Goal: Information Seeking & Learning: Ask a question

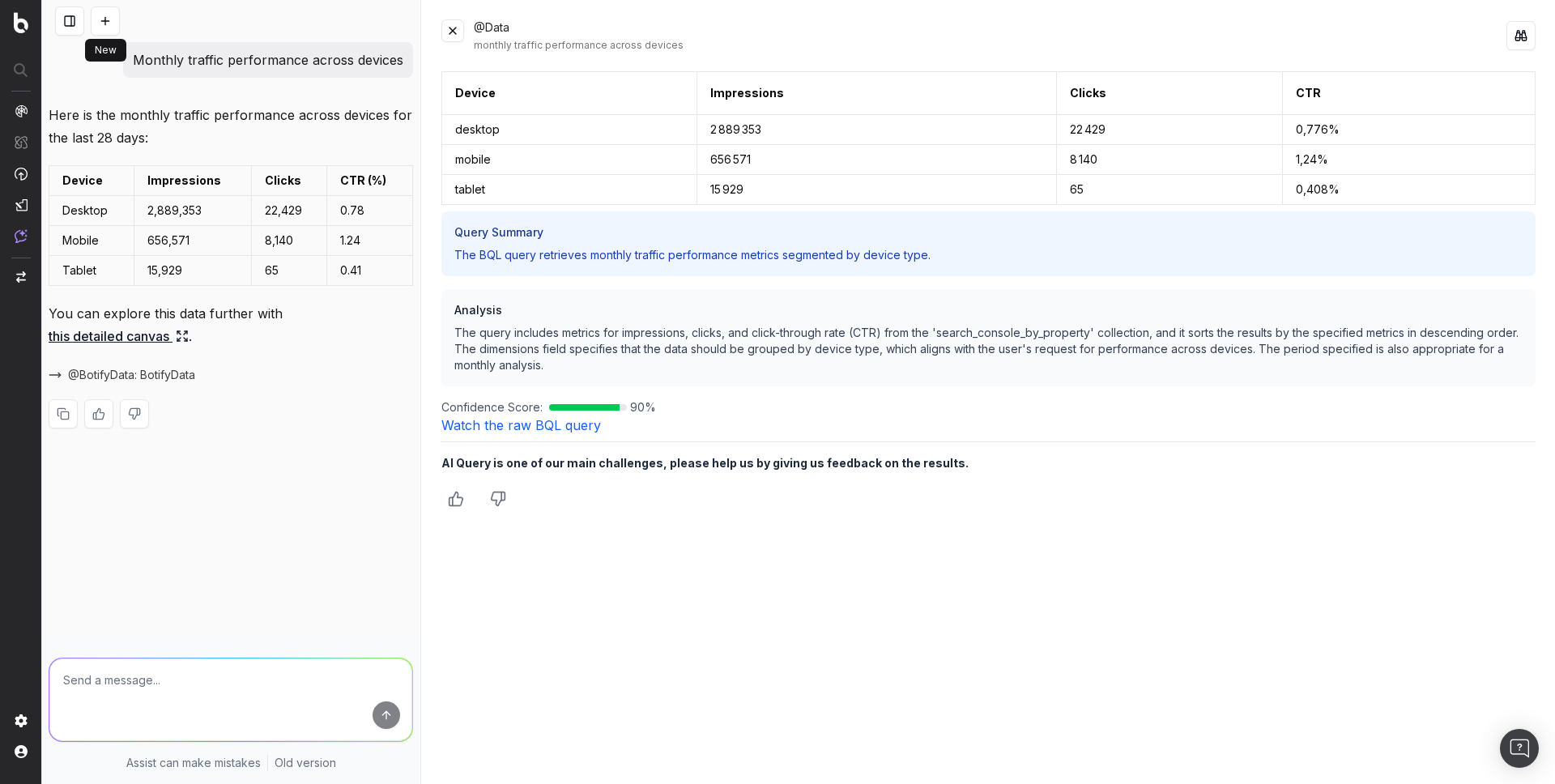
click at [101, 24] on button at bounding box center [105, 21] width 29 height 29
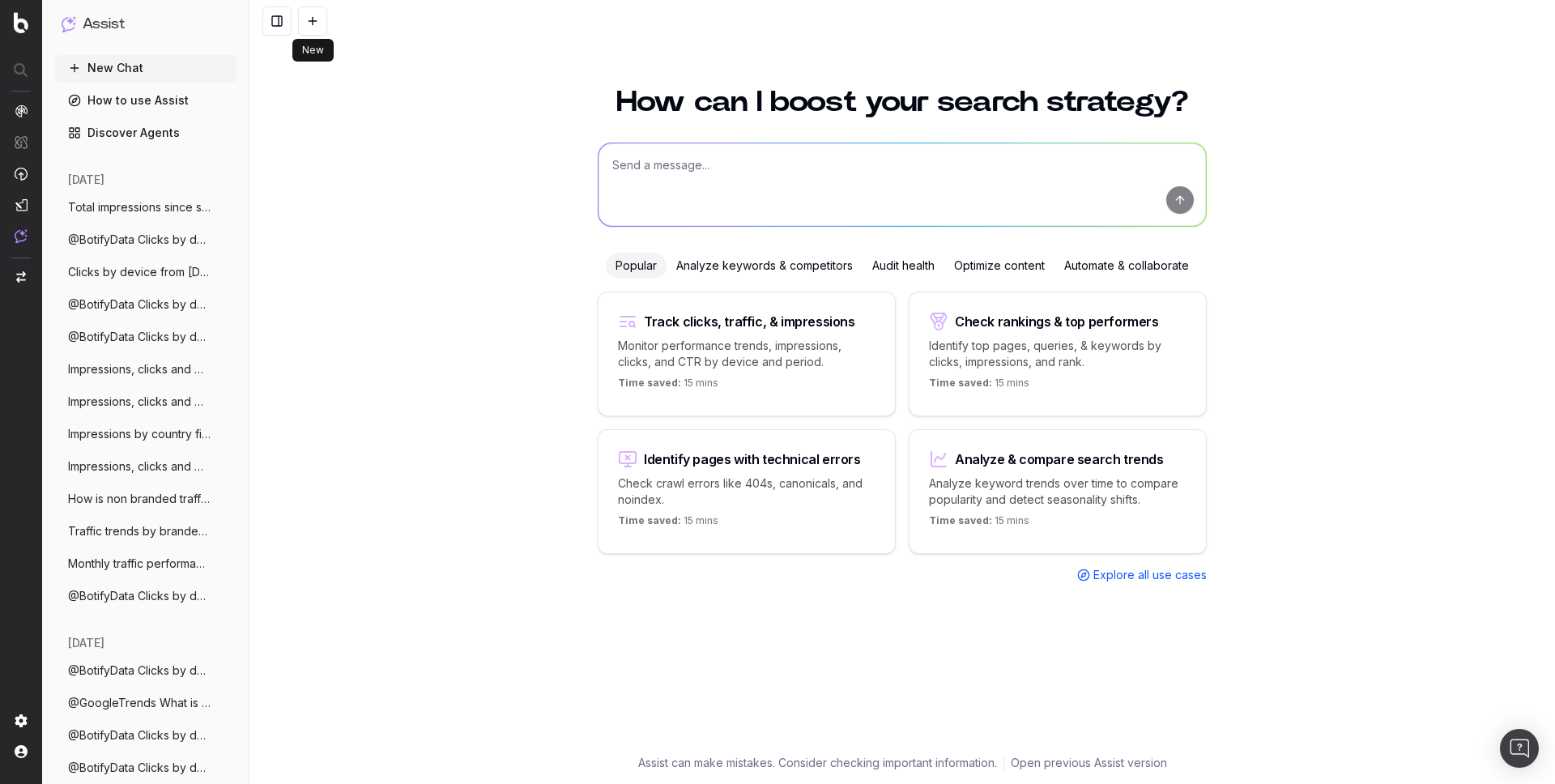
click at [706, 171] on textarea at bounding box center [902, 184] width 607 height 82
paste textarea "Traffic trends by branded vs non branded"
type textarea "Traffic trends by branded vs non branded"
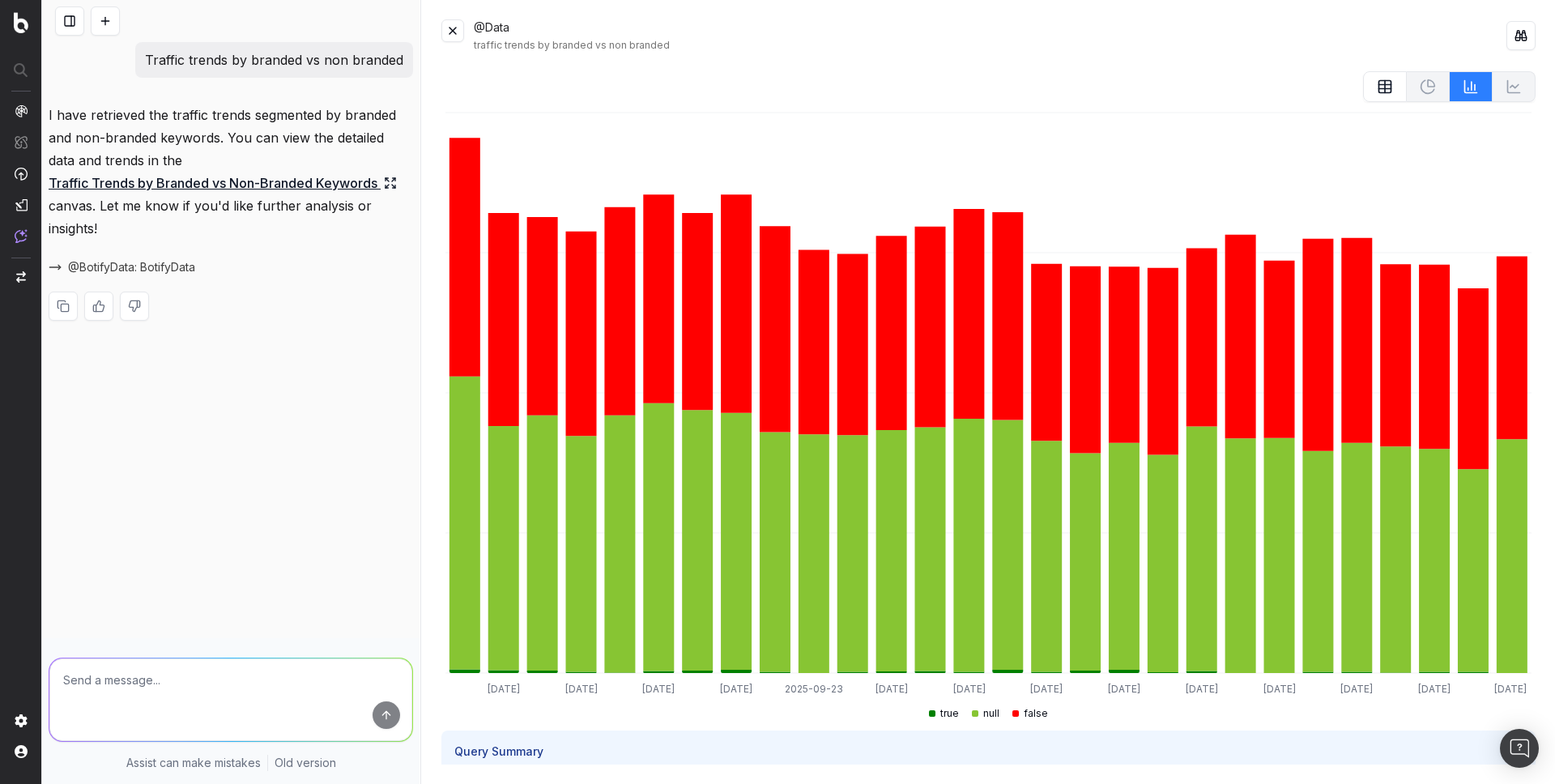
click at [306, 56] on p "Traffic trends by branded vs non branded" at bounding box center [274, 60] width 258 height 23
click at [1390, 89] on icon at bounding box center [1385, 89] width 12 height 0
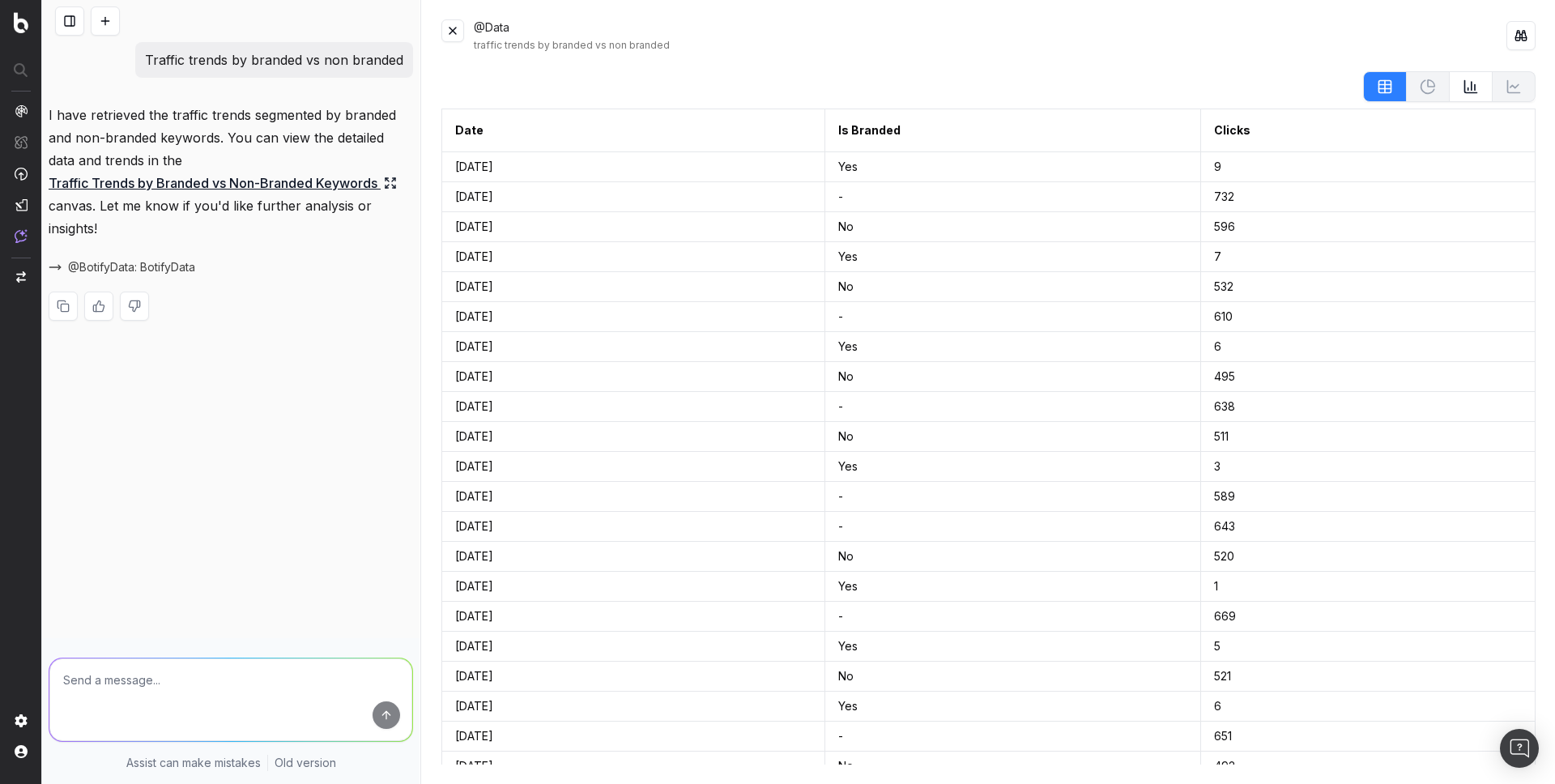
click at [1235, 35] on div "@Data traffic trends by branded vs non branded" at bounding box center [990, 36] width 1033 height 33
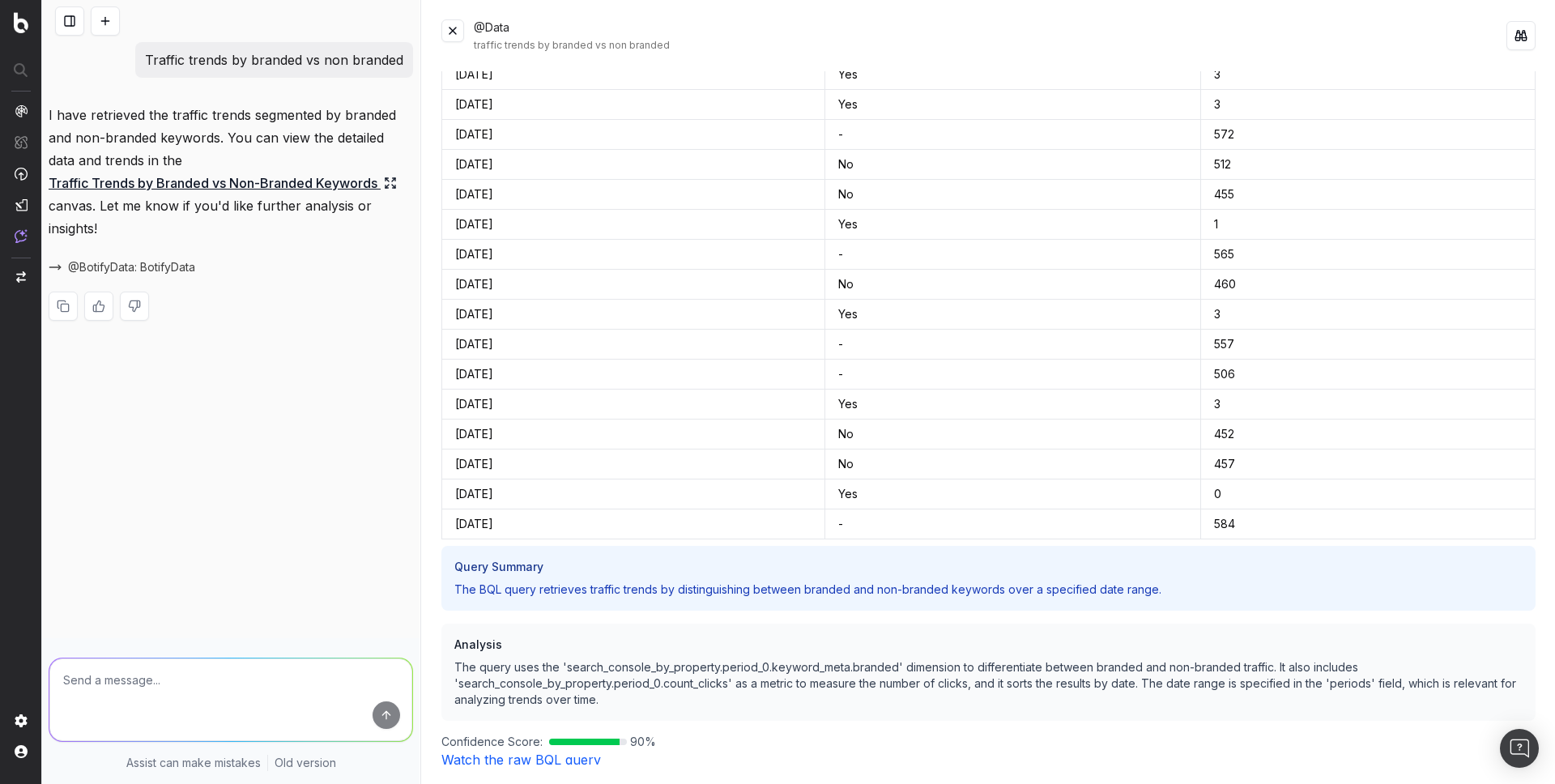
scroll to position [2212, 0]
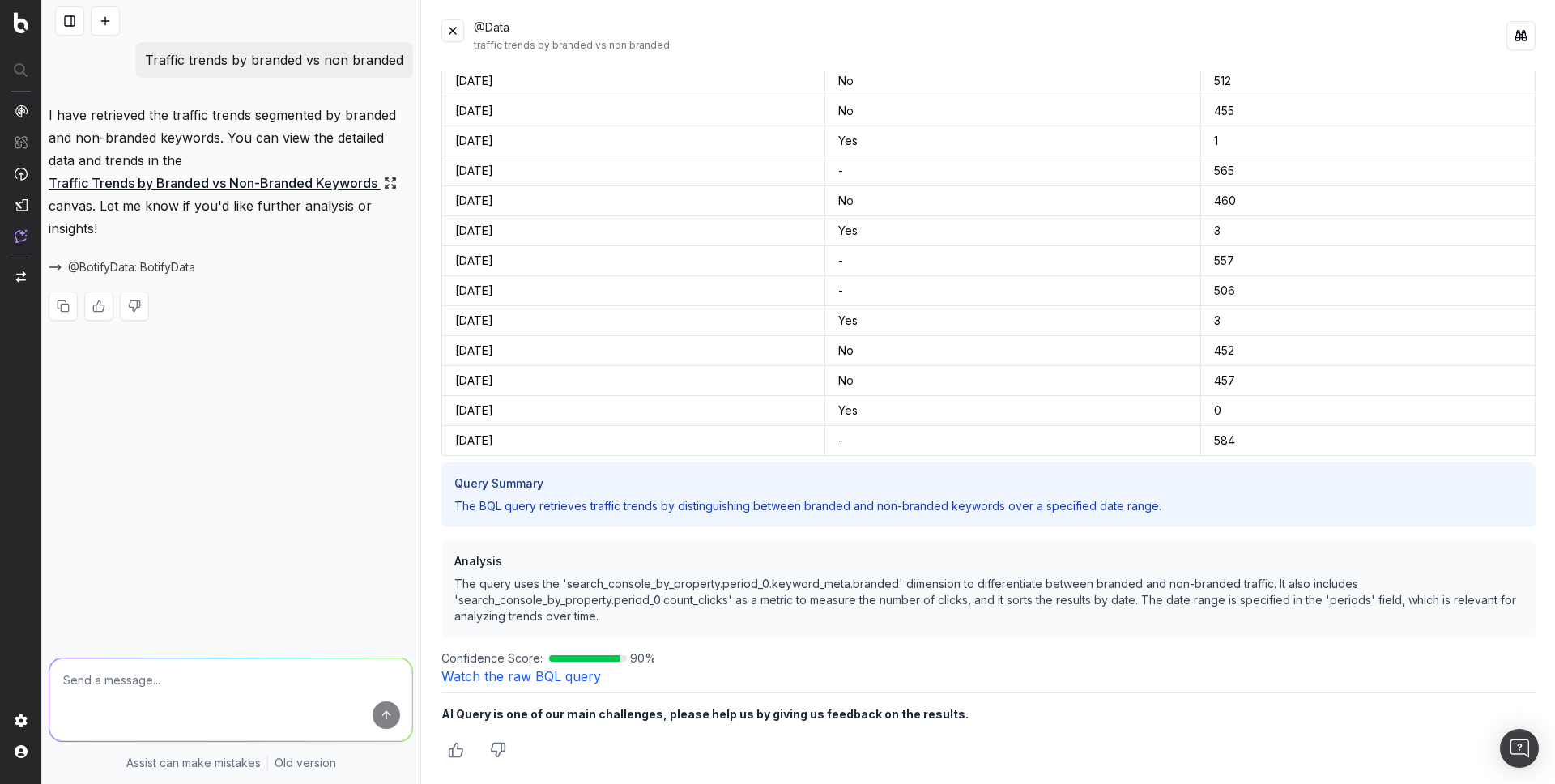
click at [523, 671] on link "Watch the raw BQL query" at bounding box center [521, 676] width 159 height 16
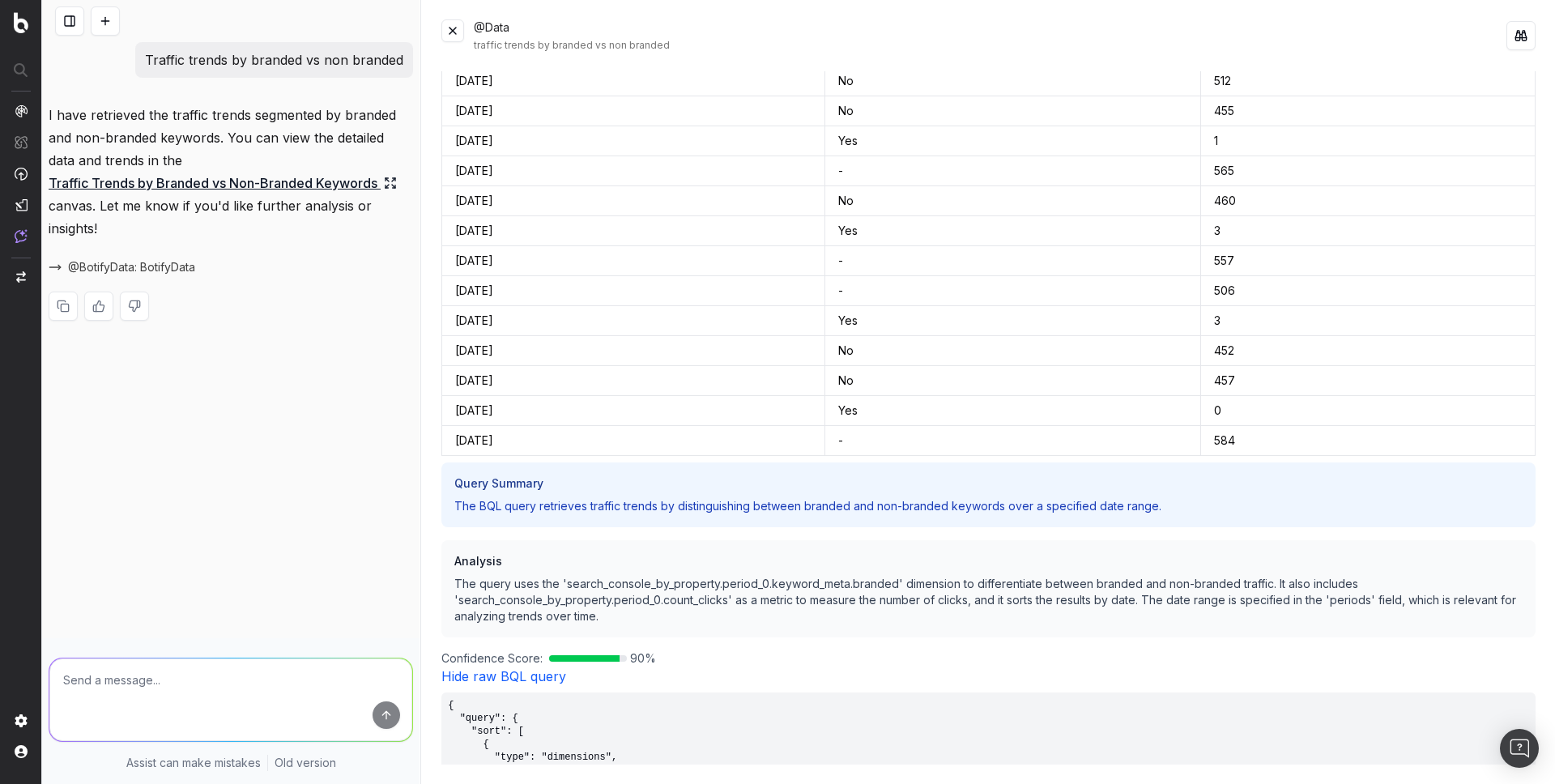
scroll to position [2659, 0]
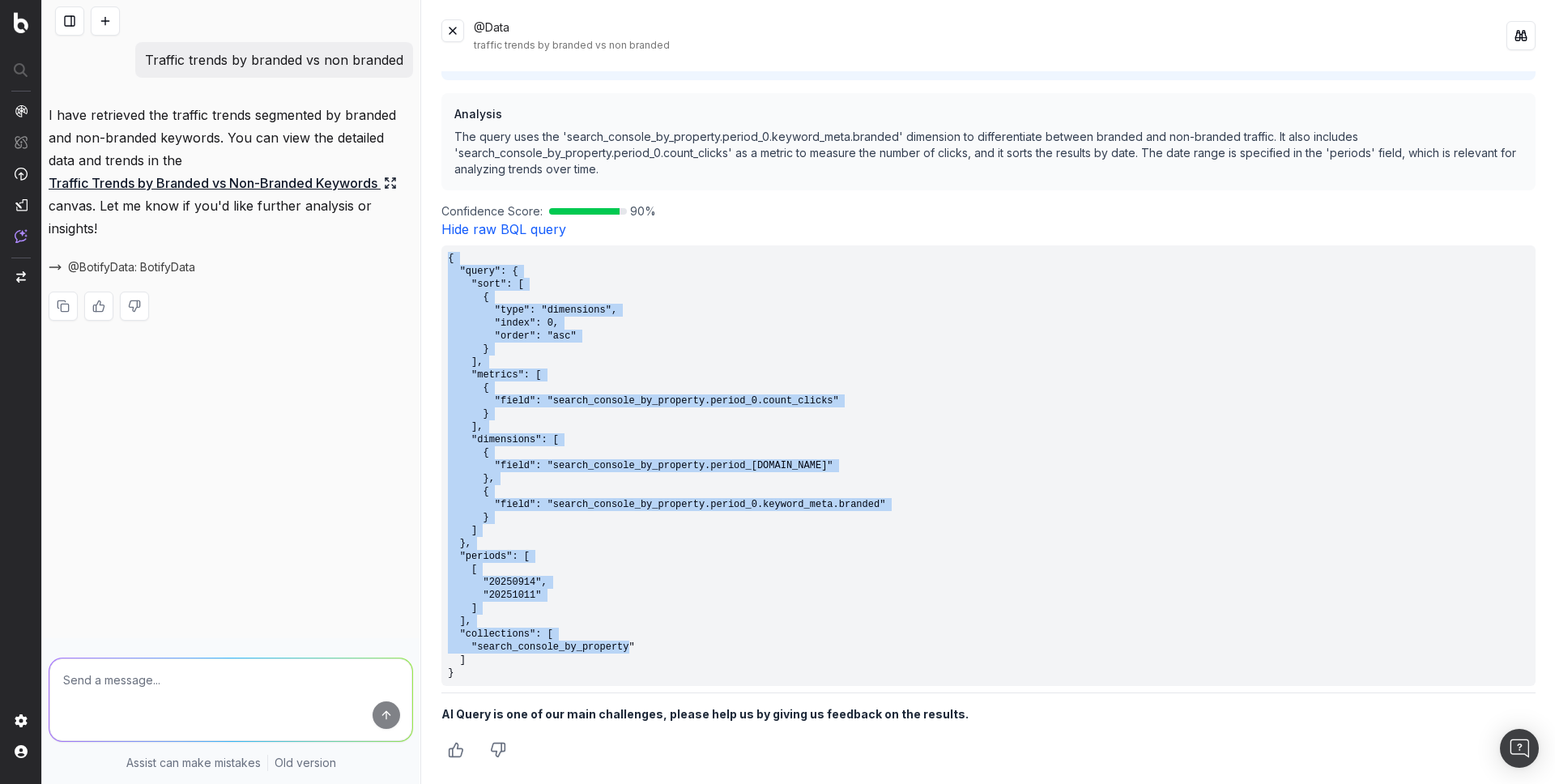
drag, startPoint x: 485, startPoint y: 675, endPoint x: 449, endPoint y: 265, distance: 411.6
click at [449, 265] on pre "{ "query": { "sort": [ { "type": "dimensions", "index": 0, "order": "asc" } ], …" at bounding box center [988, 465] width 1094 height 440
copy pre ""query": { "sort": [ { "type": "dimensions", "index": 0, "order": "asc" } ], "m…"
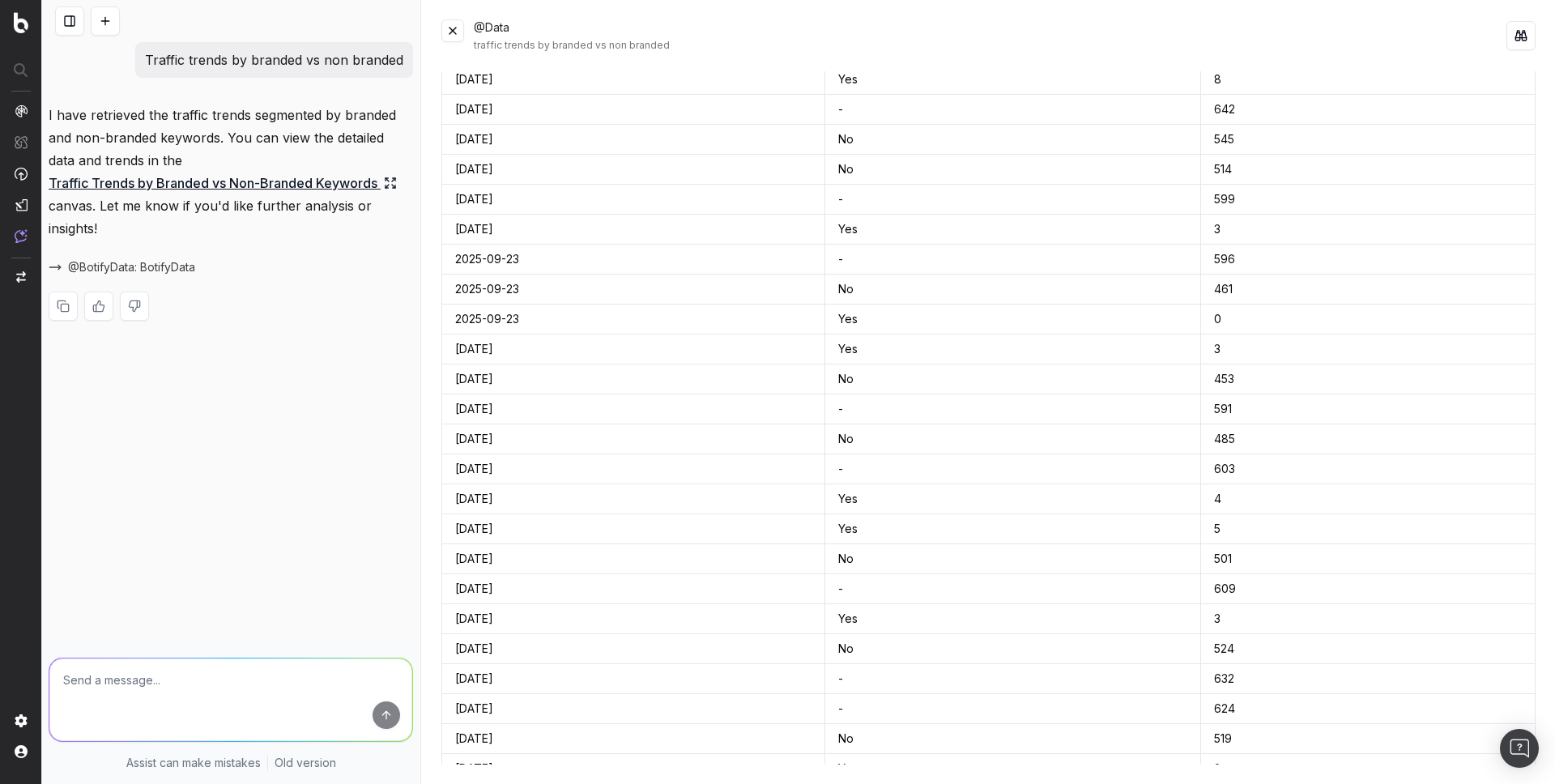
scroll to position [0, 0]
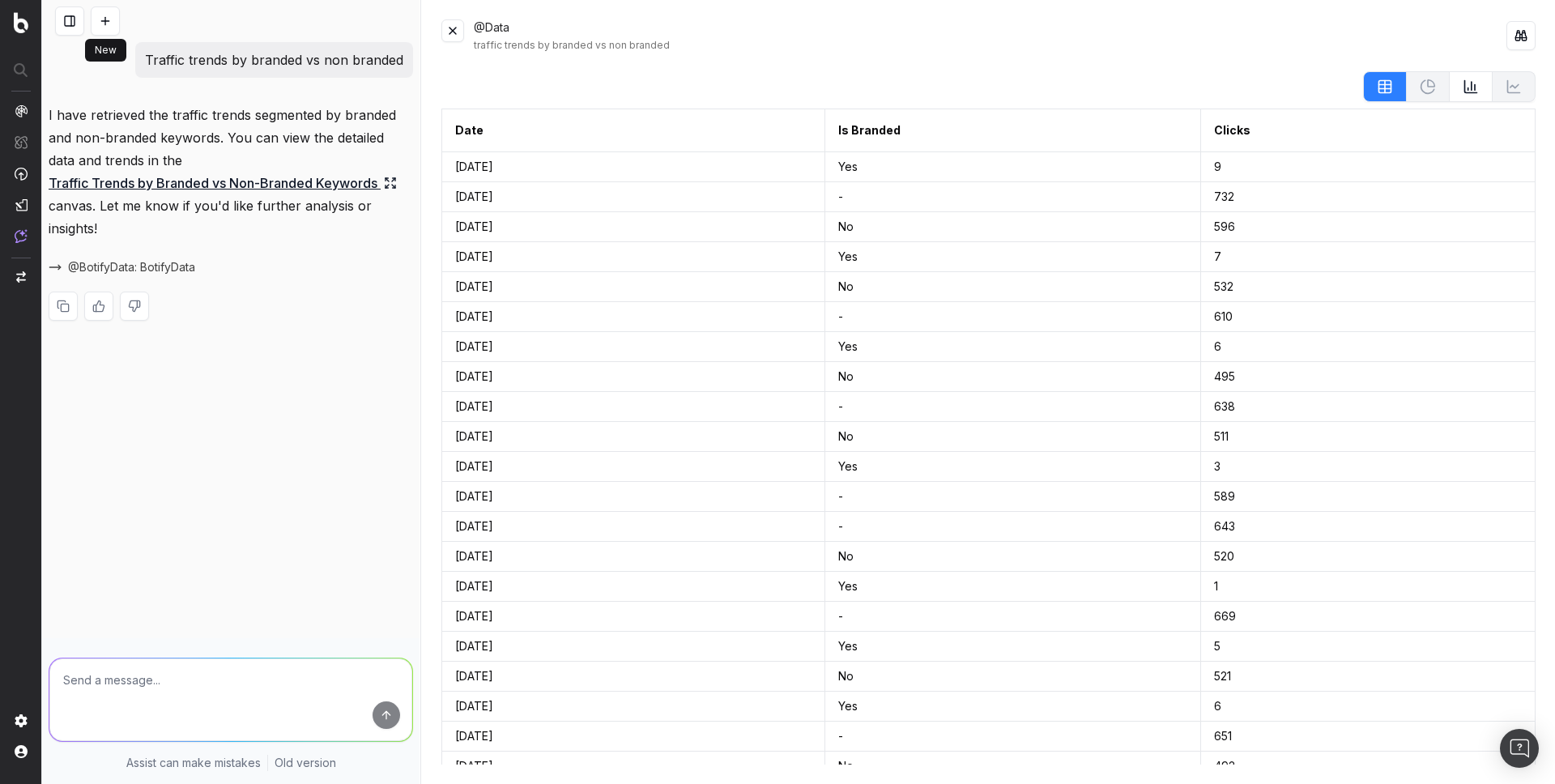
click at [107, 17] on button at bounding box center [105, 21] width 29 height 29
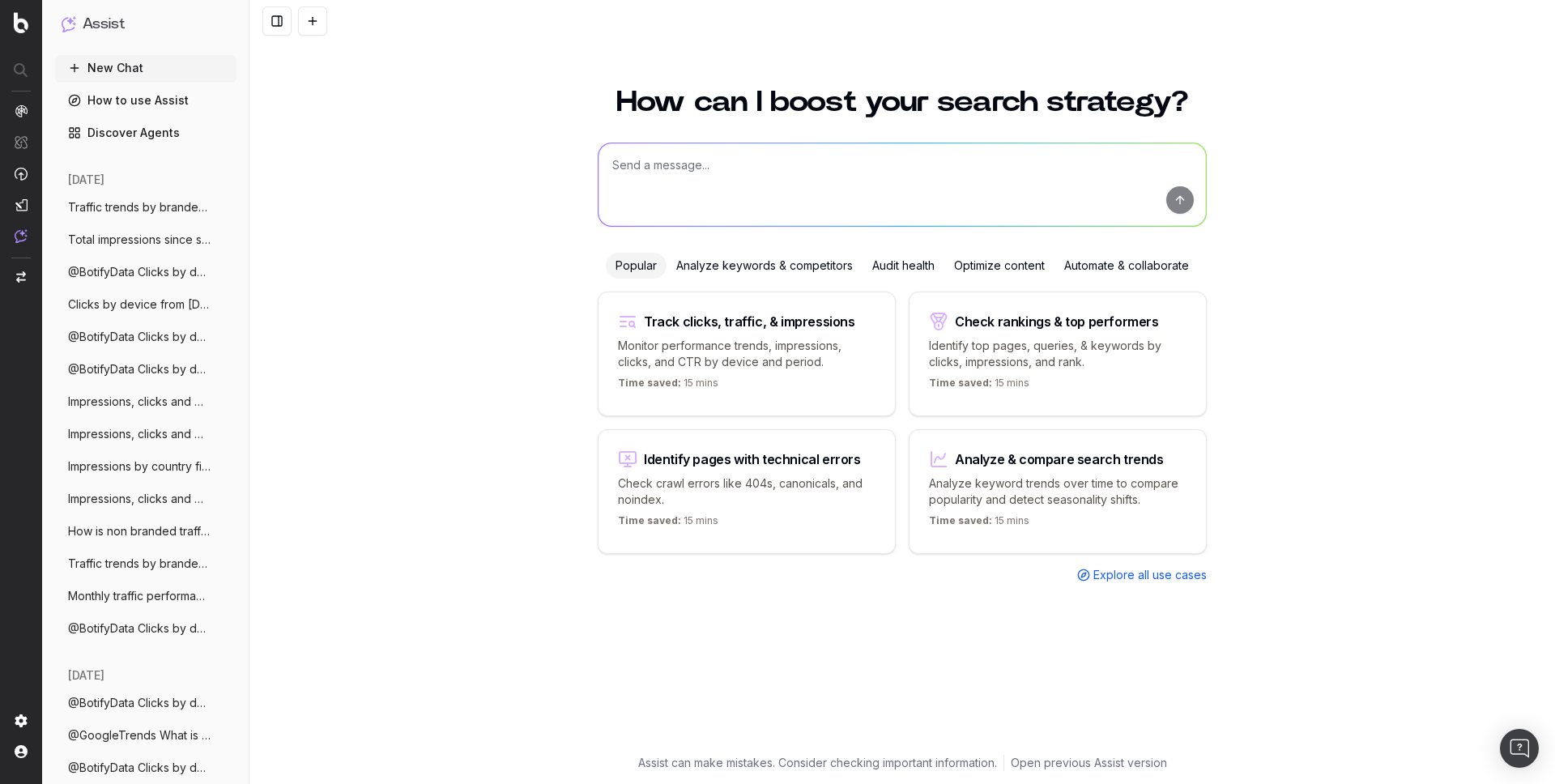
click at [718, 189] on textarea at bounding box center [902, 184] width 607 height 82
paste textarea "How is non branded traffic trending YoY"
type textarea "How is non branded traffic trending YoY"
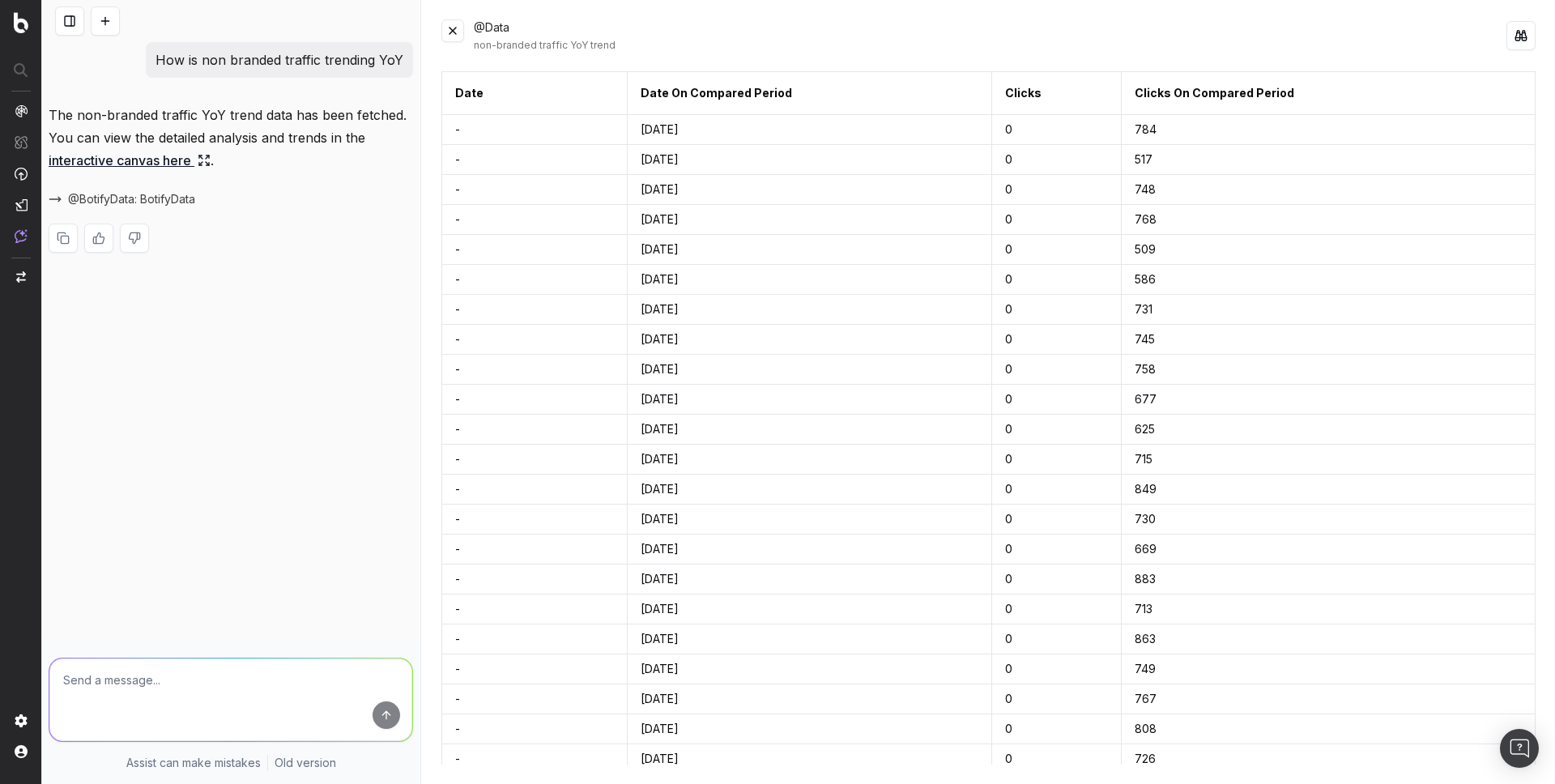
click at [300, 296] on div "How is non branded traffic trending YoY The non-branded traffic YoY trend data …" at bounding box center [231, 392] width 378 height 784
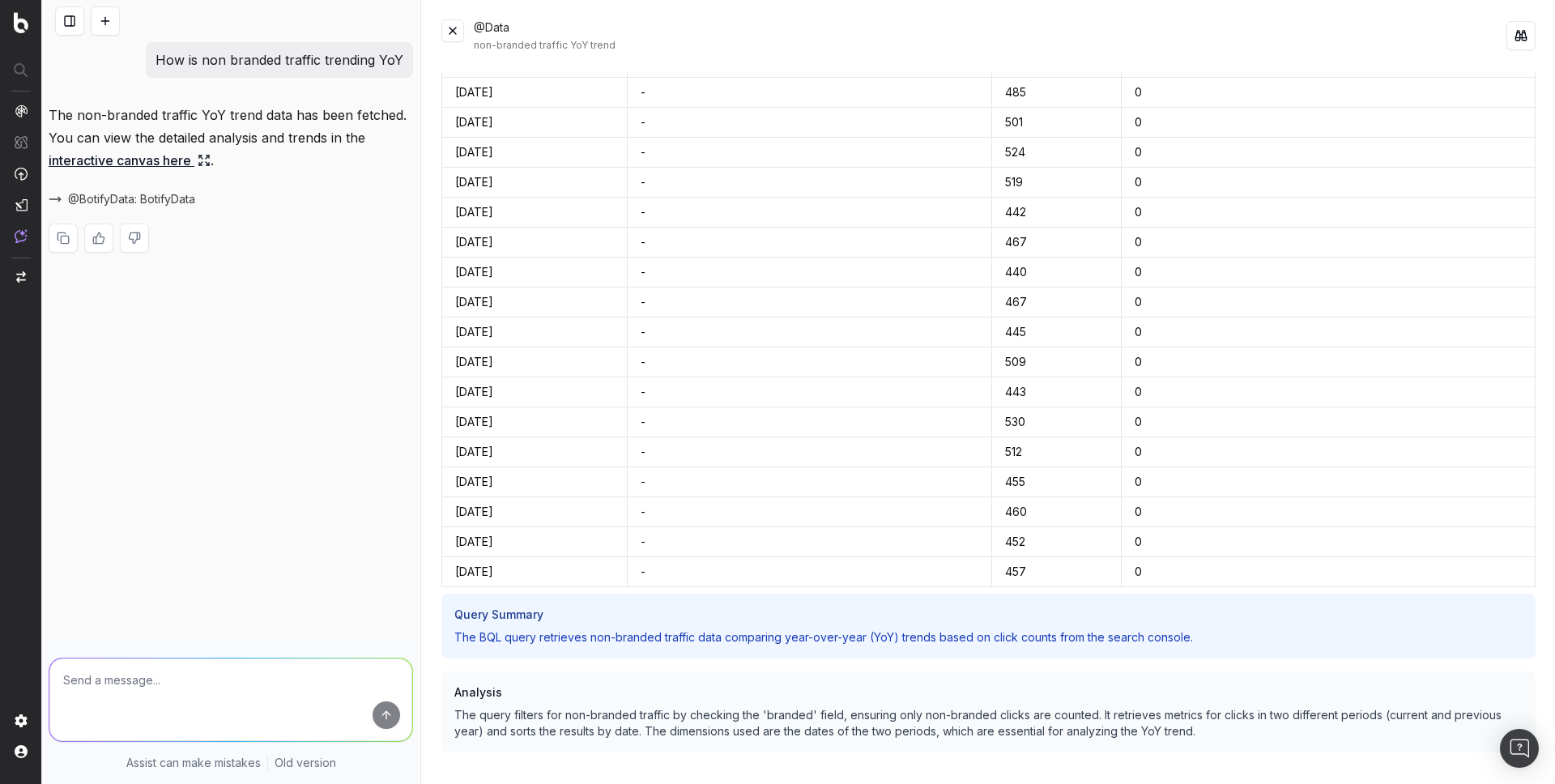
scroll to position [1290, 0]
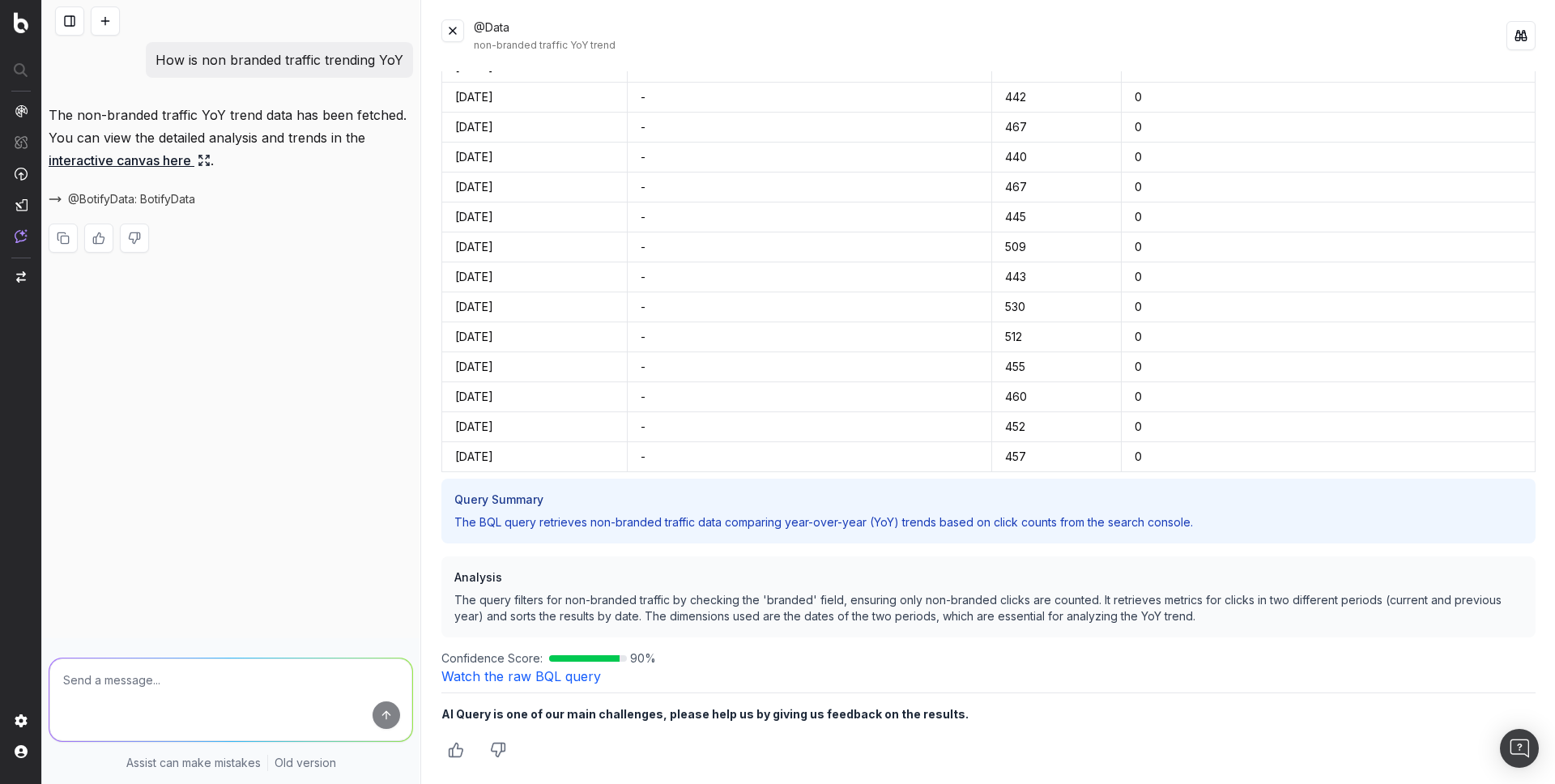
click at [529, 675] on link "Watch the raw BQL query" at bounding box center [521, 676] width 159 height 16
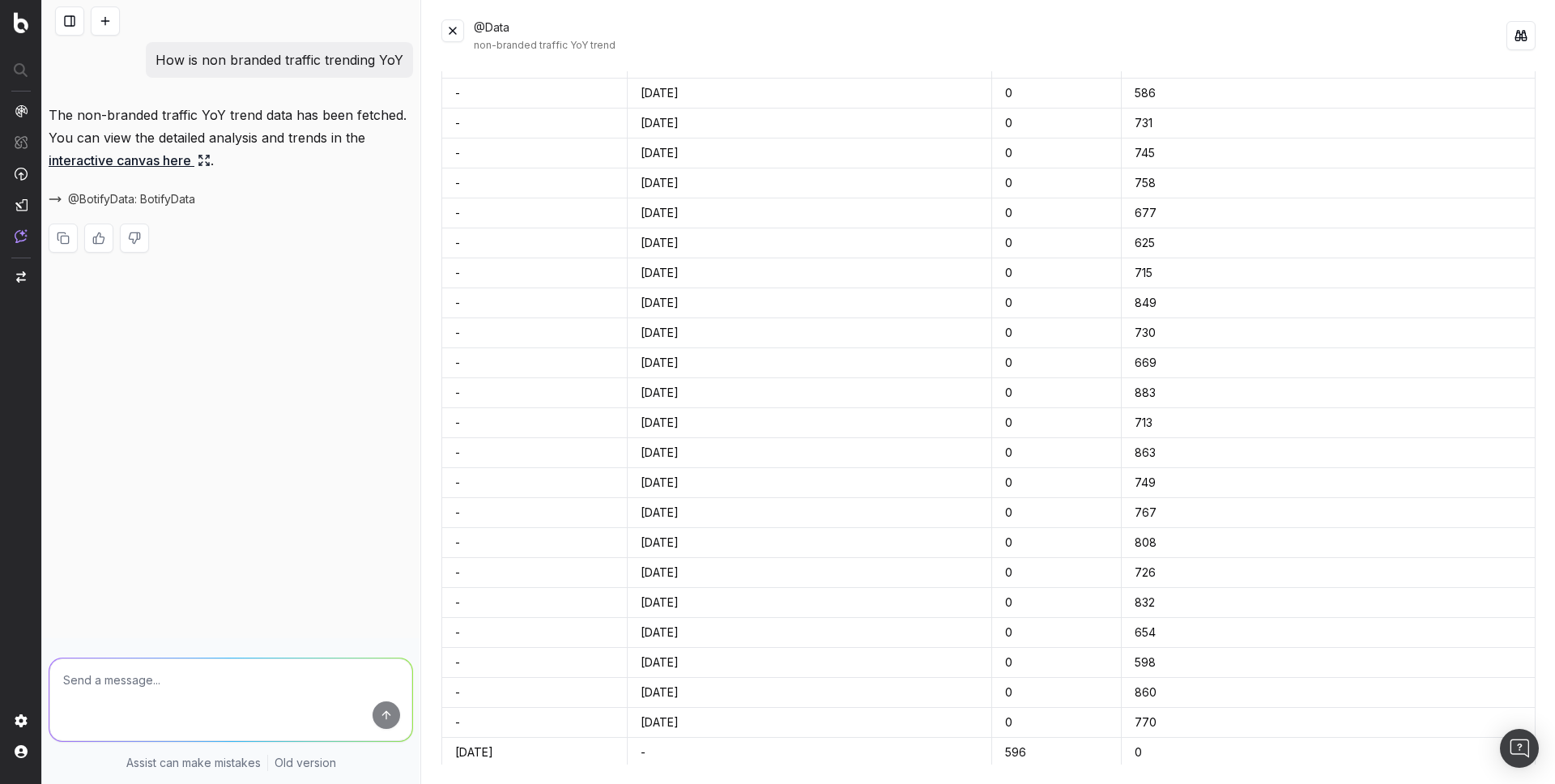
scroll to position [0, 0]
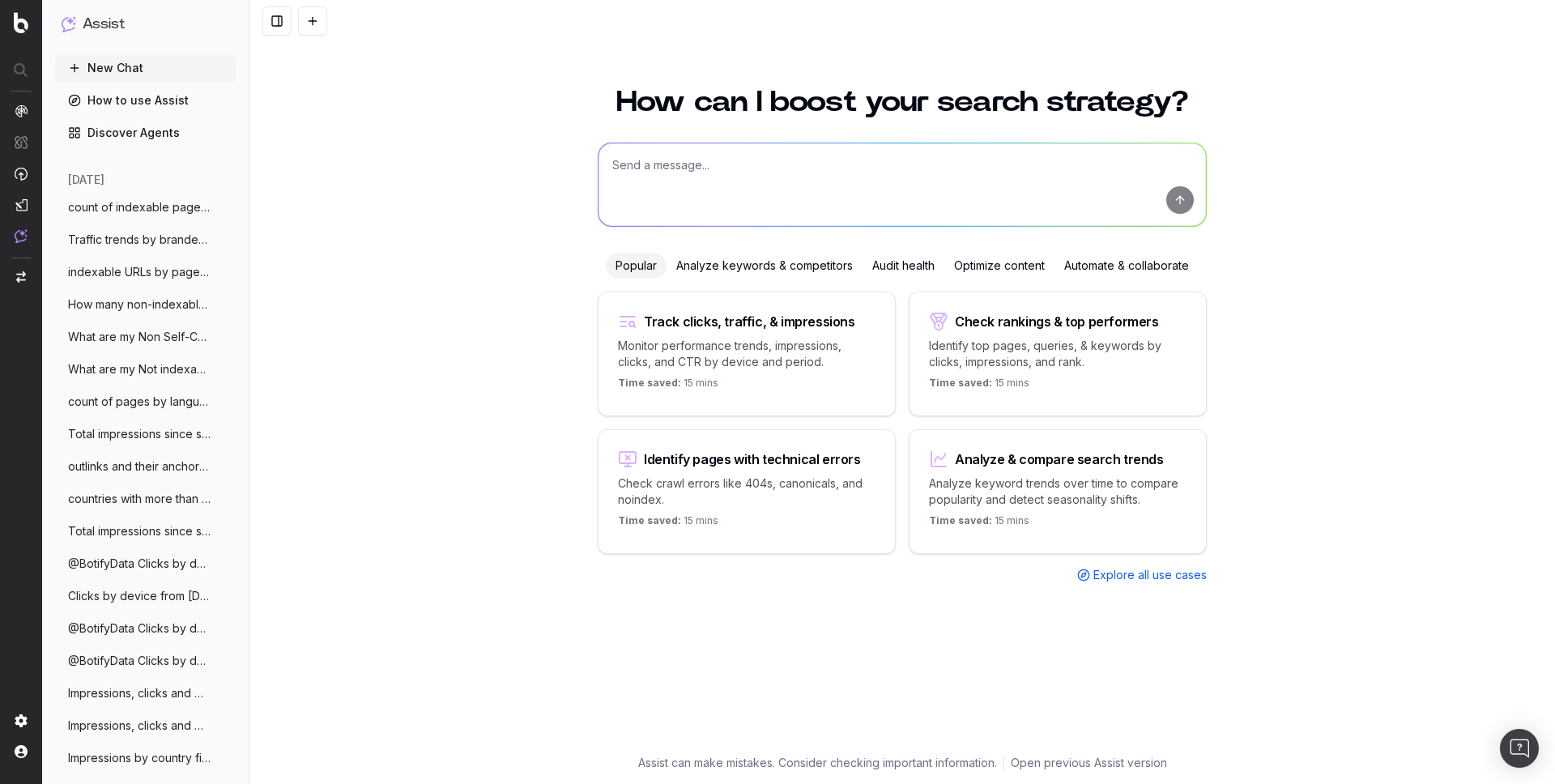
click at [623, 164] on textarea at bounding box center [902, 184] width 607 height 82
paste textarea "Impressions, clicks and CTR by country and device"
type textarea "Impressions, clicks and CTR by country and device"
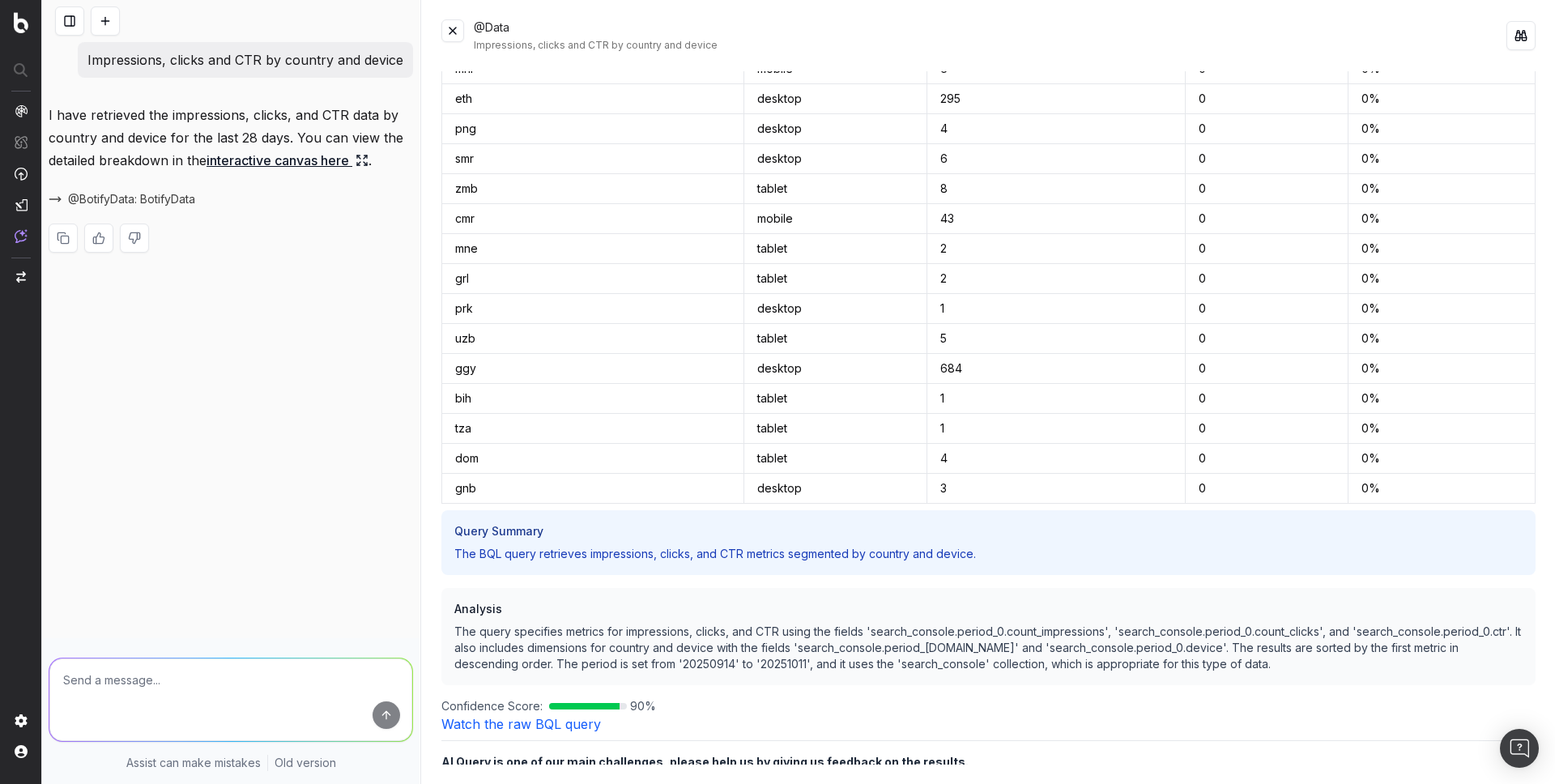
scroll to position [14635, 0]
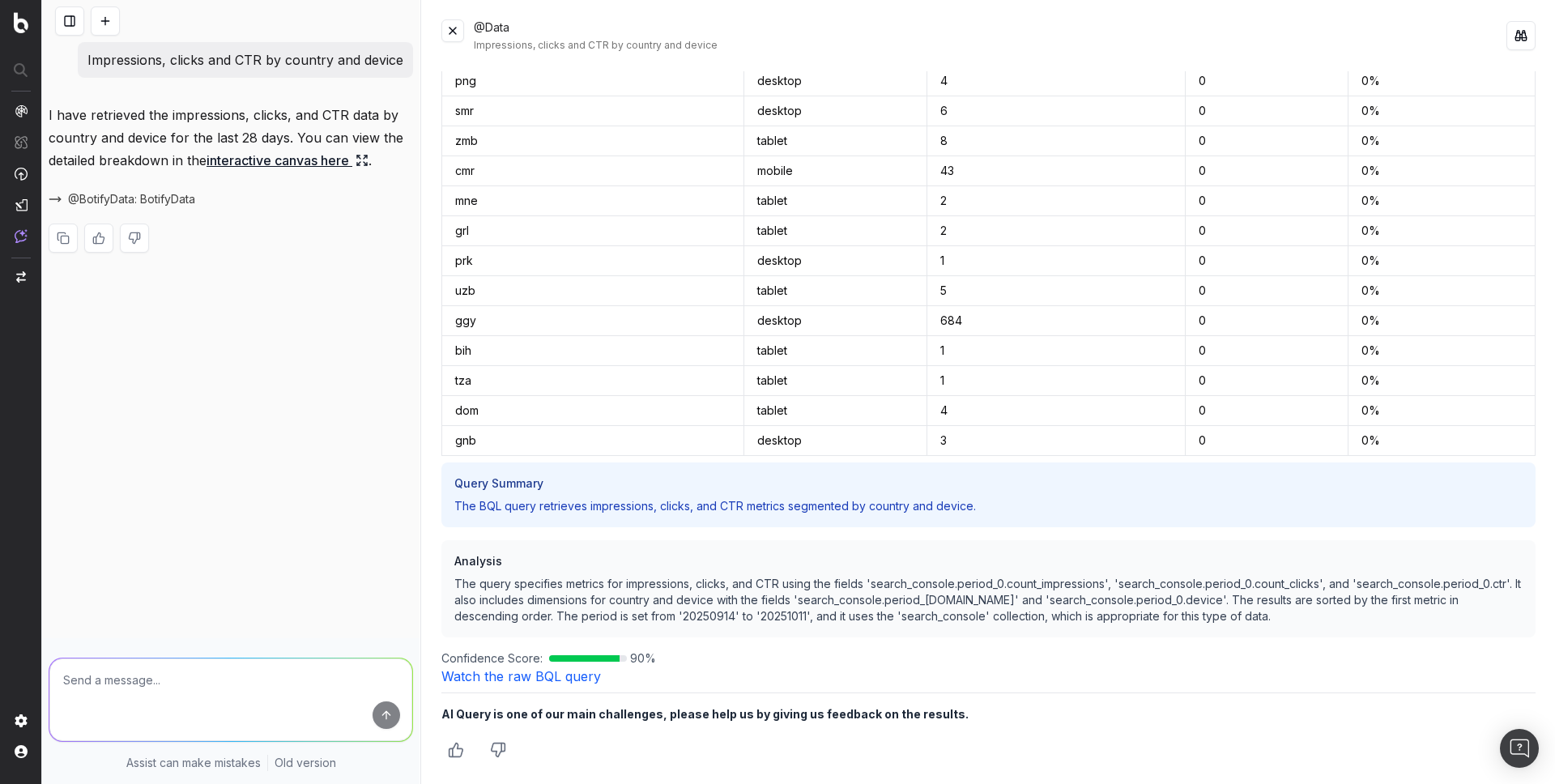
click at [489, 676] on link "Watch the raw BQL query" at bounding box center [521, 676] width 159 height 16
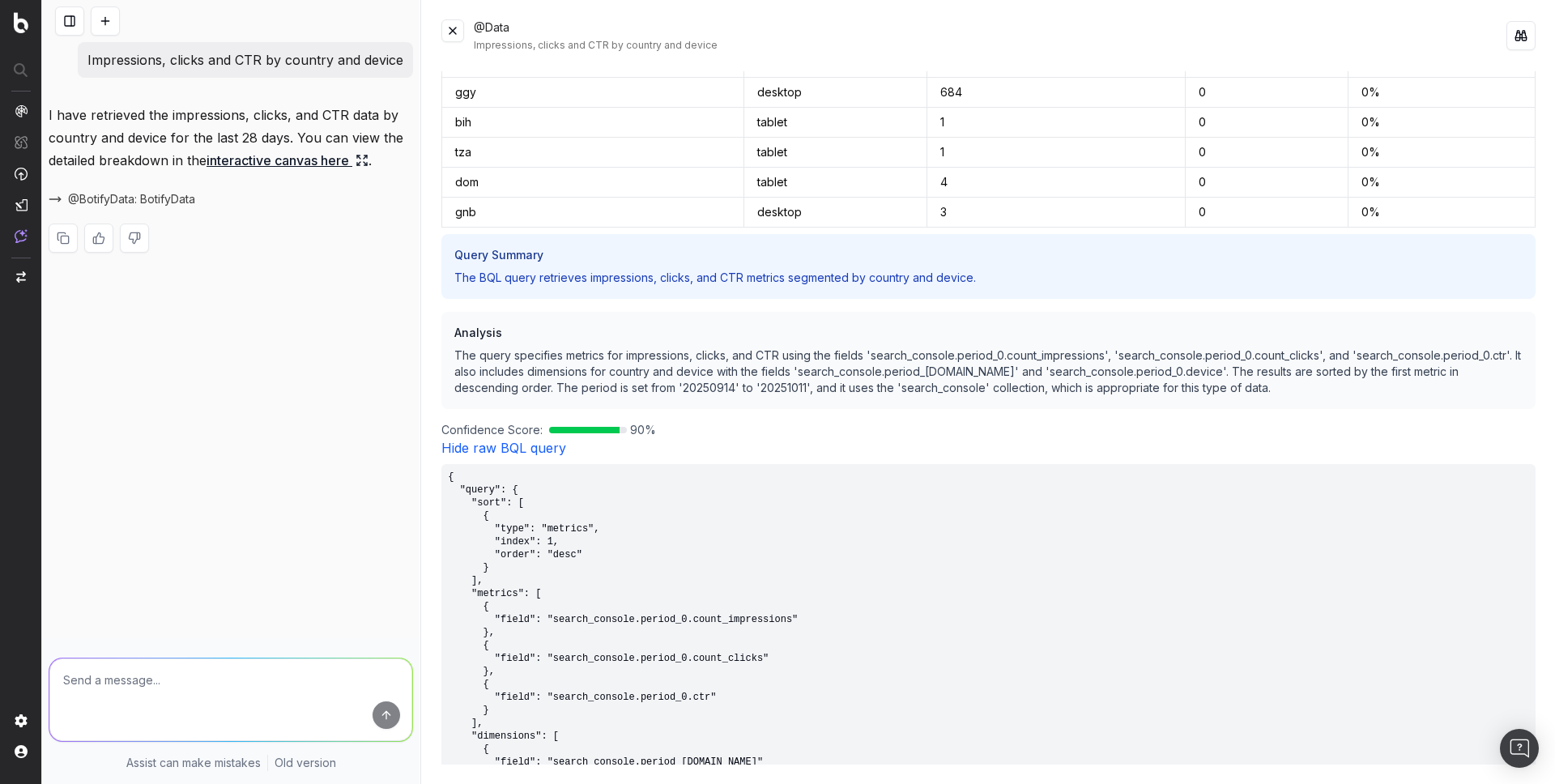
scroll to position [15161, 0]
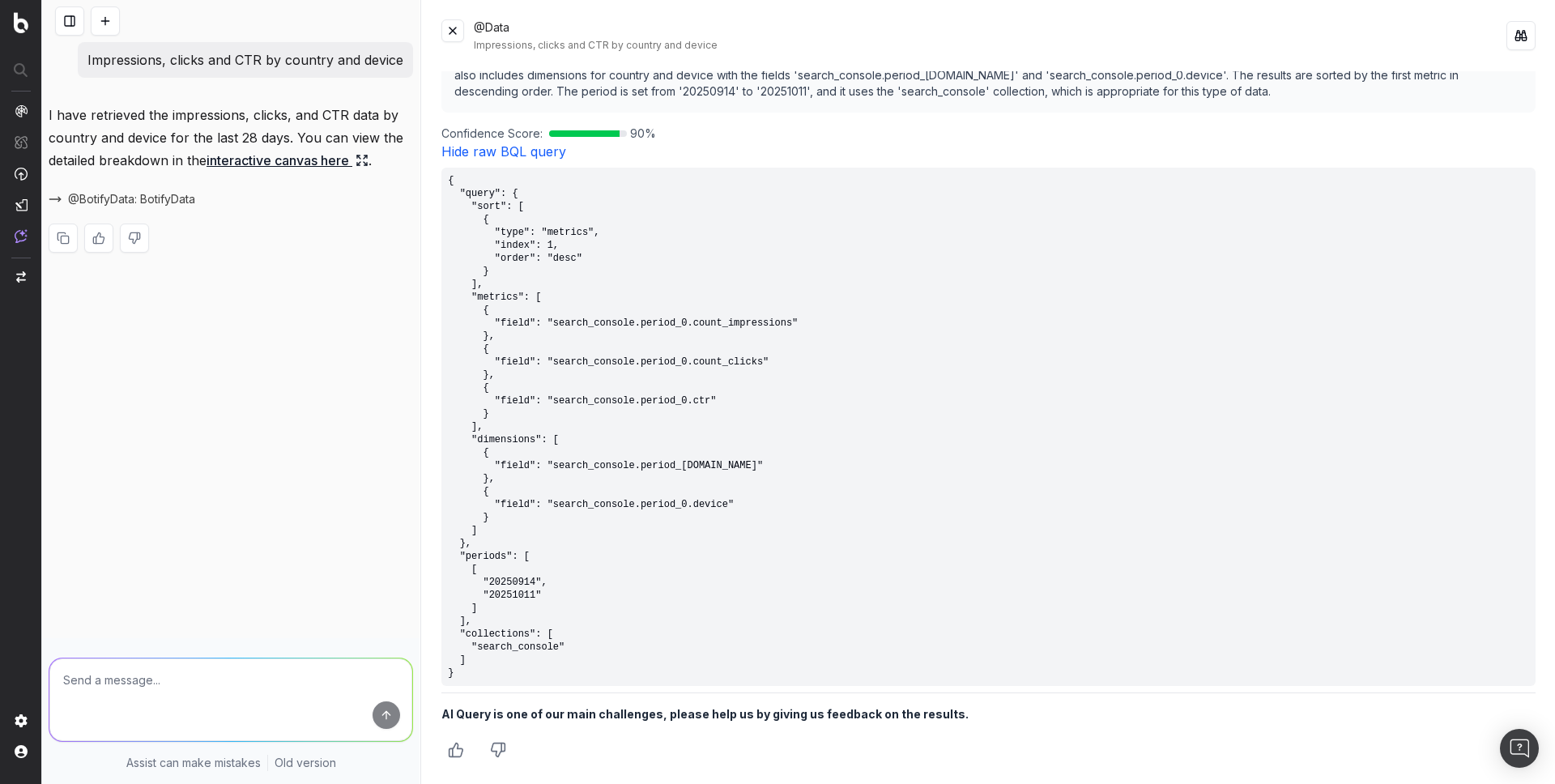
click at [485, 670] on pre "{ "query": { "sort": [ { "type": "metrics", "index": 1, "order": "desc" } ], "m…" at bounding box center [988, 426] width 1094 height 518
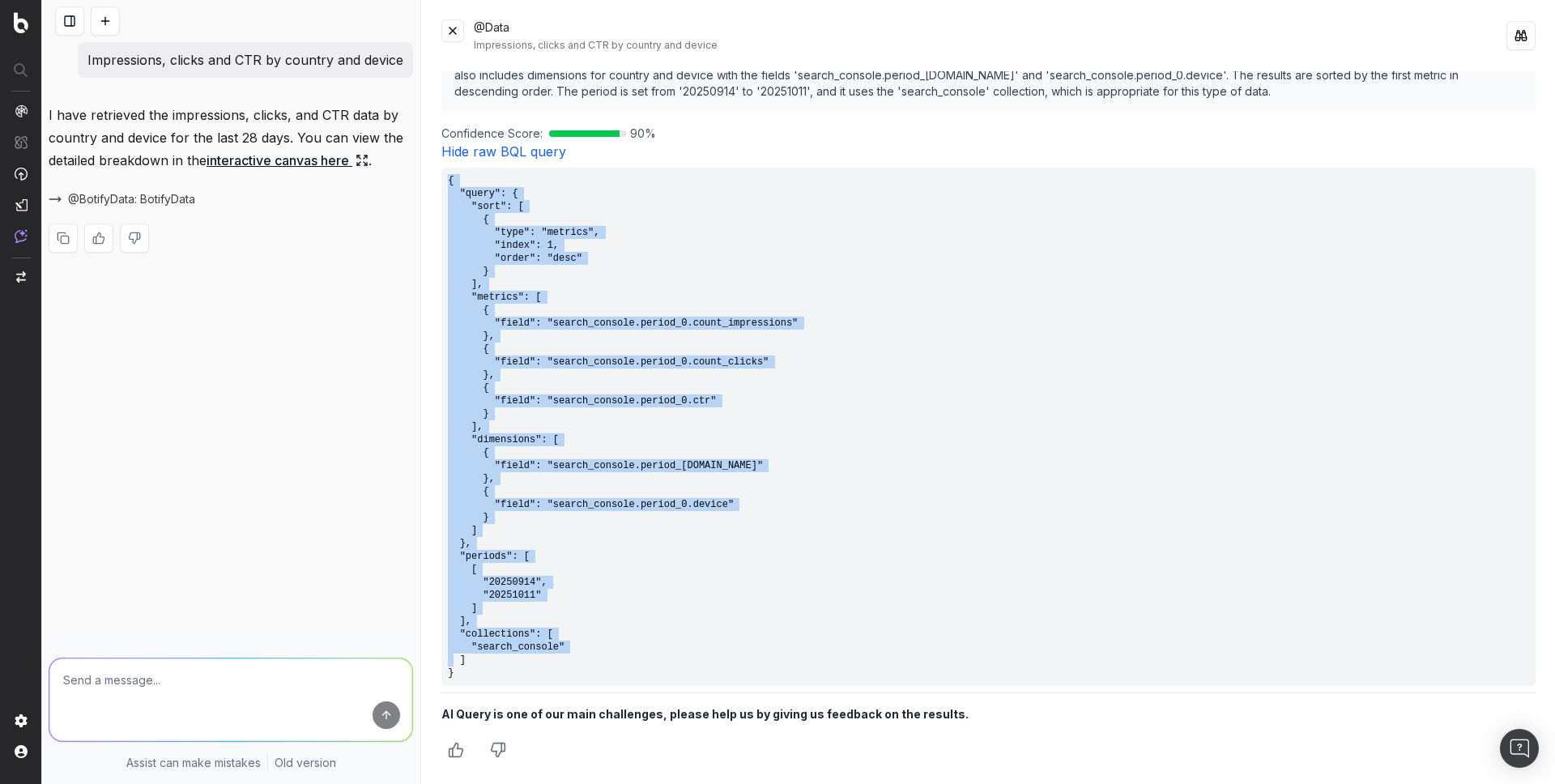
drag, startPoint x: 468, startPoint y: 679, endPoint x: 449, endPoint y: 185, distance: 494.4
click at [449, 185] on pre "{ "query": { "sort": [ { "type": "metrics", "index": 1, "order": "desc" } ], "m…" at bounding box center [988, 426] width 1094 height 518
copy pre "{ "query": { "sort": [ { "type": "metrics", "index": 1, "order": "desc" } ], "m…"
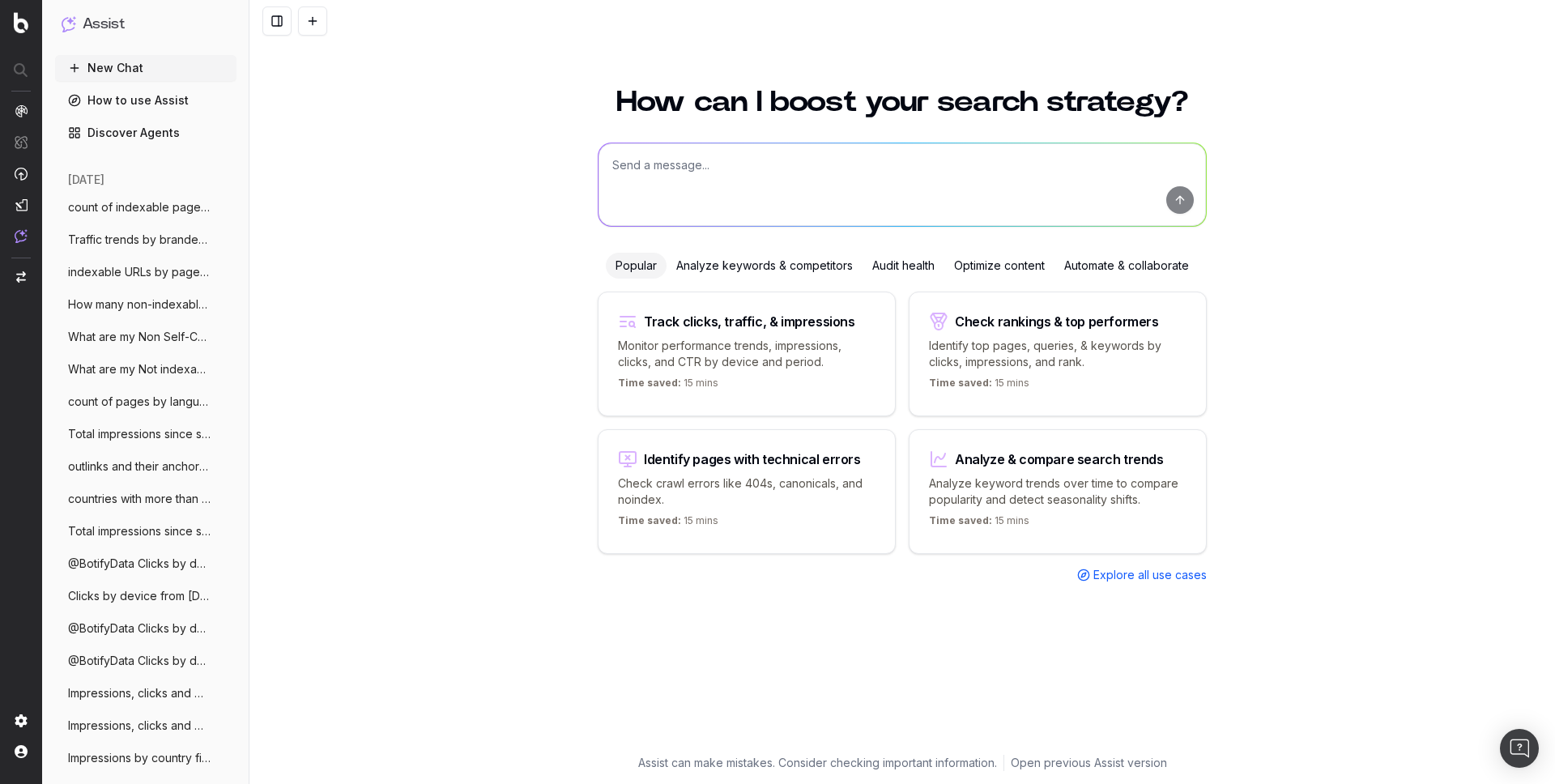
click at [633, 165] on textarea at bounding box center [902, 184] width 607 height 82
paste textarea "Impressions by country filtered on compliant pages"
type textarea "Impressions by country filtered on compliant pages"
click at [690, 179] on textarea at bounding box center [902, 184] width 607 height 82
paste textarea "Impressions by country last 28 days vs previous year"
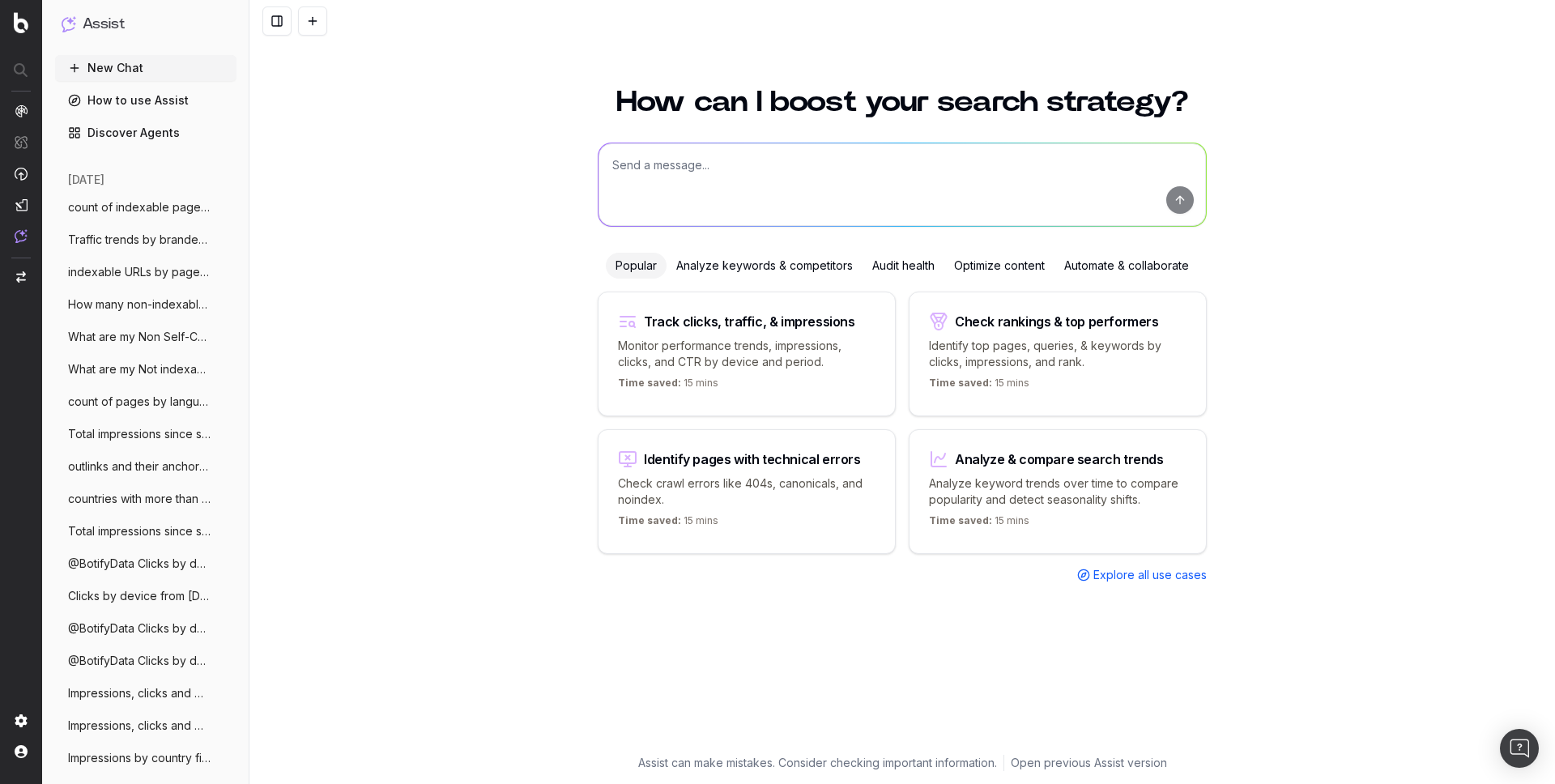
type textarea "Impressions by country last 28 days vs previous year"
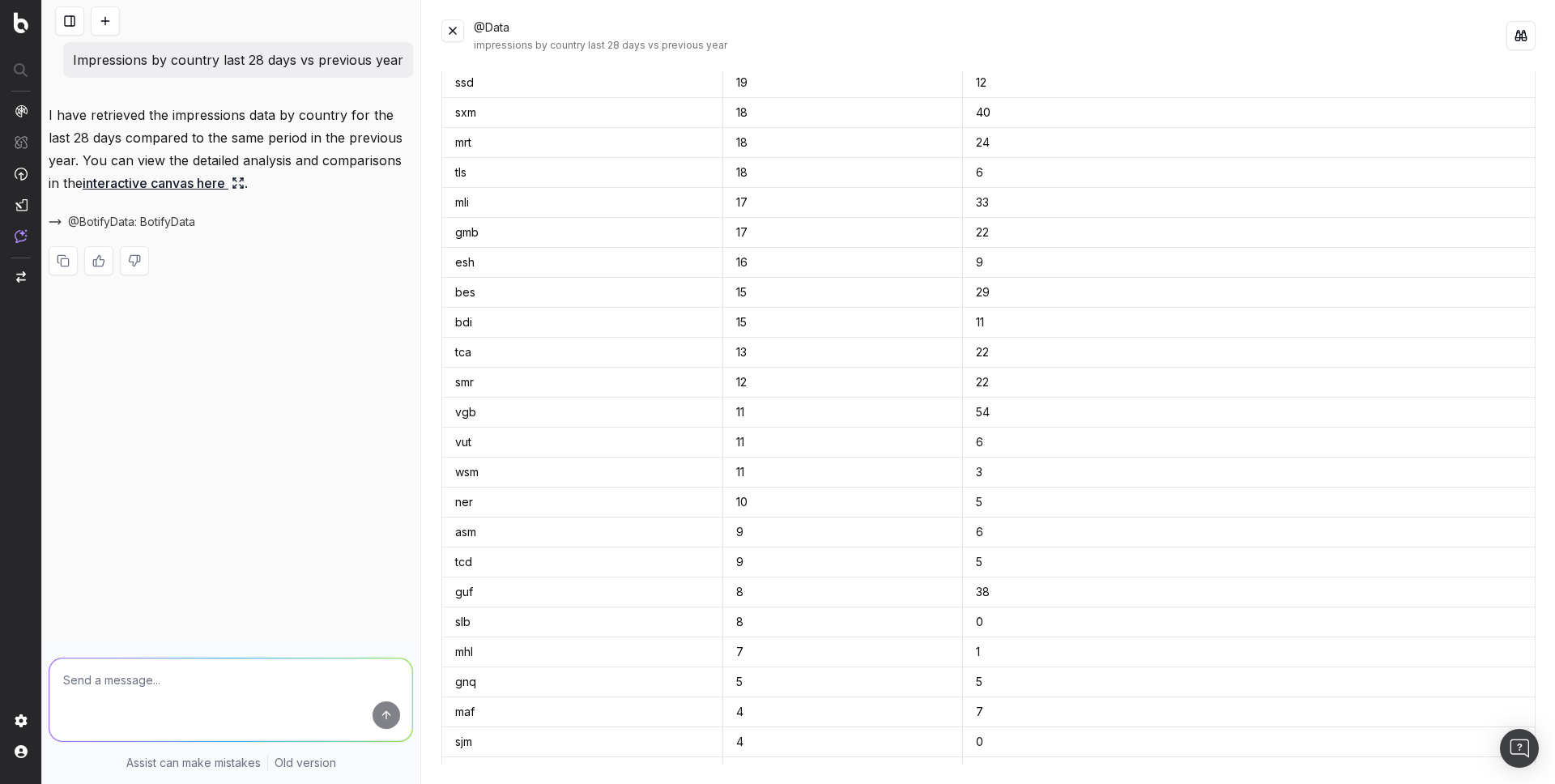
scroll to position [6772, 0]
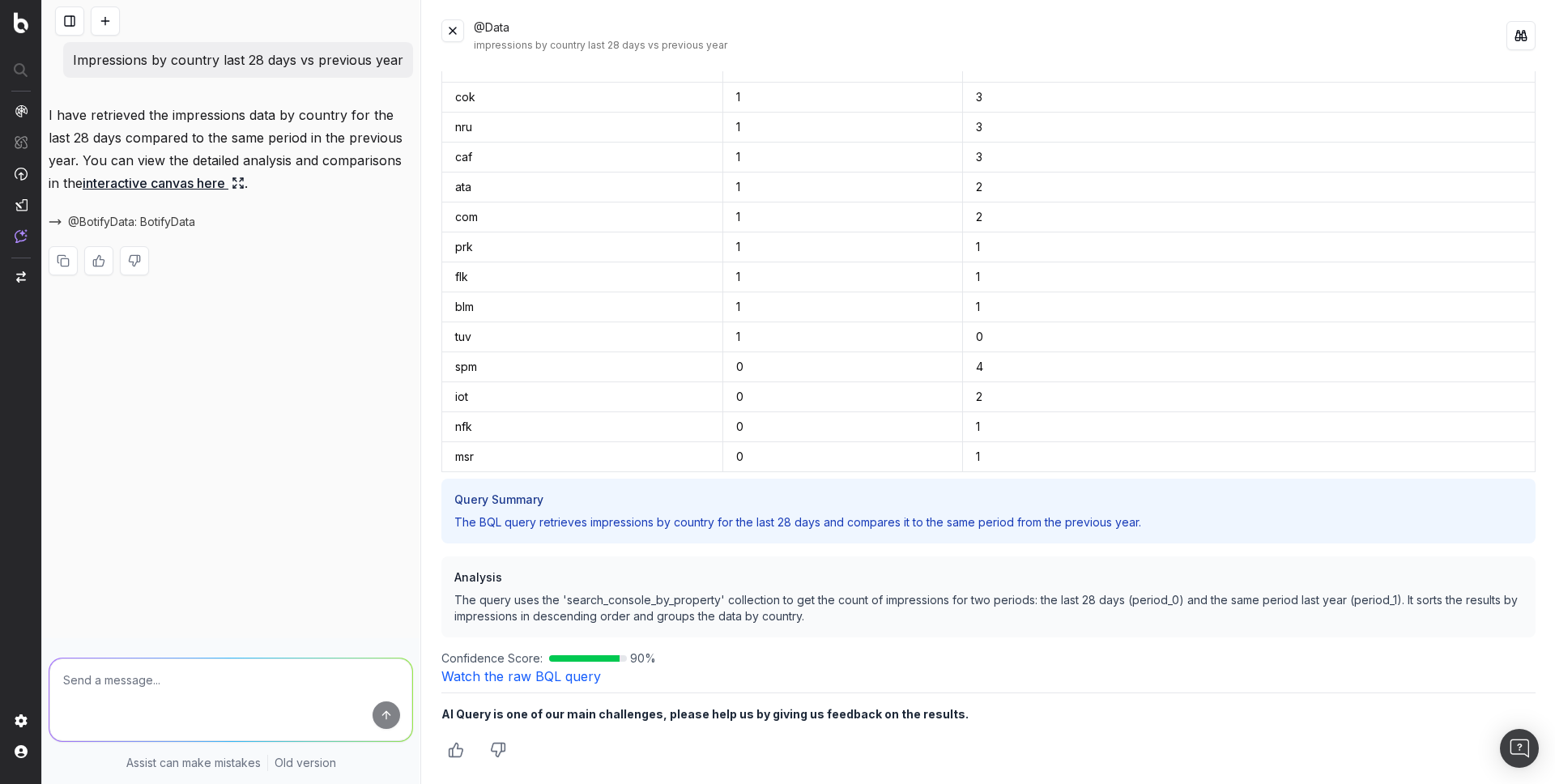
click at [583, 684] on link "Watch the raw BQL query" at bounding box center [521, 676] width 159 height 16
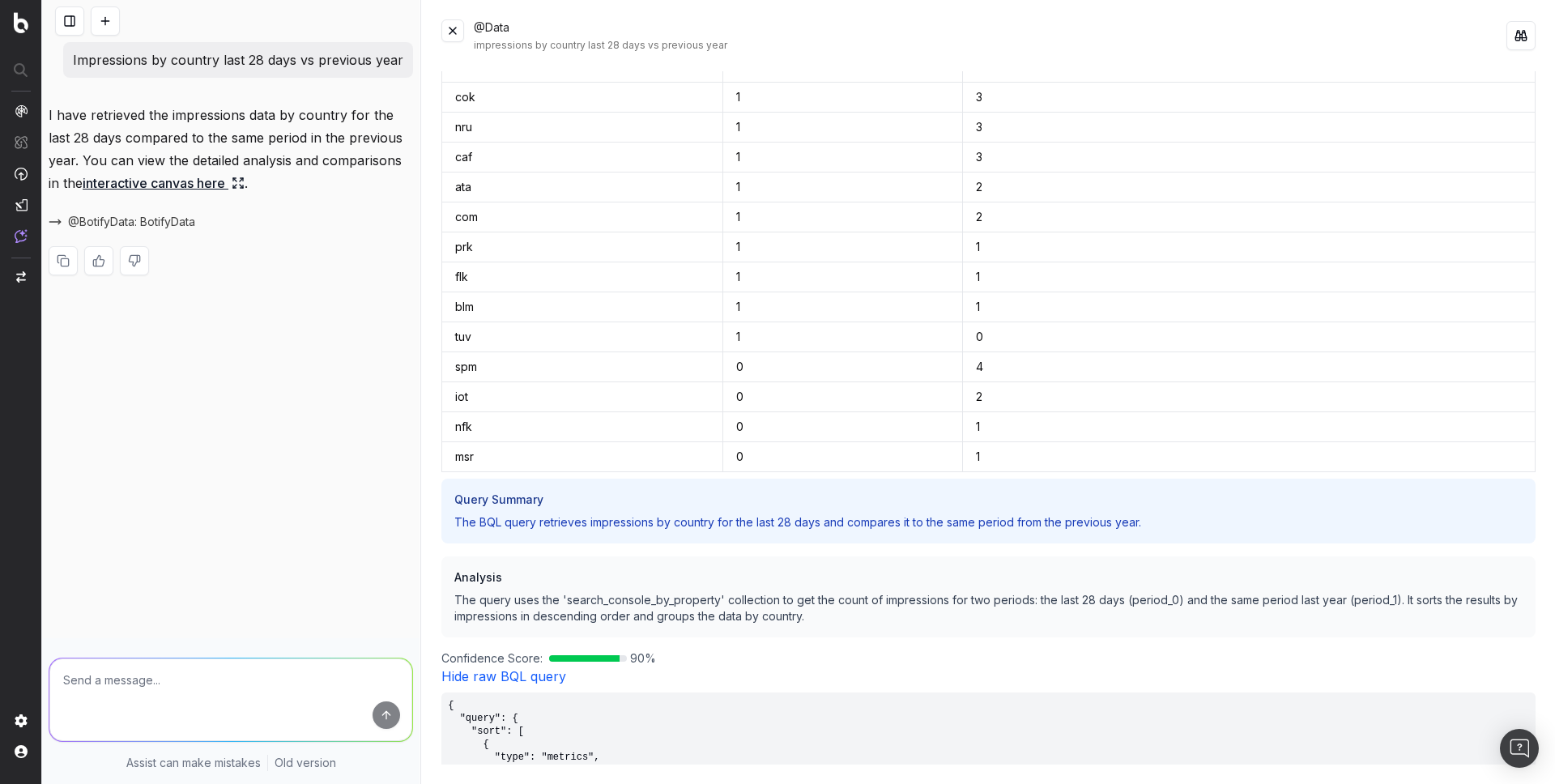
click at [553, 681] on link "Hide raw BQL query" at bounding box center [503, 676] width 125 height 16
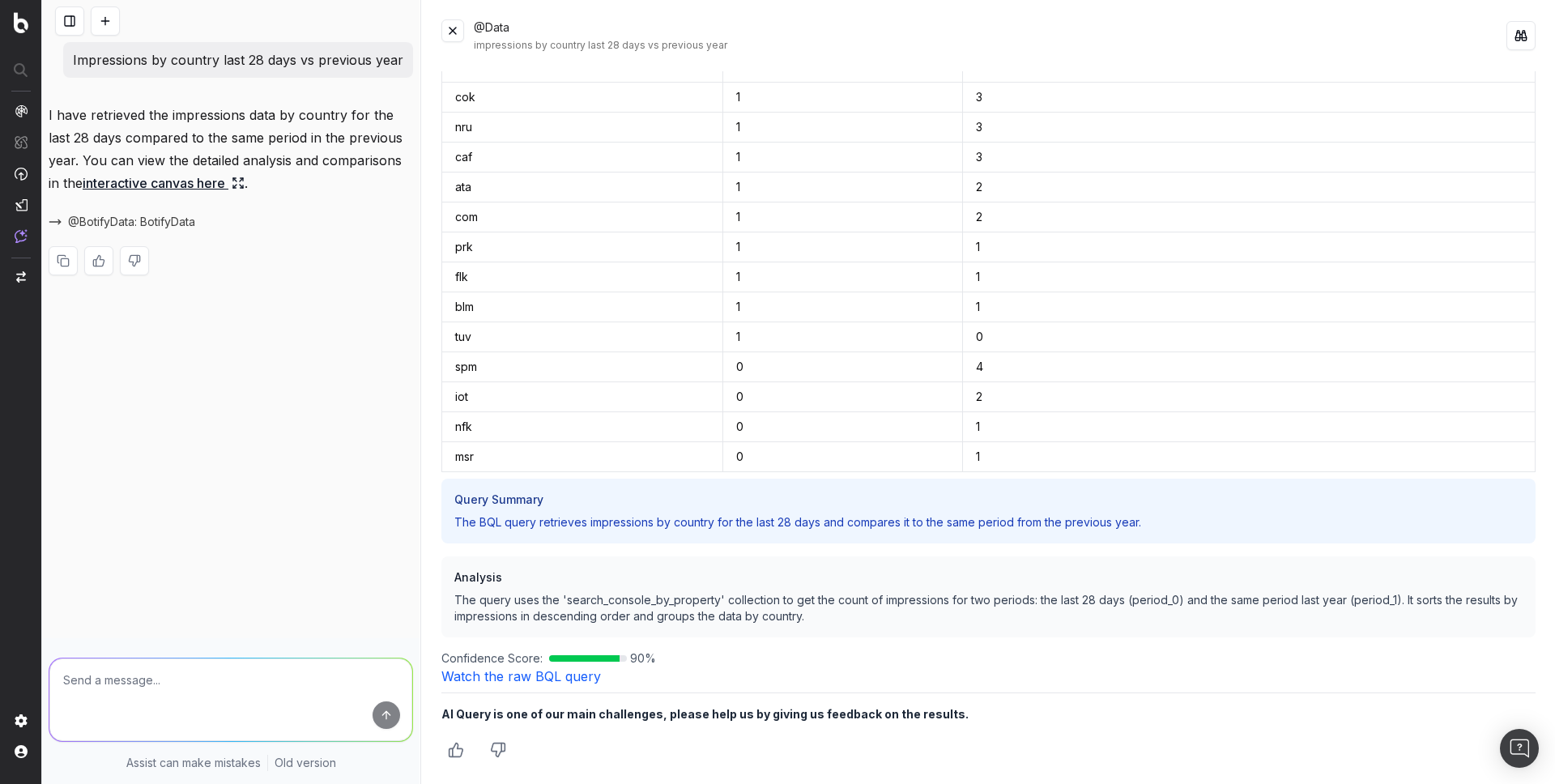
click at [553, 681] on link "Watch the raw BQL query" at bounding box center [521, 676] width 159 height 16
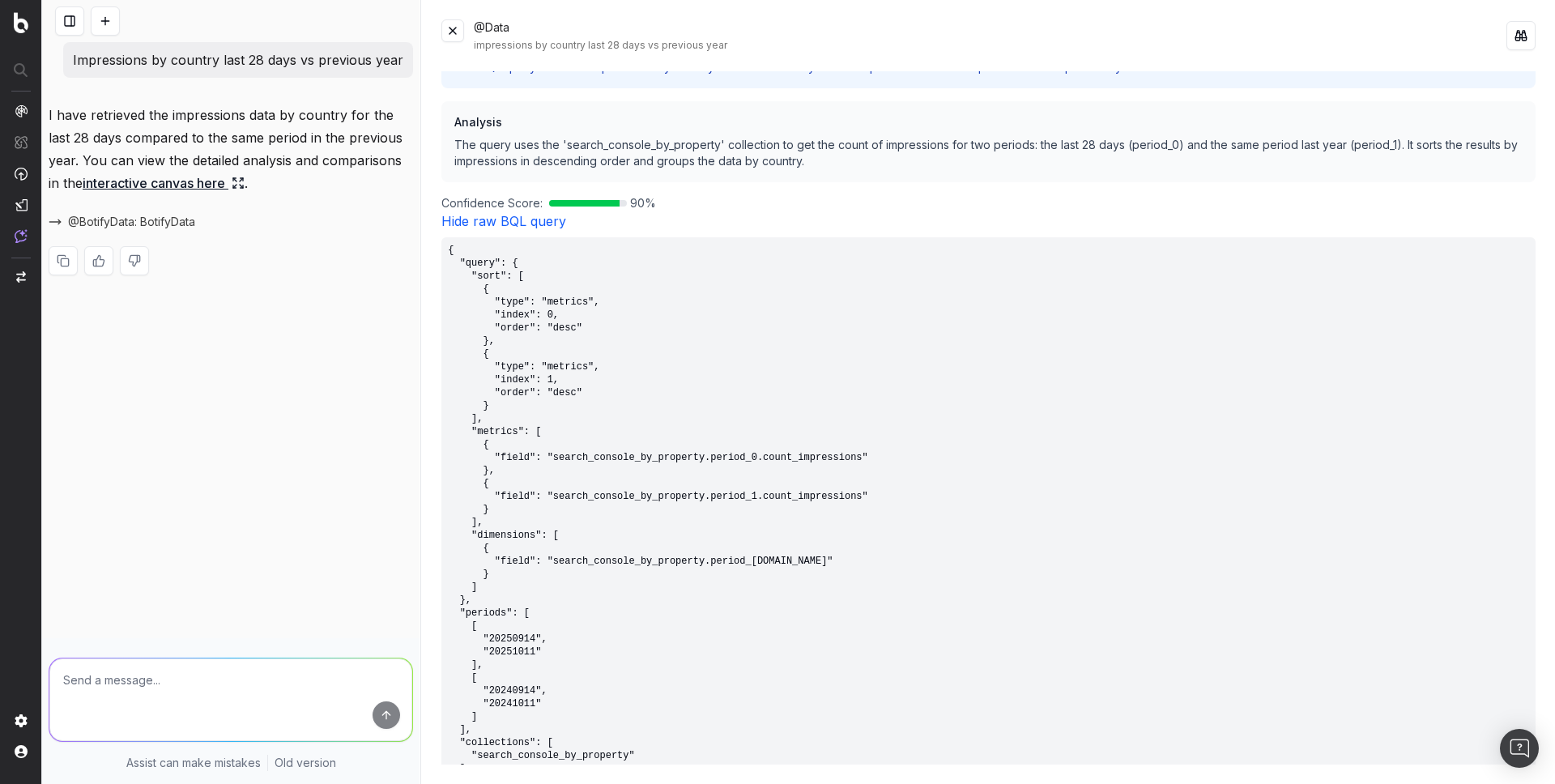
scroll to position [7335, 0]
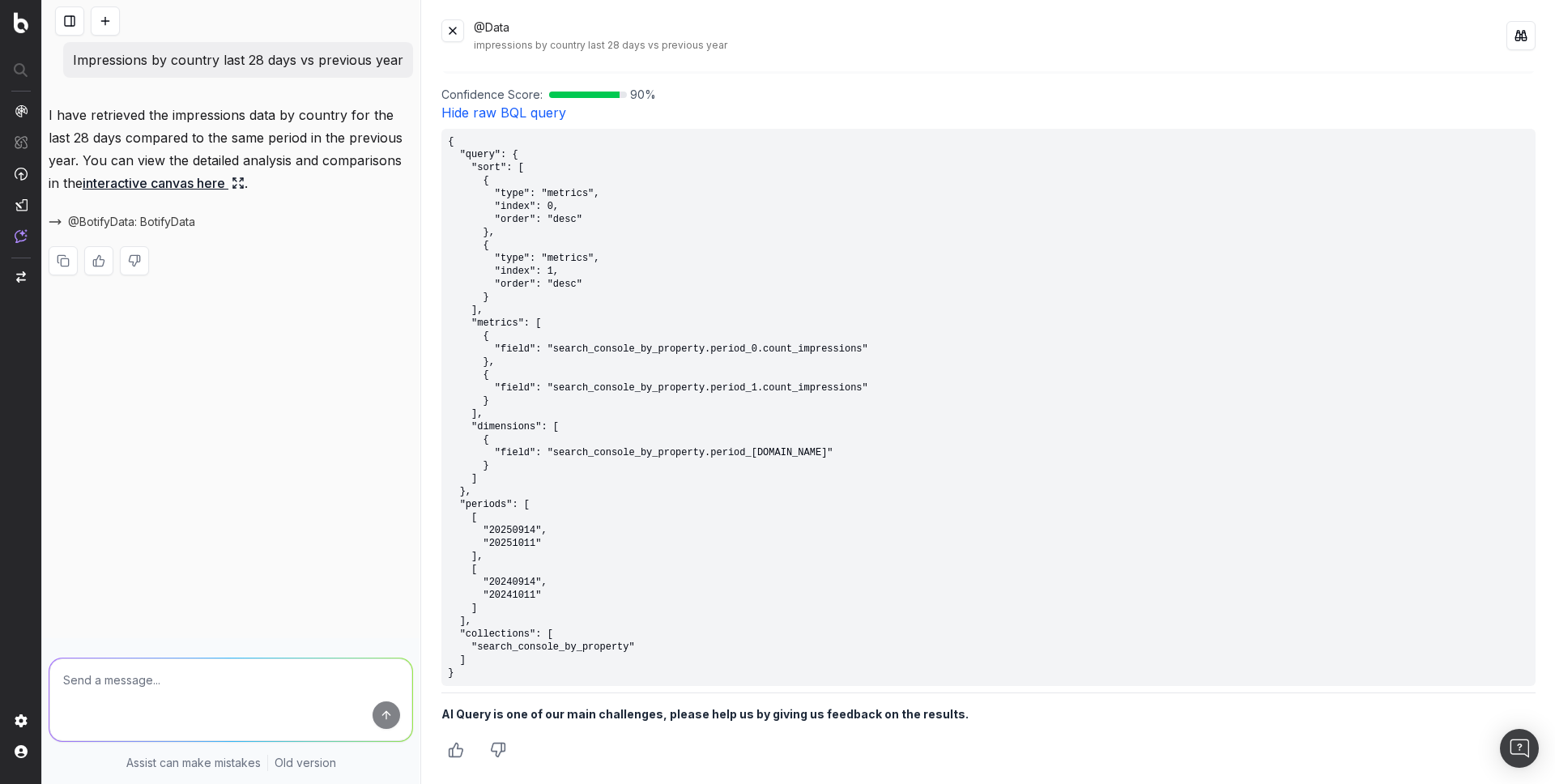
click at [480, 675] on pre "{ "query": { "sort": [ { "type": "metrics", "index": 0, "order": "desc" }, { "t…" at bounding box center [988, 408] width 1094 height 557
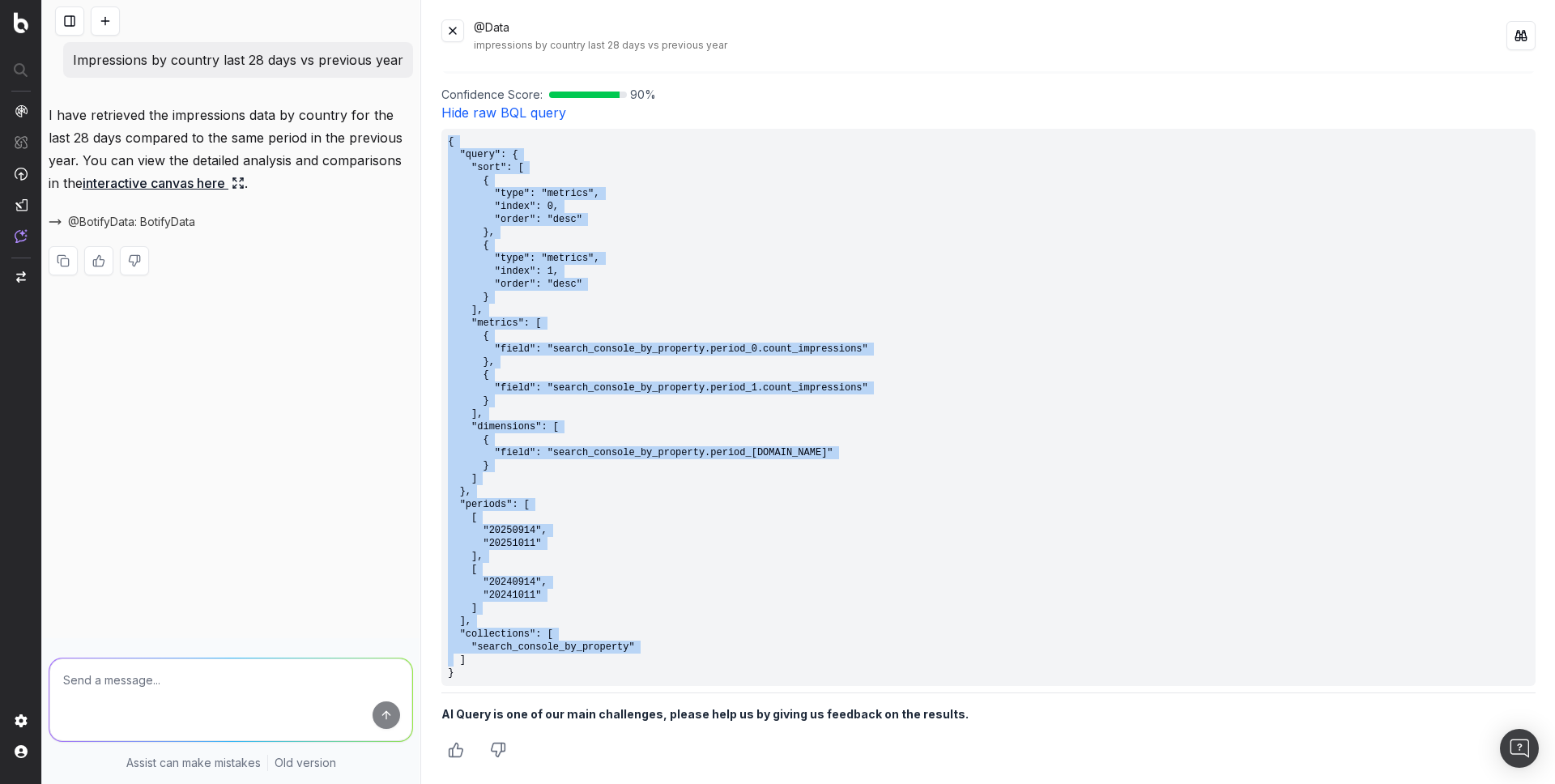
drag, startPoint x: 471, startPoint y: 681, endPoint x: 450, endPoint y: 142, distance: 539.4
click at [450, 142] on pre "{ "query": { "sort": [ { "type": "metrics", "index": 0, "order": "desc" }, { "t…" at bounding box center [988, 408] width 1094 height 557
copy pre "{ "query": { "sort": [ { "type": "metrics", "index": 0, "order": "desc" }, { "t…"
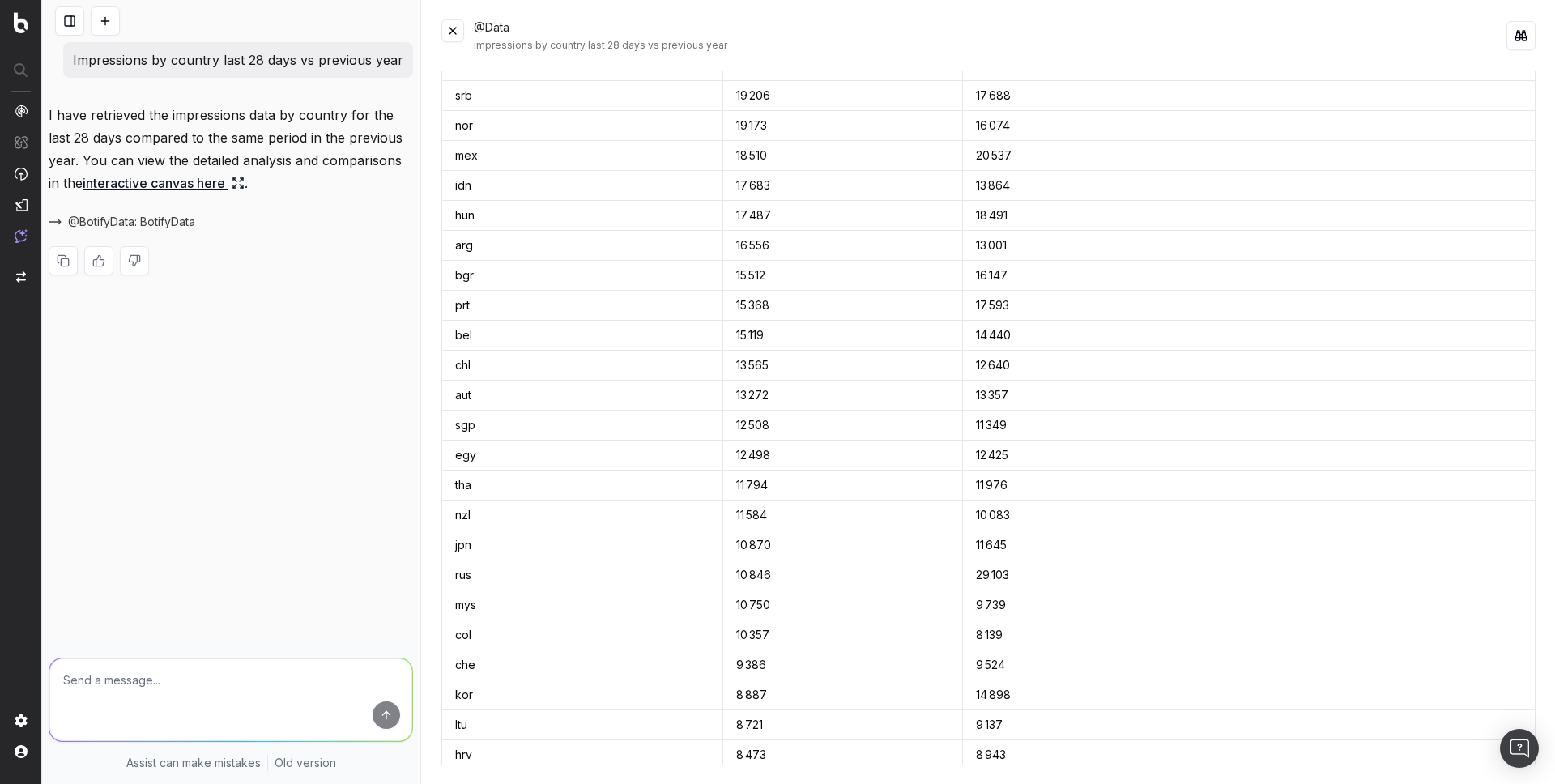
scroll to position [0, 0]
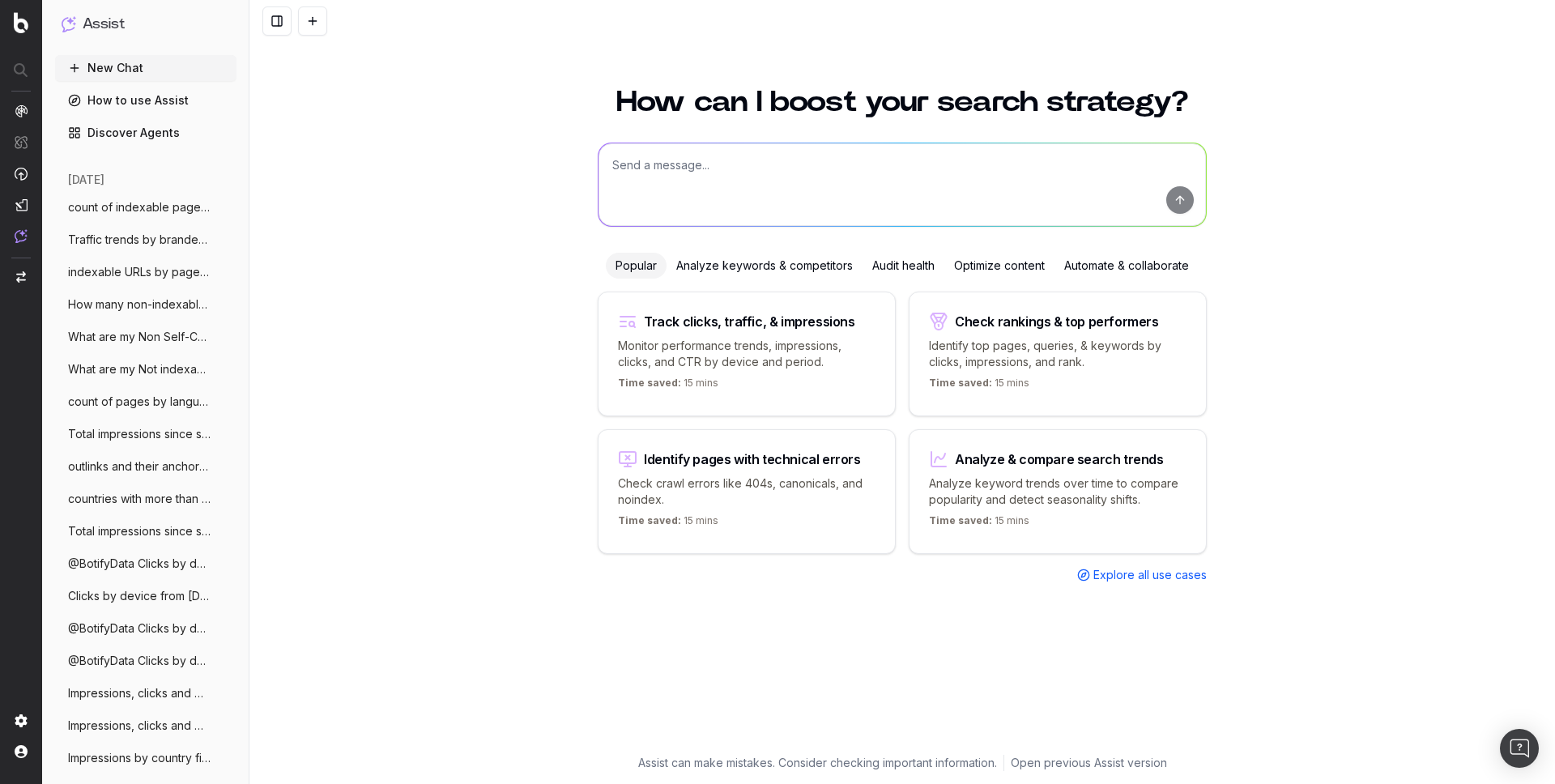
click at [735, 158] on textarea at bounding box center [902, 184] width 607 height 82
paste textarea "Number of impressions [DATE]"
type textarea "Number of impressions [DATE]"
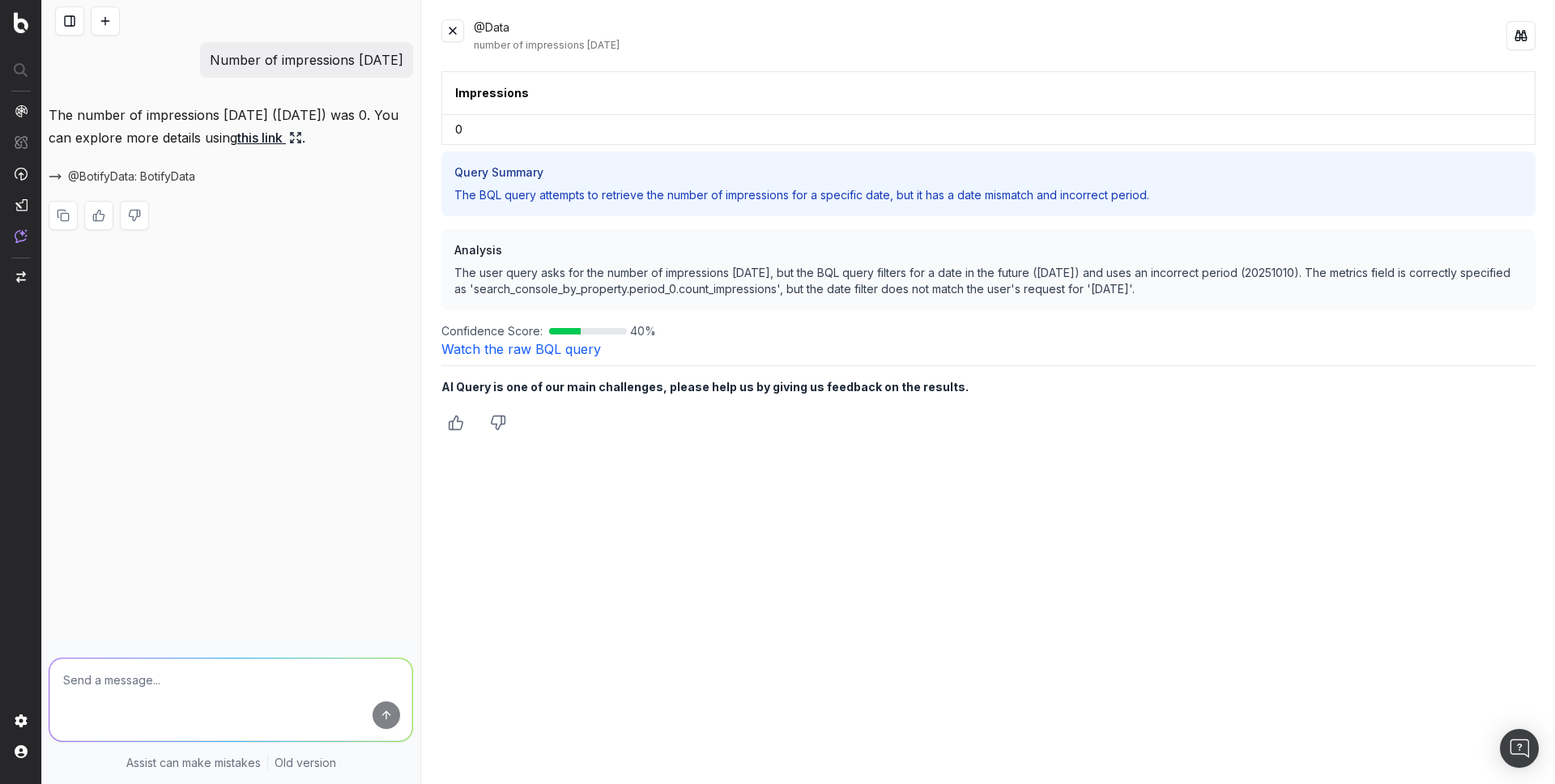
click at [304, 59] on p "Number of impressions [DATE]" at bounding box center [306, 60] width 194 height 23
copy p "Number of impressions [DATE]"
click at [360, 65] on p "Number of impressions [DATE]" at bounding box center [306, 60] width 194 height 23
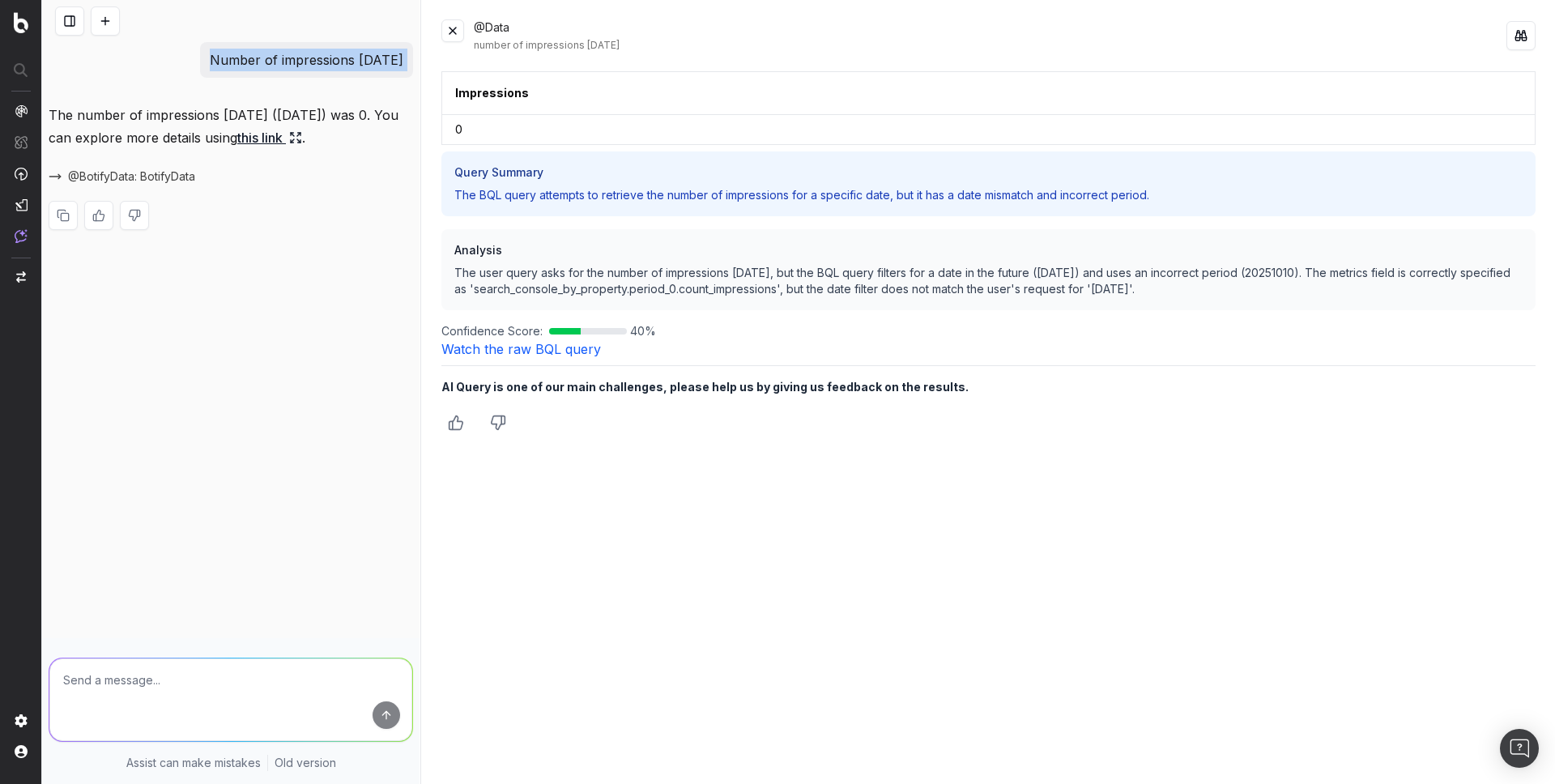
click at [360, 65] on p "Number of impressions [DATE]" at bounding box center [306, 60] width 194 height 23
copy p "Number of impressions [DATE]"
click at [254, 501] on div "Number of impressions yesterday The number of impressions yesterday (October 13…" at bounding box center [231, 392] width 378 height 784
click at [539, 357] on div "Impressions 0 Query Summary The BQL query attempts to retrieve the number of im…" at bounding box center [988, 417] width 1094 height 693
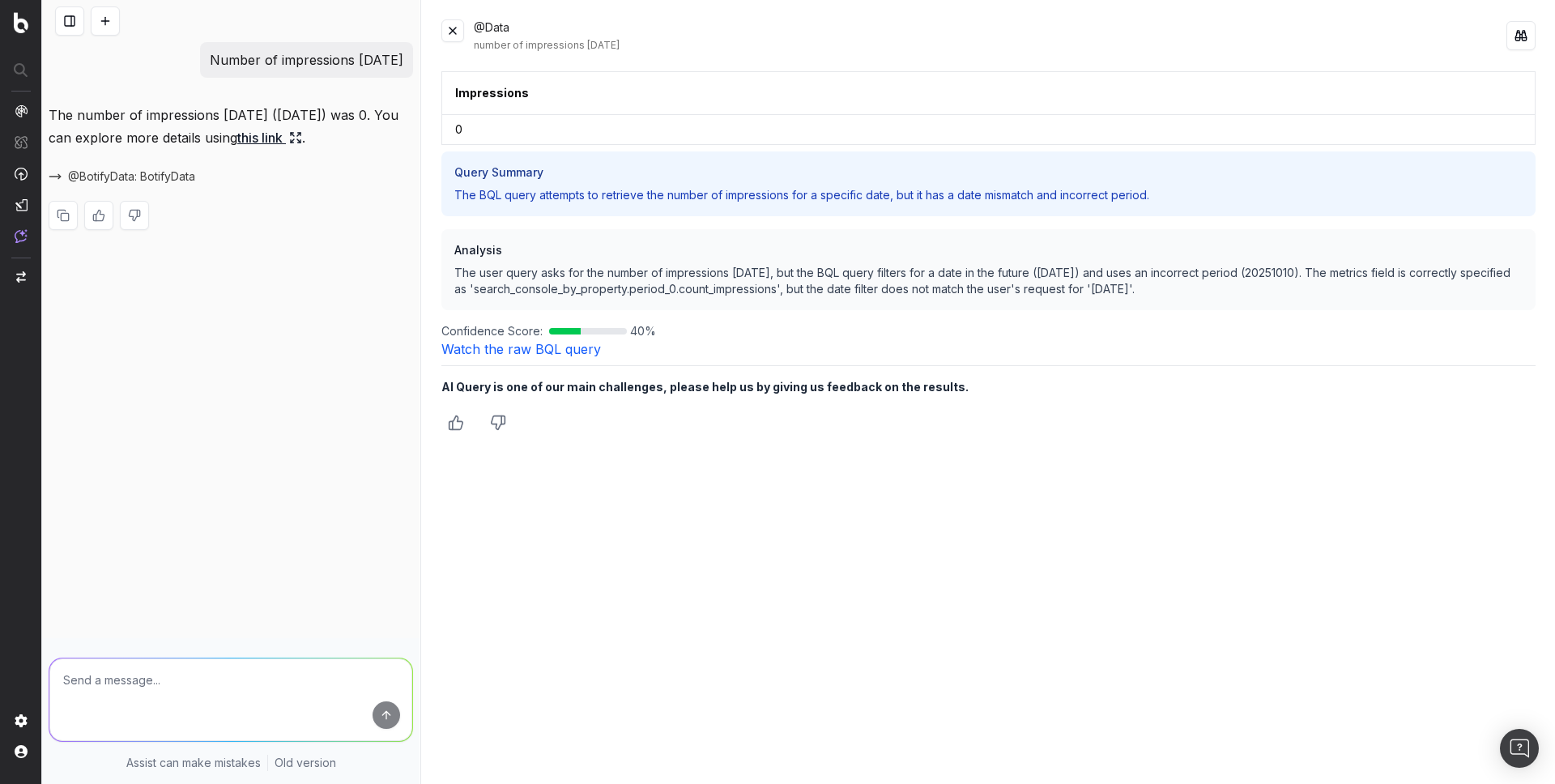
click at [552, 351] on link "Watch the raw BQL query" at bounding box center [521, 349] width 159 height 16
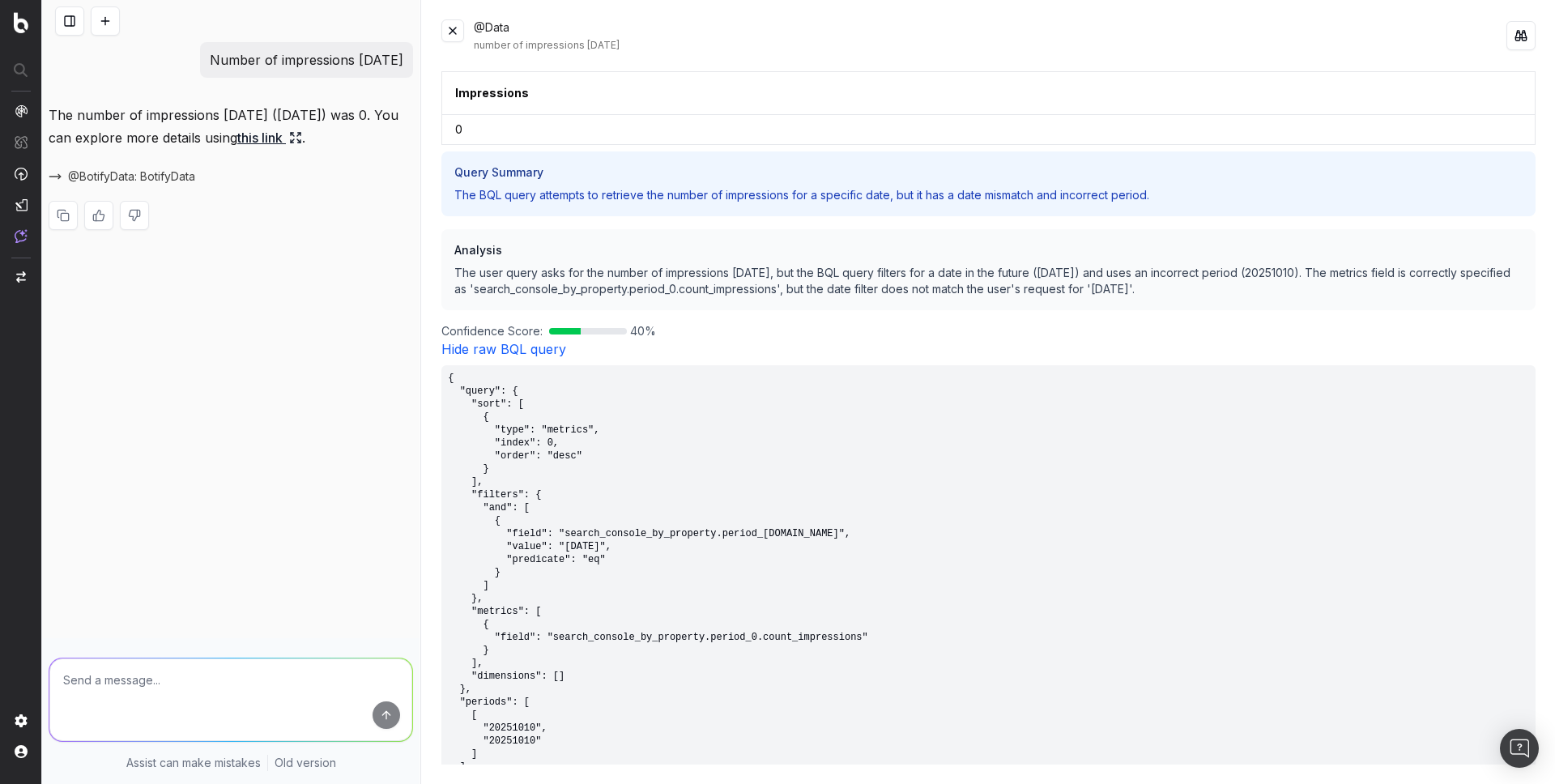
scroll to position [145, 0]
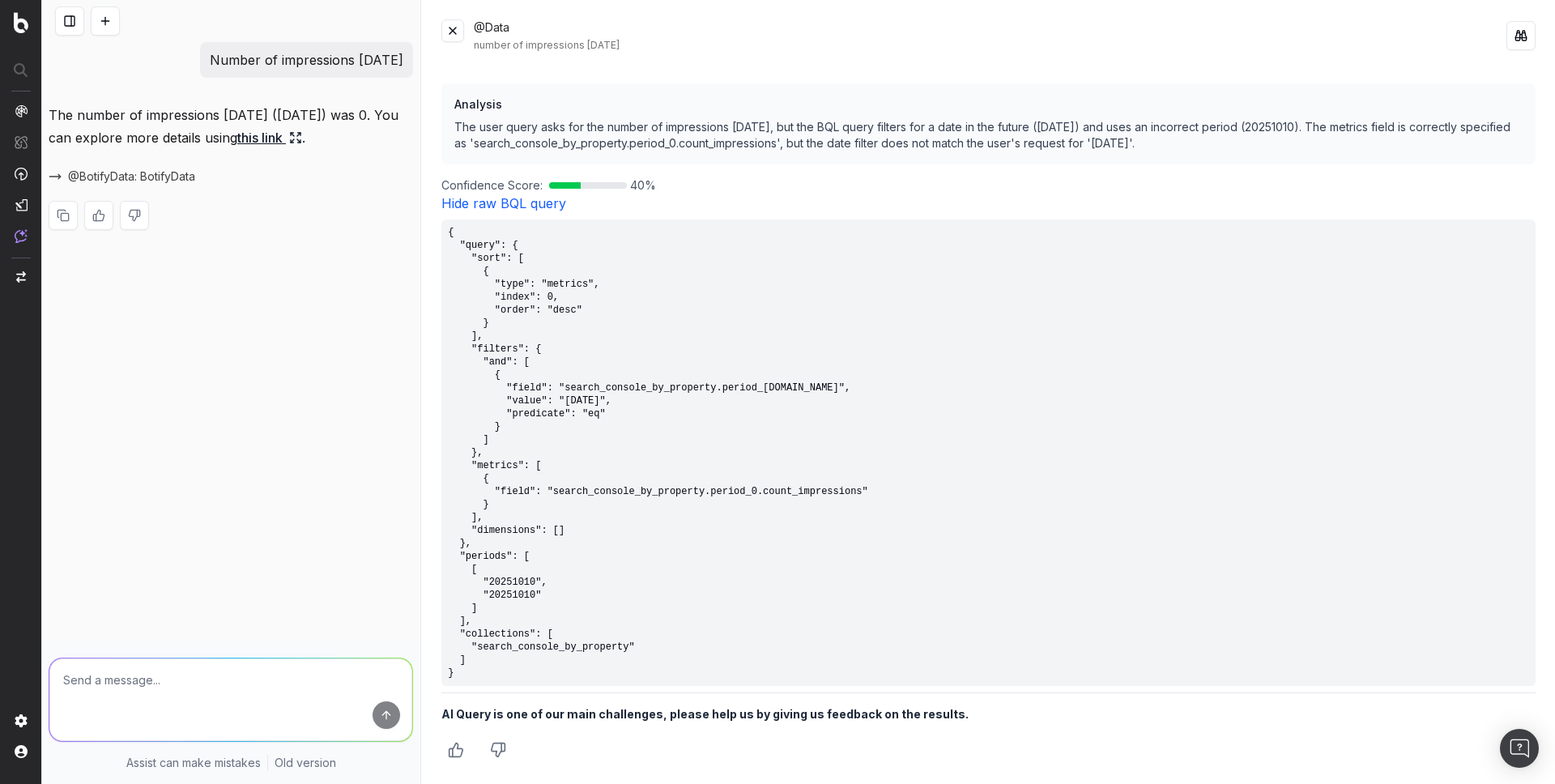
click at [458, 673] on pre "{ "query": { "sort": [ { "type": "metrics", "index": 0, "order": "desc" } ], "f…" at bounding box center [988, 452] width 1094 height 466
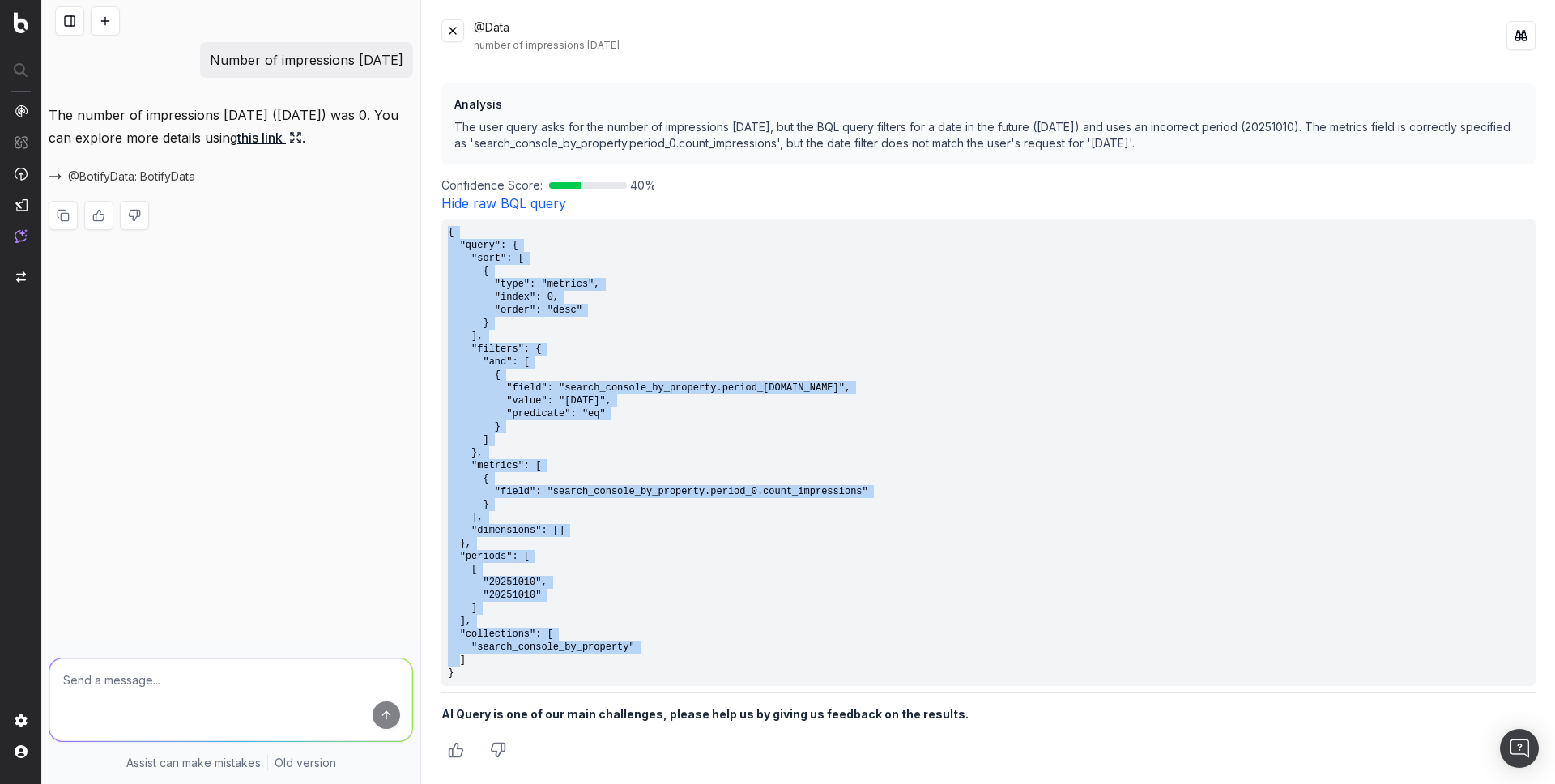
drag, startPoint x: 470, startPoint y: 673, endPoint x: 432, endPoint y: 235, distance: 439.6
click at [432, 235] on div "@Data number of impressions yesterday Impressions 0 Query Summary The BQL query…" at bounding box center [988, 392] width 1133 height 784
copy pre "{ "query": { "sort": [ { "type": "metrics", "index": 0, "order": "desc" } ], "f…"
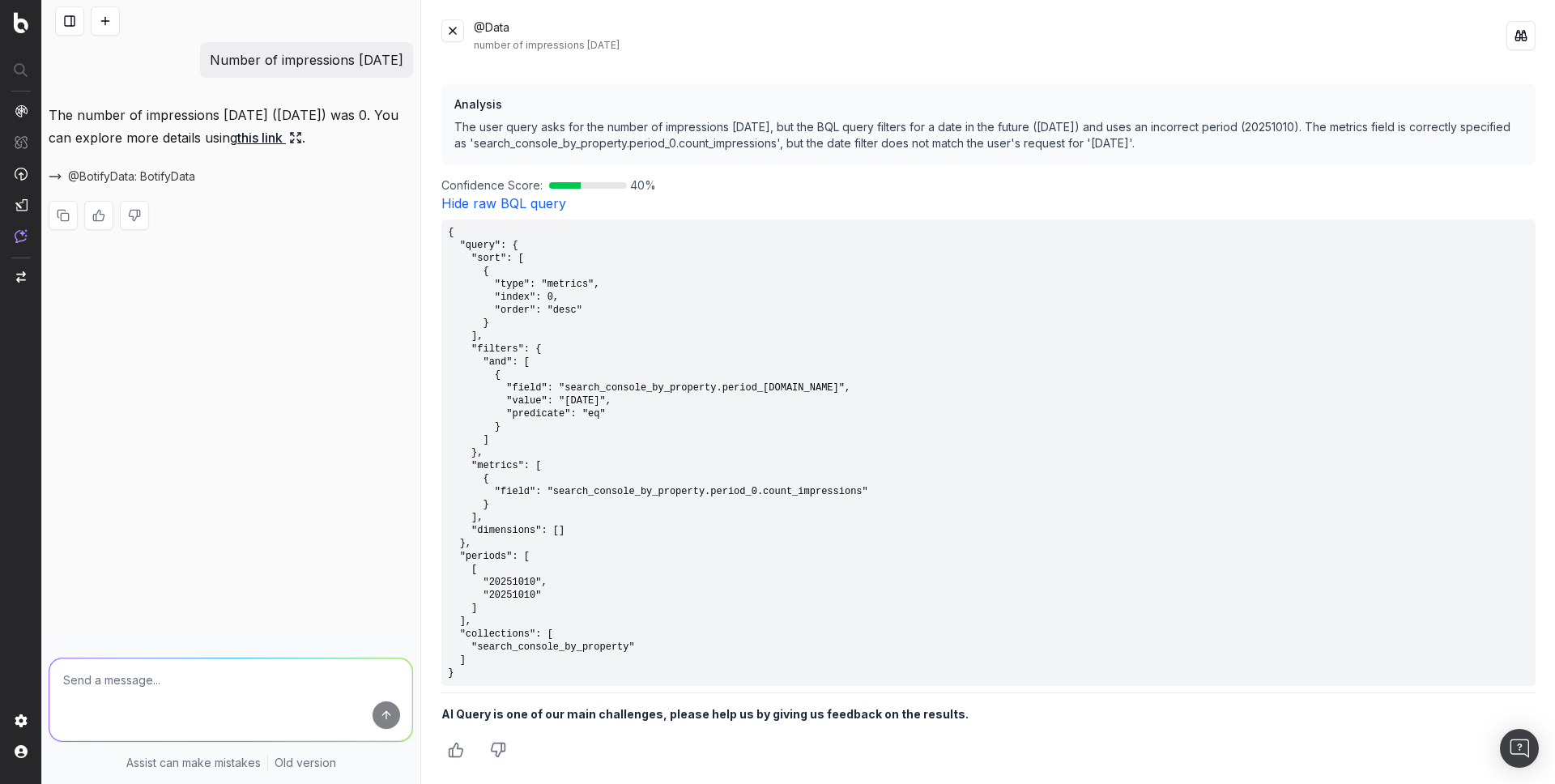
click at [733, 36] on div "@Data number of impressions yesterday" at bounding box center [990, 36] width 1033 height 33
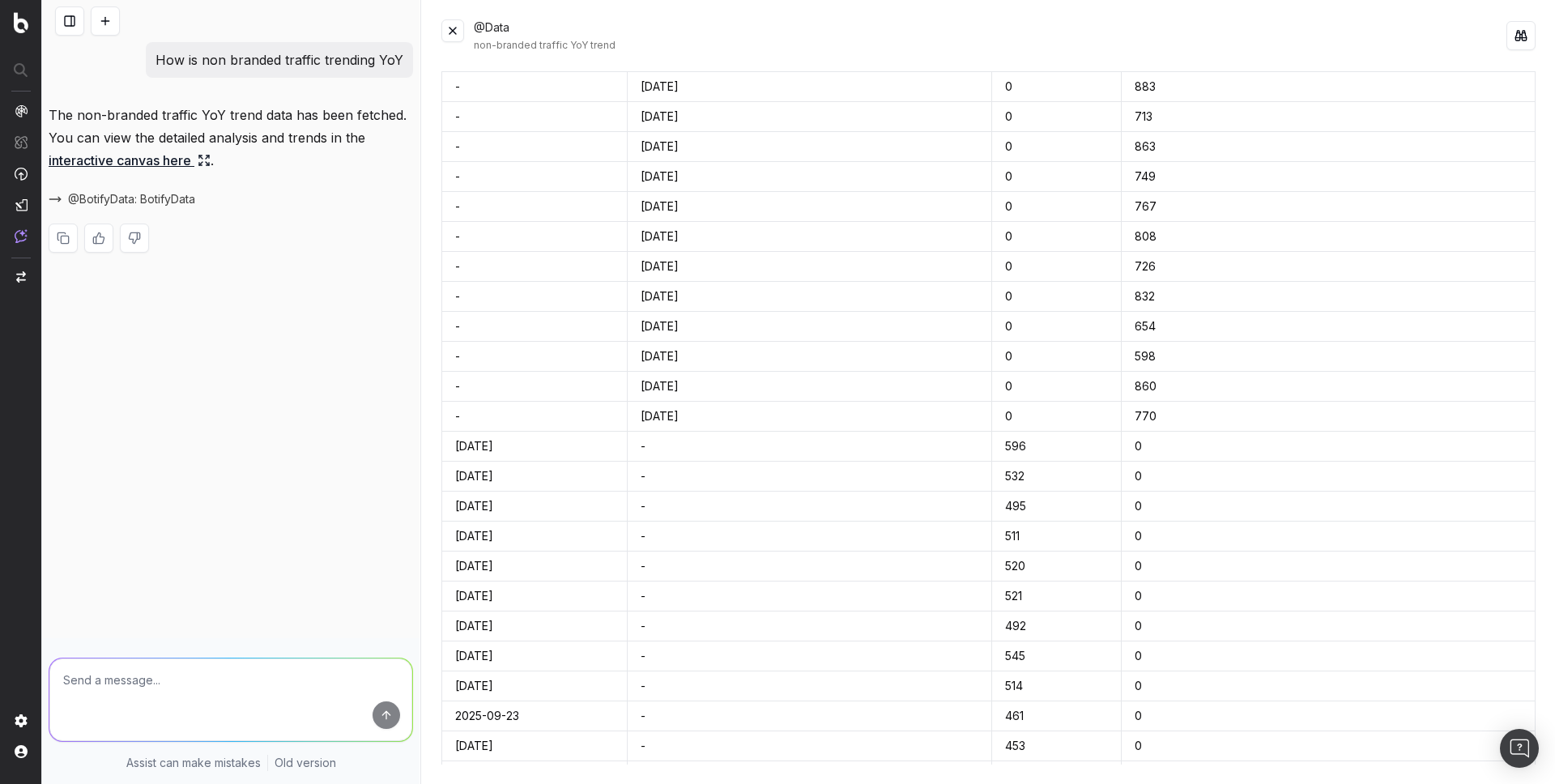
scroll to position [1290, 0]
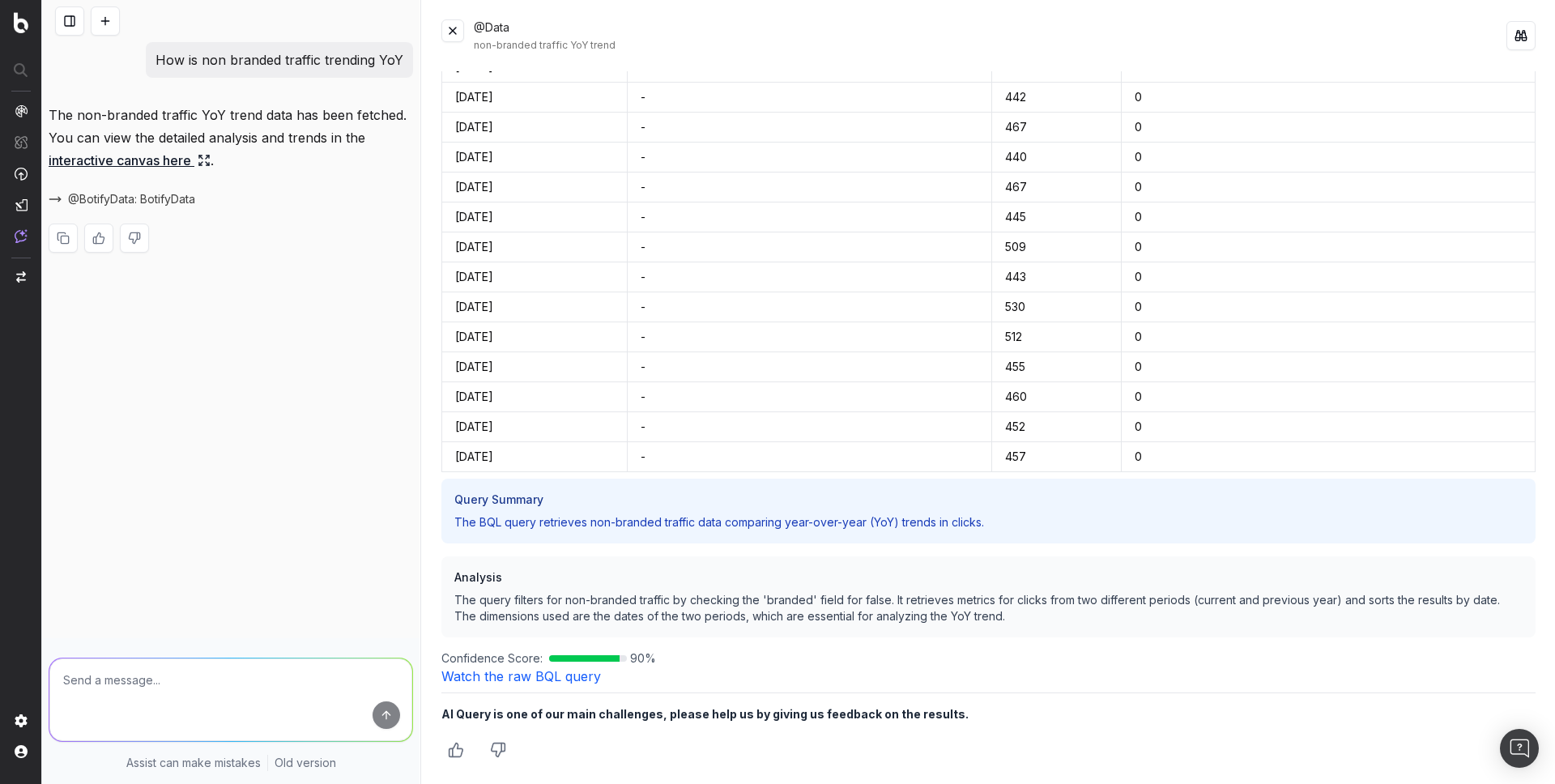
click at [540, 678] on link "Watch the raw BQL query" at bounding box center [521, 676] width 159 height 16
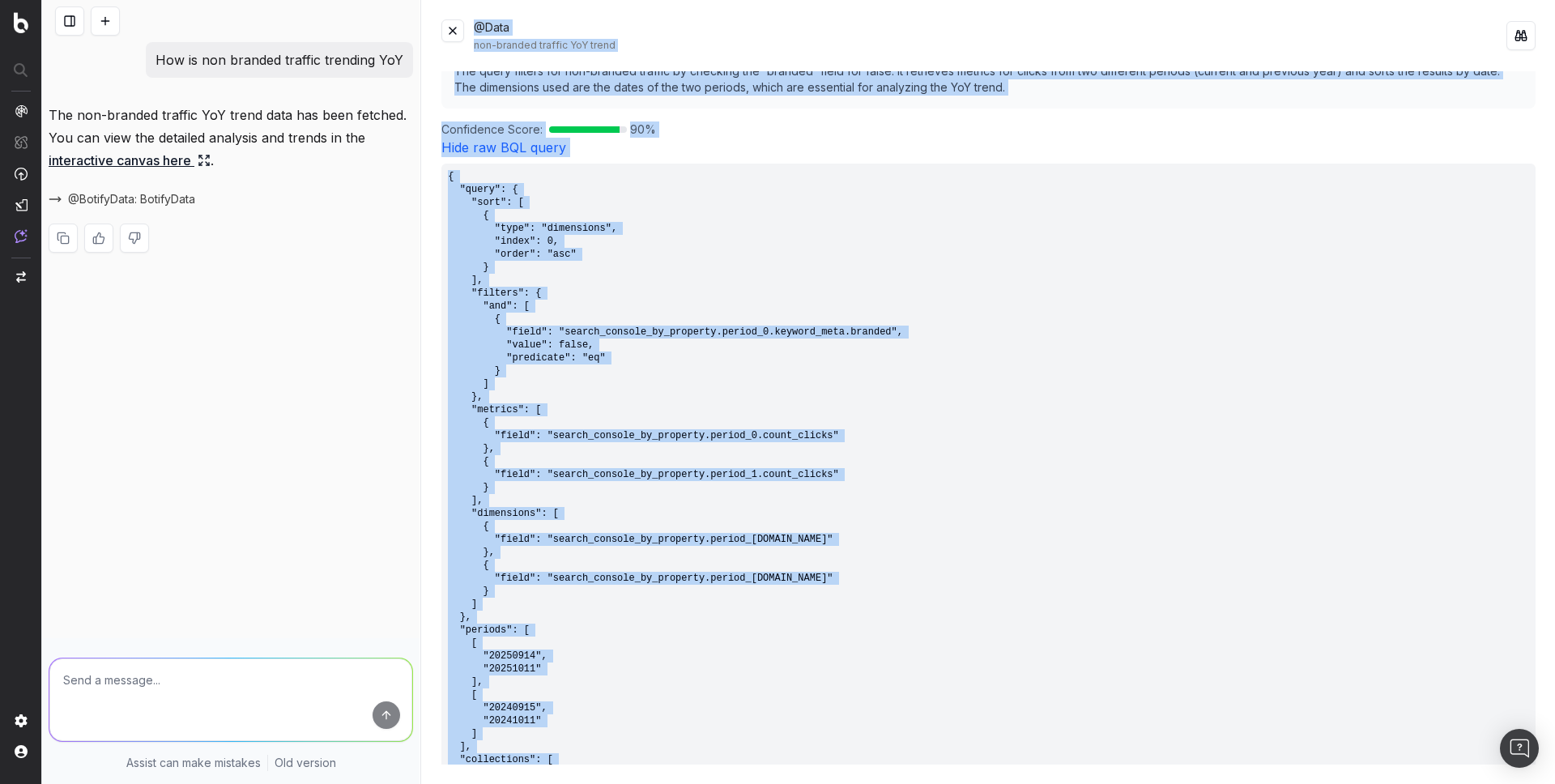
scroll to position [1482, 0]
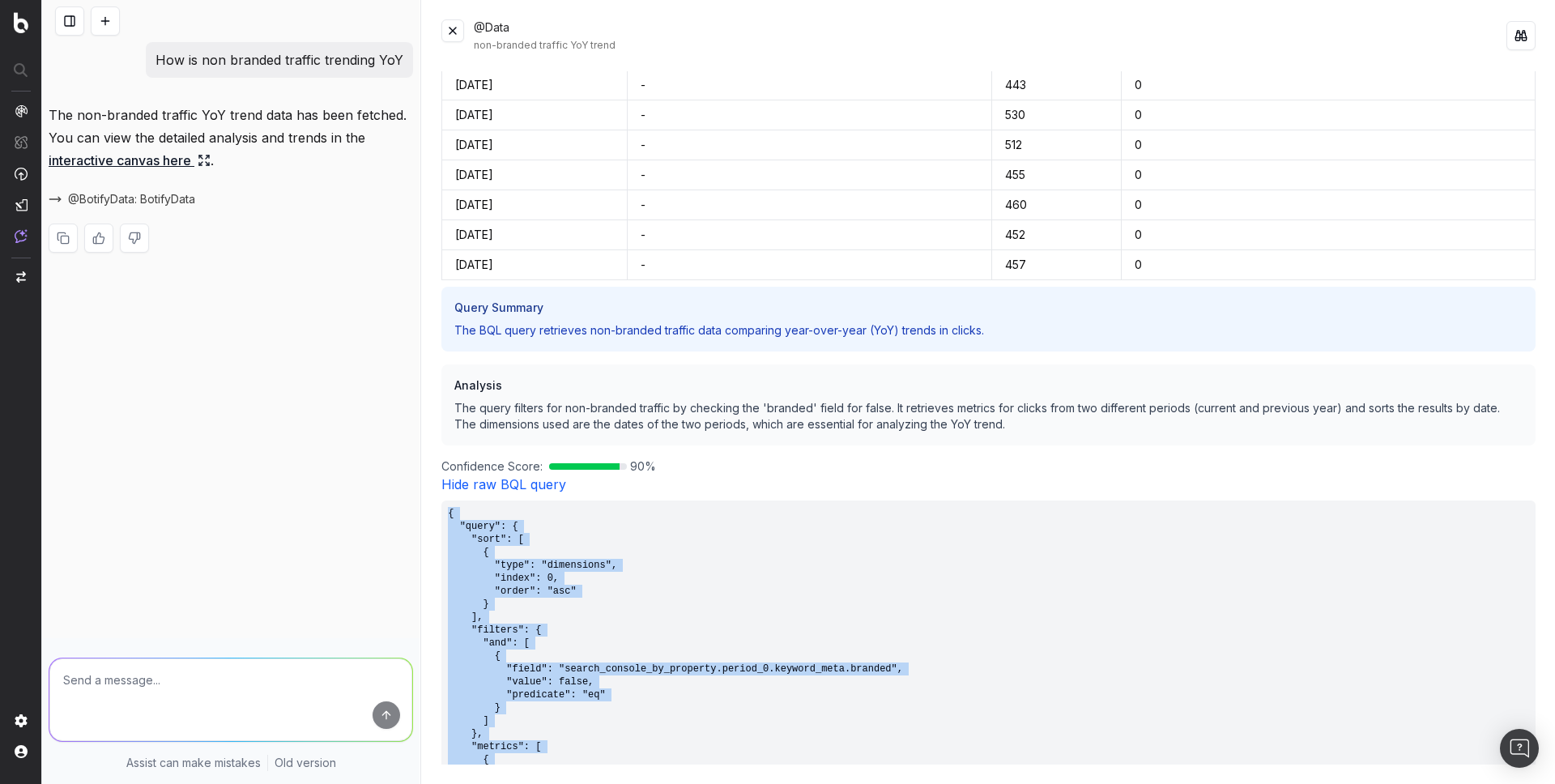
drag, startPoint x: 482, startPoint y: 681, endPoint x: 448, endPoint y: 514, distance: 170.4
copy pre "{ "query": { "sort": [ { "type": "dimensions", "index": 0, "order": "asc" } ], …"
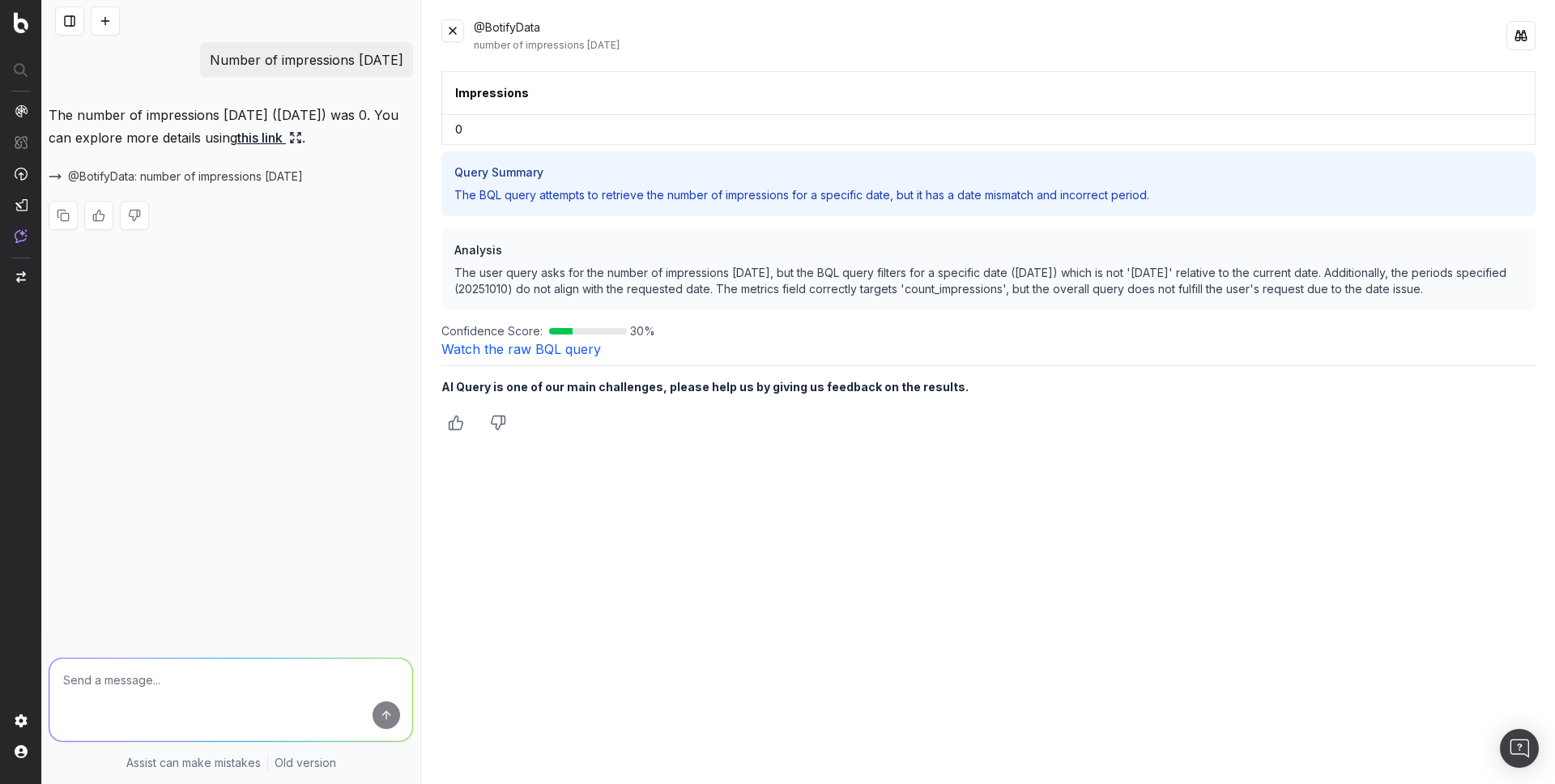
click at [106, 23] on button at bounding box center [105, 21] width 29 height 29
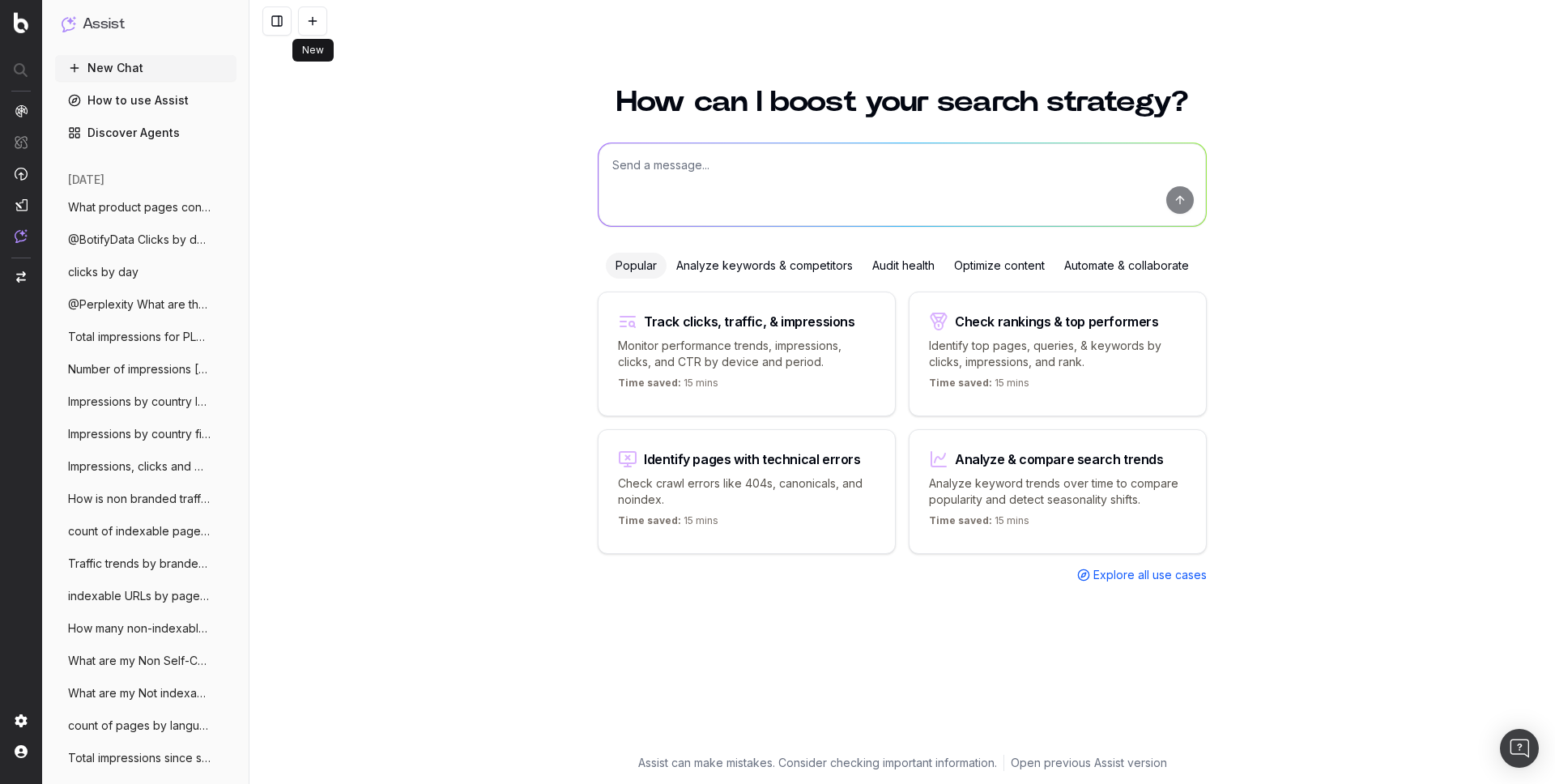
click at [727, 161] on textarea at bounding box center [902, 184] width 607 height 82
paste textarea "Sum of Clicks where keyword contains vinyles"
type textarea "Sum of Clicks where keyword contains vinyles"
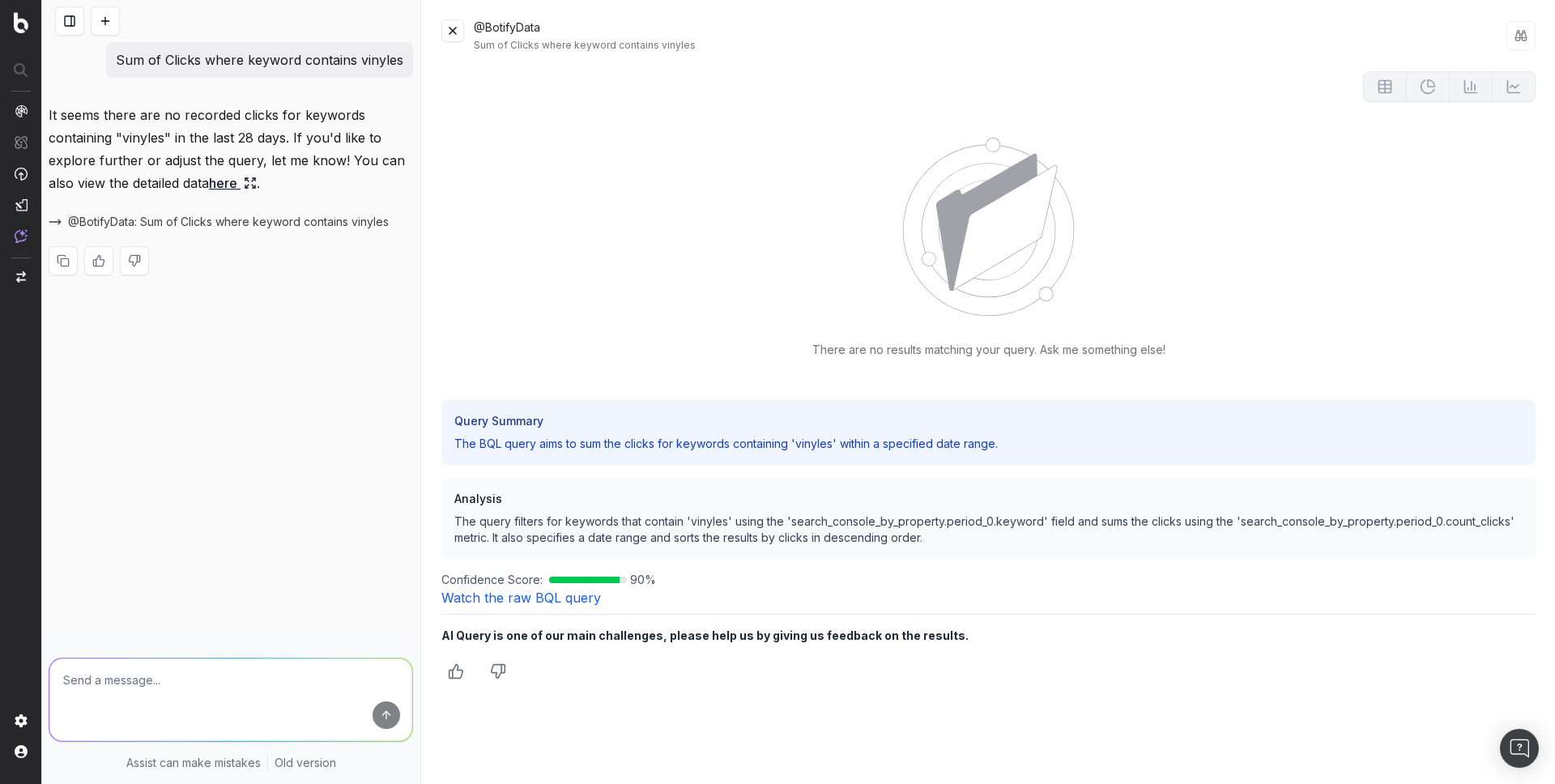
click at [449, 33] on button at bounding box center [453, 31] width 23 height 23
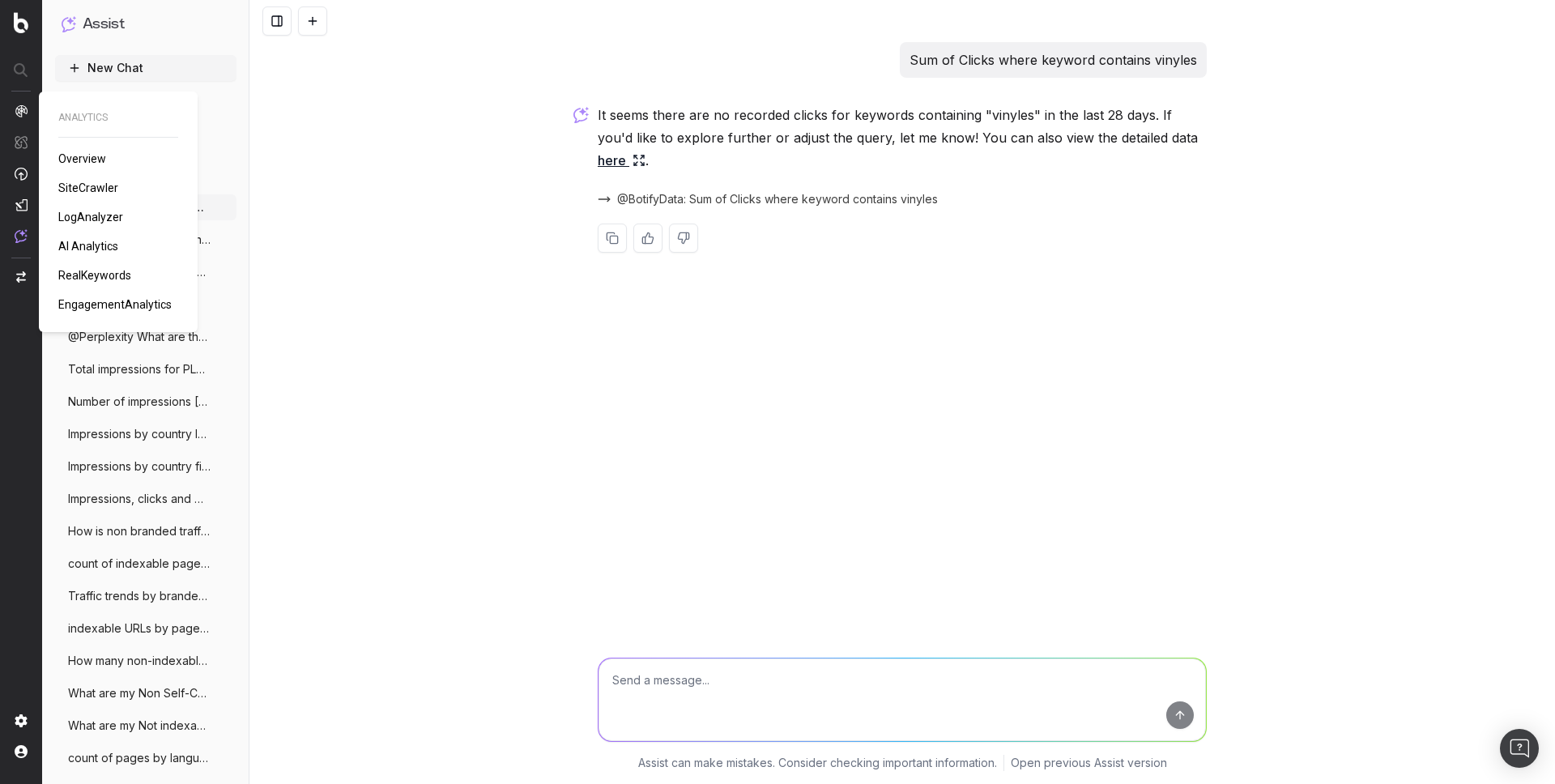
click at [81, 184] on span "SiteCrawler" at bounding box center [87, 188] width 60 height 13
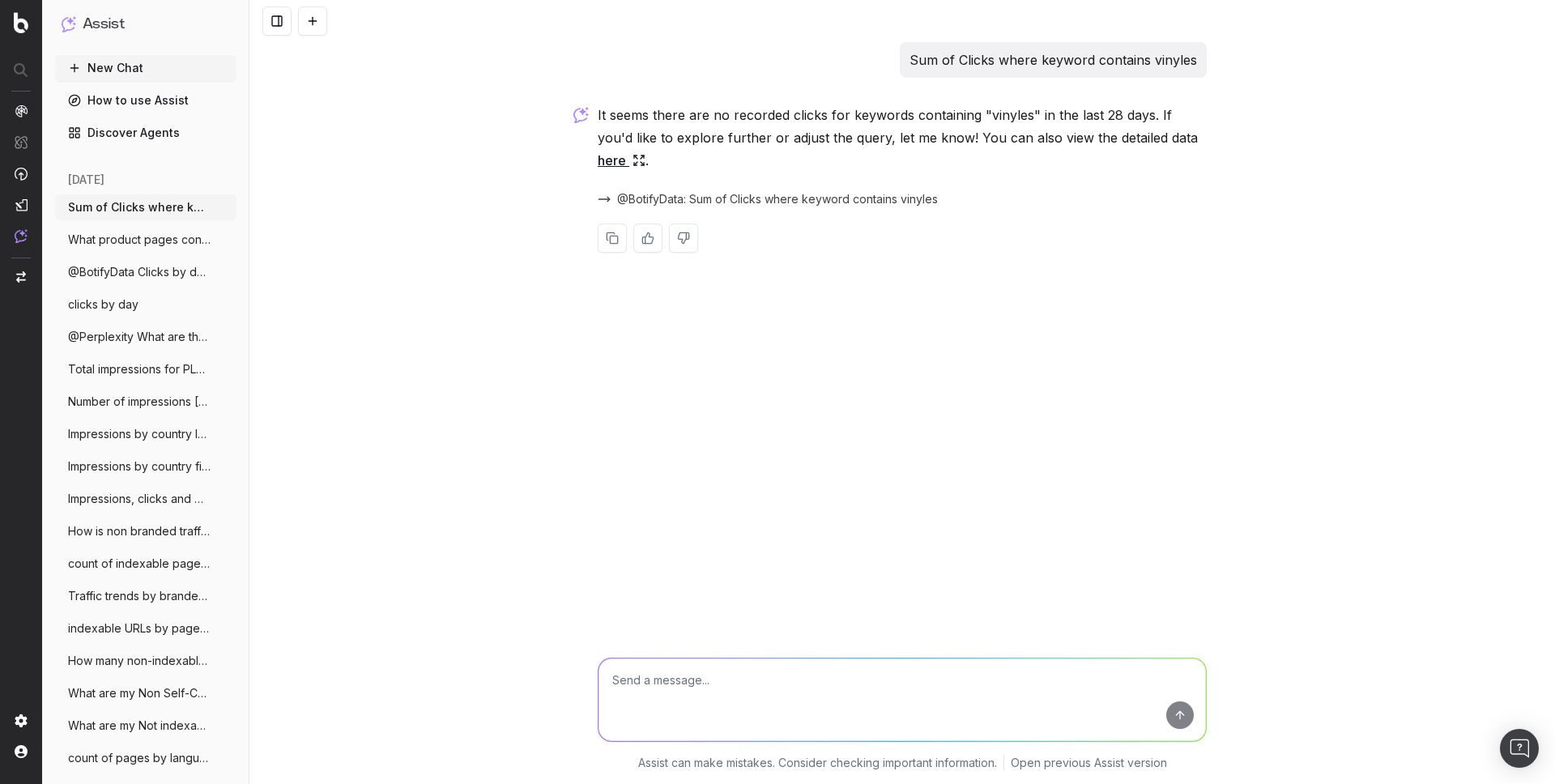
click at [674, 694] on textarea at bounding box center [902, 699] width 607 height 82
paste textarea "alistar"
drag, startPoint x: 1150, startPoint y: 62, endPoint x: 911, endPoint y: 66, distance: 239.0
click at [911, 66] on div "Sum of Clicks where keyword contains vinyles" at bounding box center [1053, 60] width 307 height 36
copy p "Sum of Clicks where keyword contains"
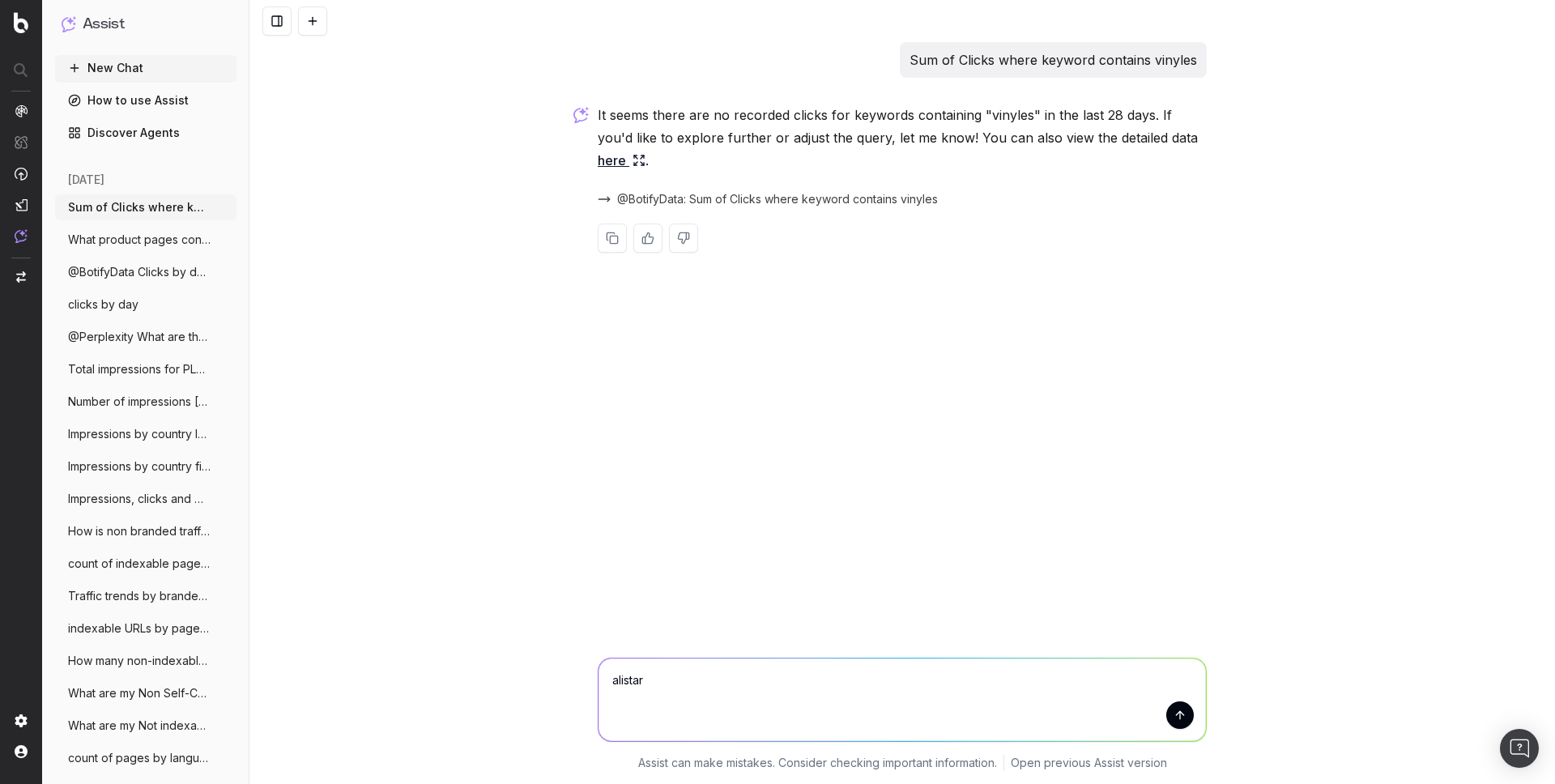
click at [657, 679] on textarea "alistar" at bounding box center [902, 699] width 607 height 82
click at [613, 680] on textarea "alistar" at bounding box center [902, 699] width 607 height 82
paste textarea "Sum of Clicks where keyword contains"
type textarea "Sum of Clicks where keyword contains alistar"
click at [896, 679] on textarea "Sum of Clicks where keyword contains alistar" at bounding box center [902, 699] width 607 height 82
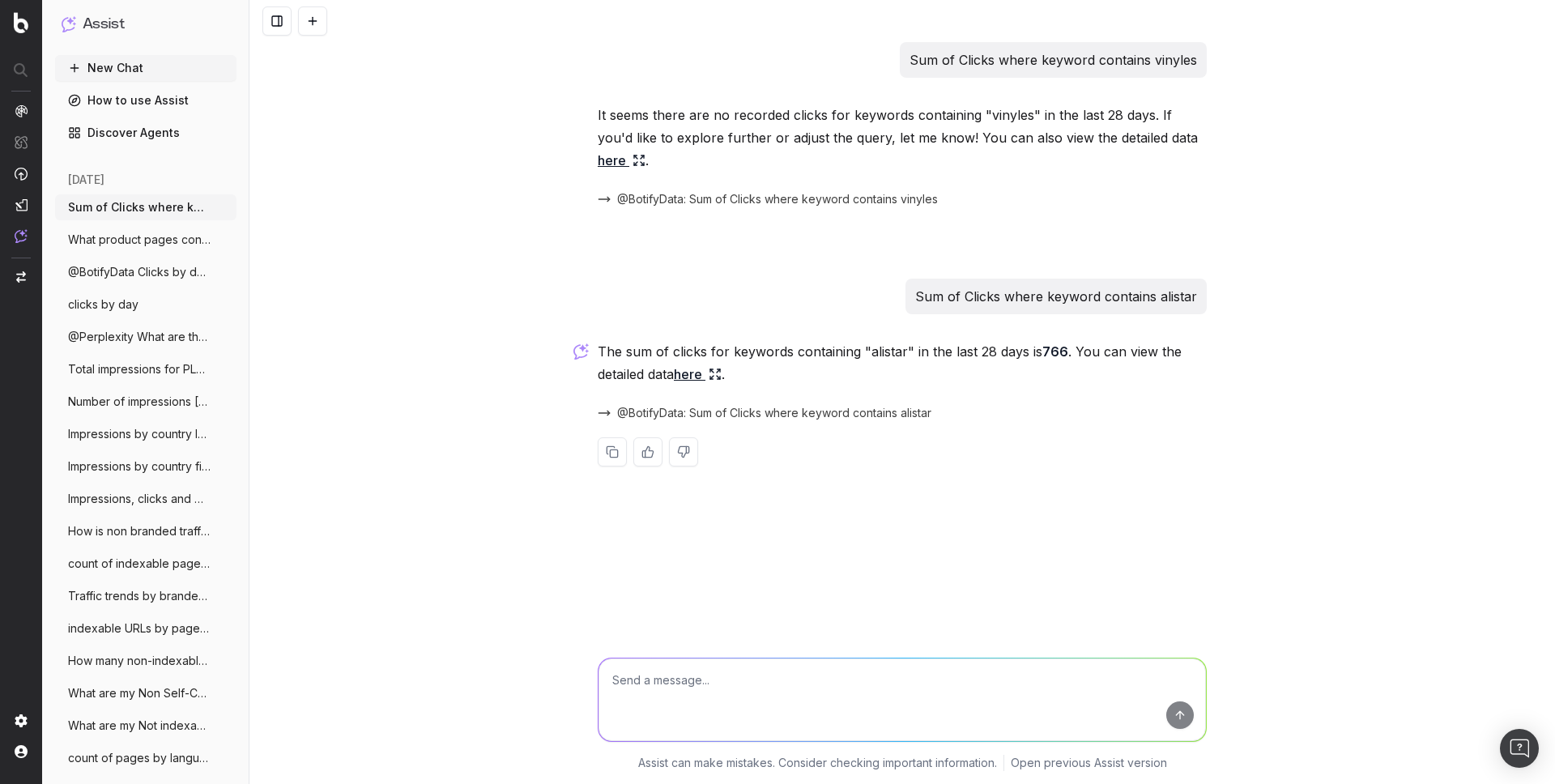
click at [972, 298] on p "Sum of Clicks where keyword contains alistar" at bounding box center [1056, 296] width 282 height 23
copy p "Sum of Clicks where keyword contains alistar"
click at [699, 376] on link "here" at bounding box center [698, 374] width 47 height 23
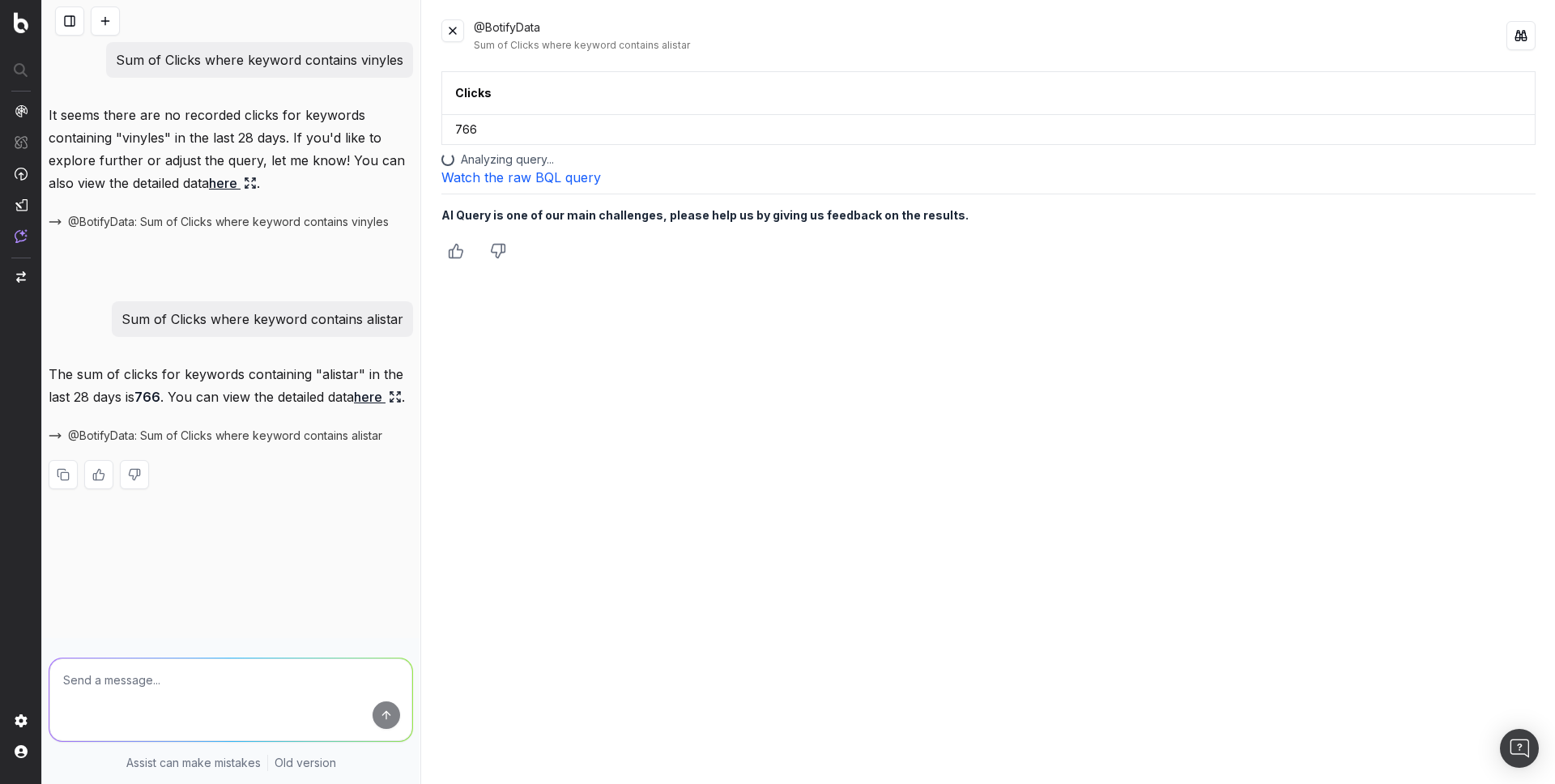
click at [550, 176] on link "Watch the raw BQL query" at bounding box center [521, 177] width 159 height 16
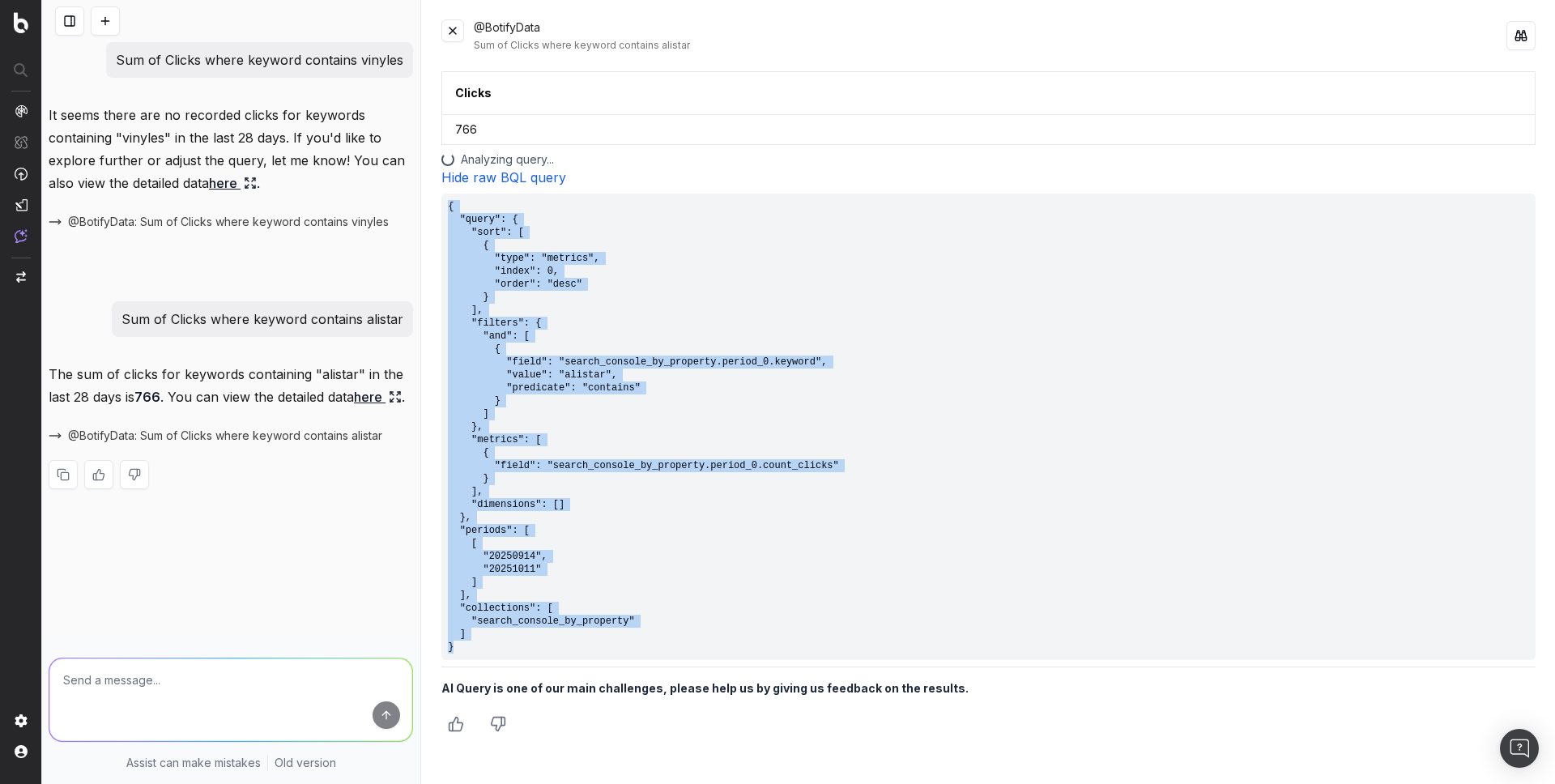
drag, startPoint x: 459, startPoint y: 650, endPoint x: 440, endPoint y: 189, distance: 461.4
click at [441, 189] on div "Clicks 766 Analyzing query... Hide raw BQL query { "query": { "sort": [ { "type…" at bounding box center [988, 417] width 1094 height 693
copy pre "{ "query": { "sort": [ { "type": "metrics", "index": 0, "order": "desc" } ], "f…"
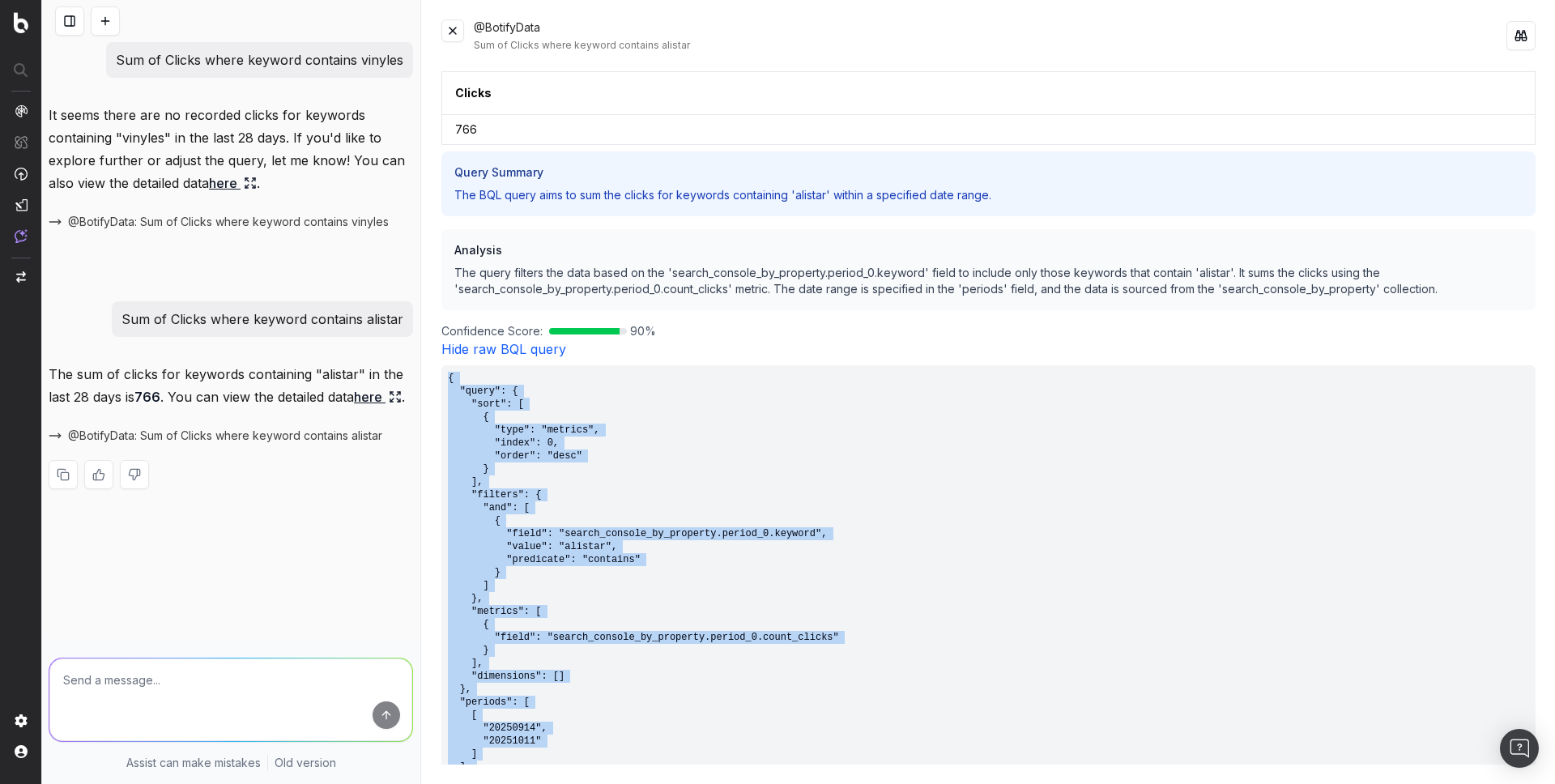
drag, startPoint x: 102, startPoint y: 18, endPoint x: 118, endPoint y: 12, distance: 17.1
click at [102, 18] on button at bounding box center [105, 21] width 29 height 29
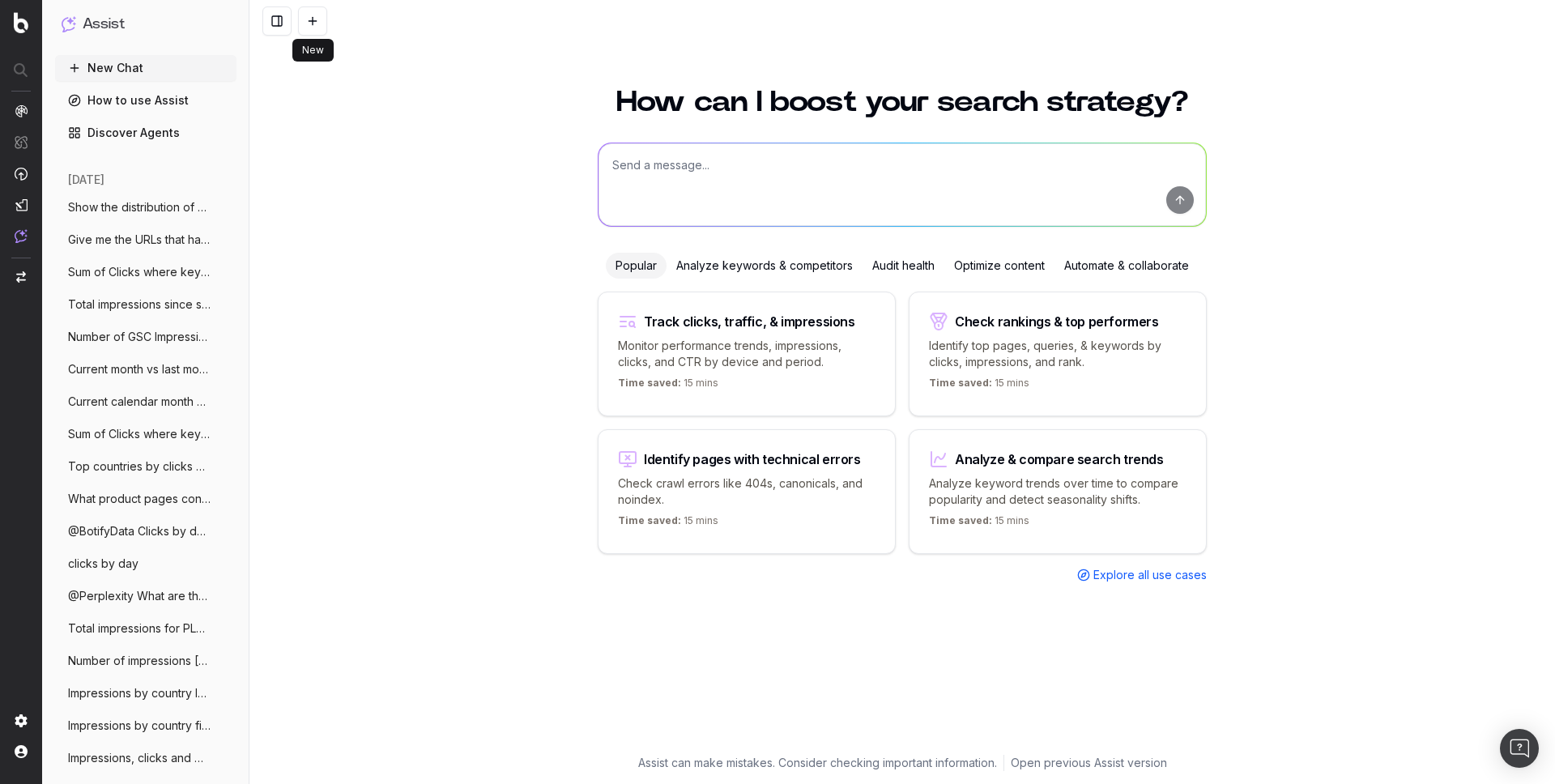
click at [655, 169] on textarea at bounding box center [902, 184] width 607 height 82
paste textarea "Clicks change YoY"
type textarea "Clicks change YoY"
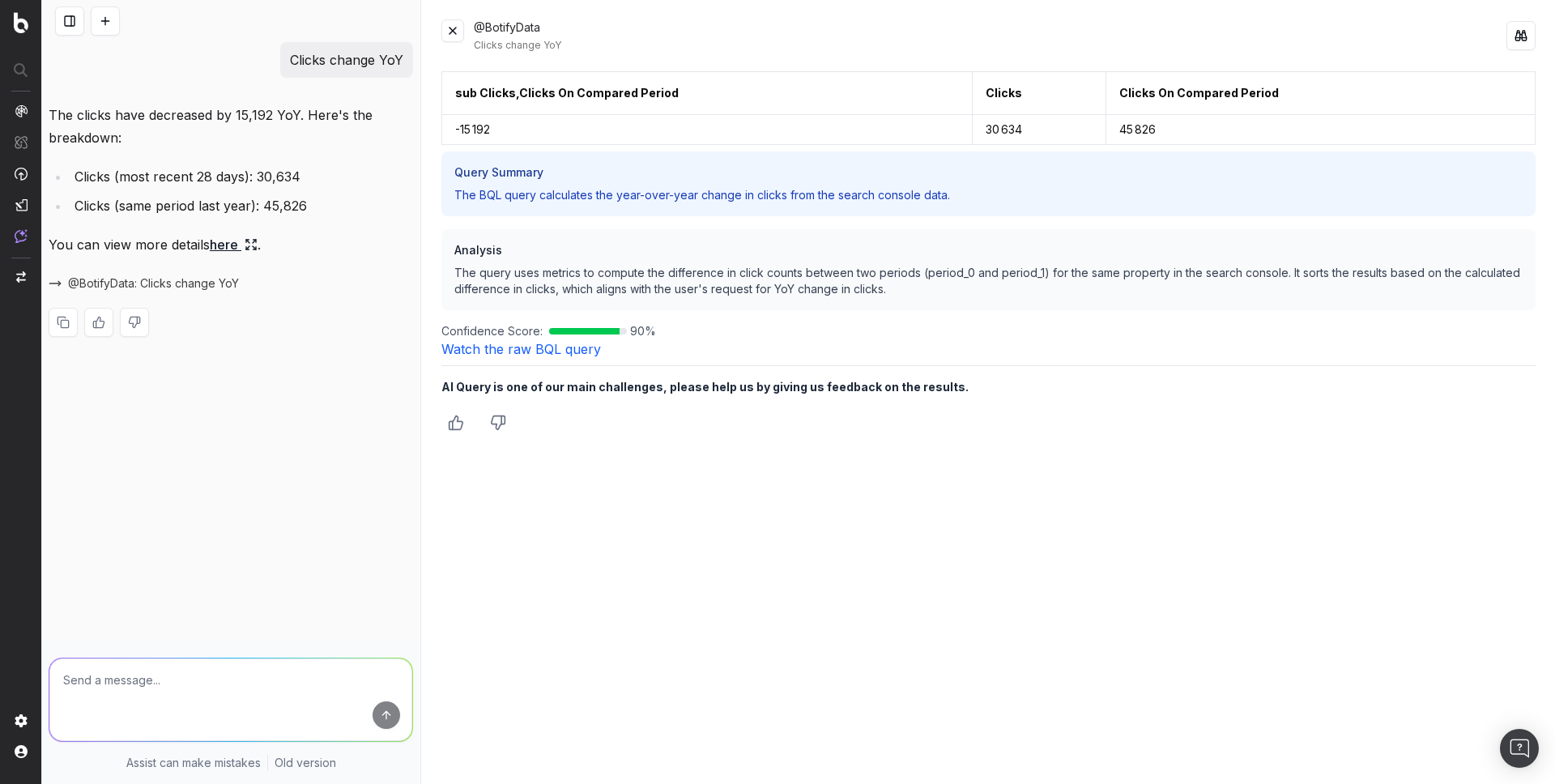
click at [347, 63] on p "Clicks change YoY" at bounding box center [346, 60] width 114 height 23
click at [521, 352] on link "Watch the raw BQL query" at bounding box center [521, 349] width 159 height 16
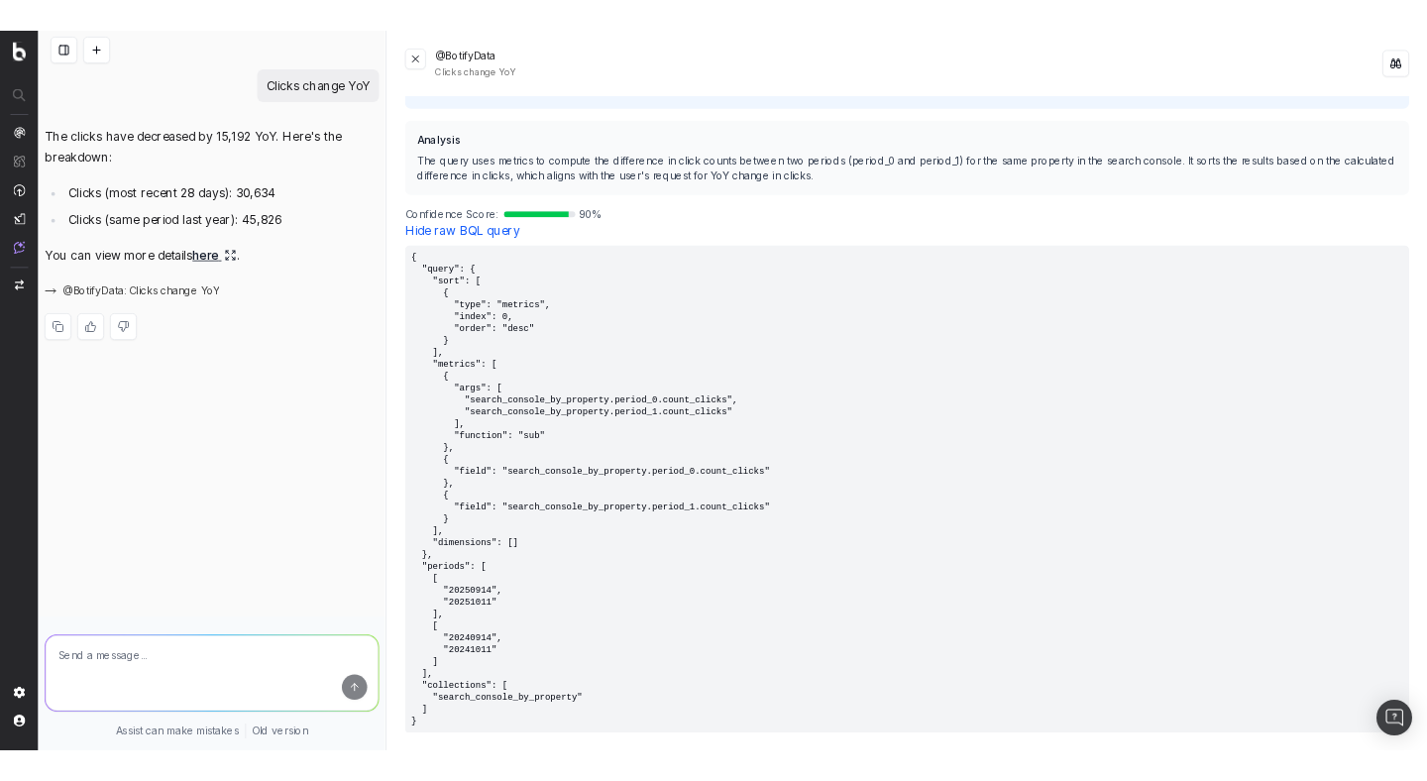
scroll to position [258, 0]
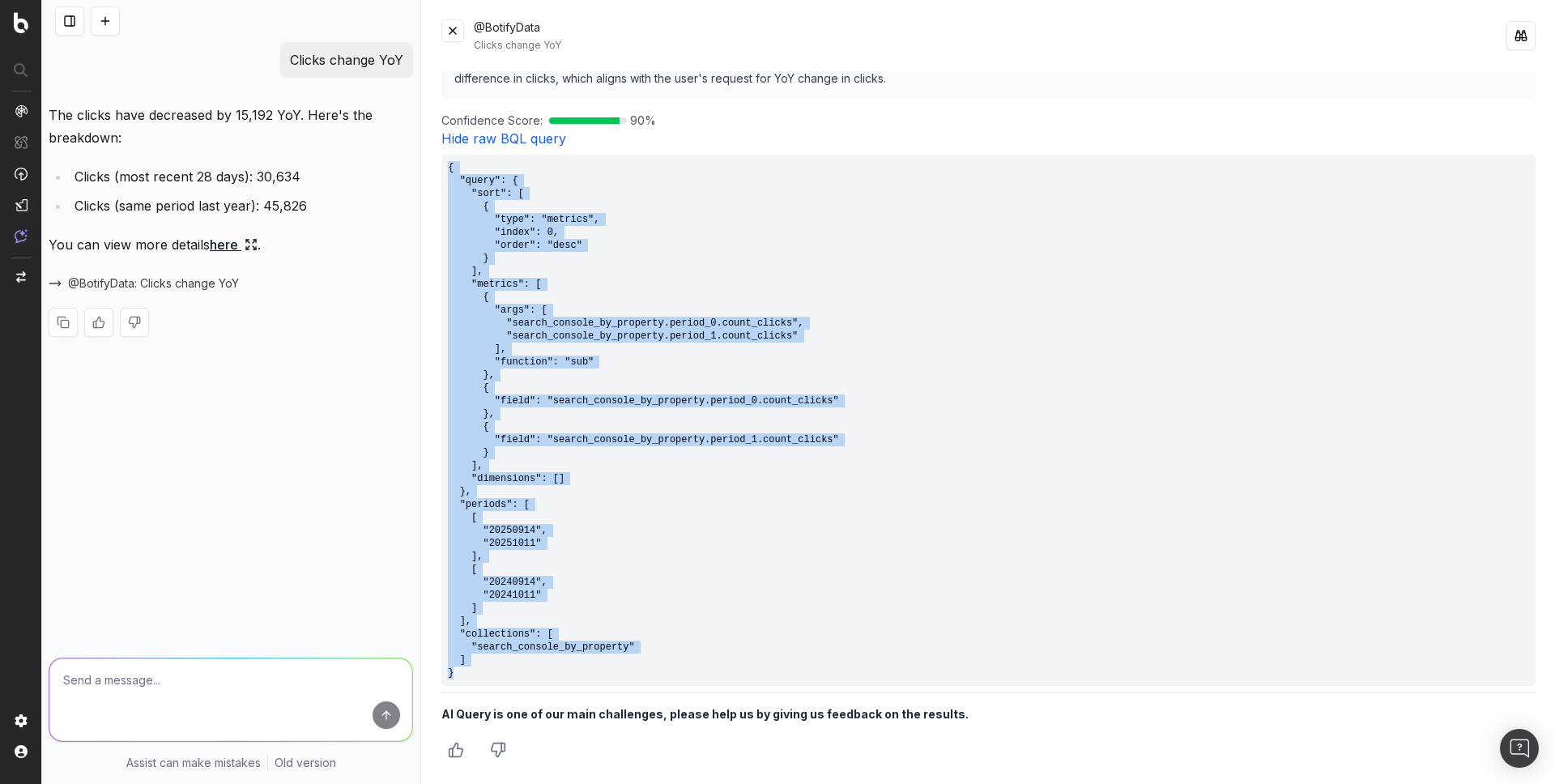
drag, startPoint x: 487, startPoint y: 675, endPoint x: 437, endPoint y: 166, distance: 511.4
click at [437, 166] on div "@BotifyData Clicks change YoY sub Clicks,Clicks On Compared Period Clicks Click…" at bounding box center [988, 392] width 1133 height 784
copy pre "{ "query": { "sort": [ { "type": "metrics", "index": 0, "order": "desc" } ], "m…"
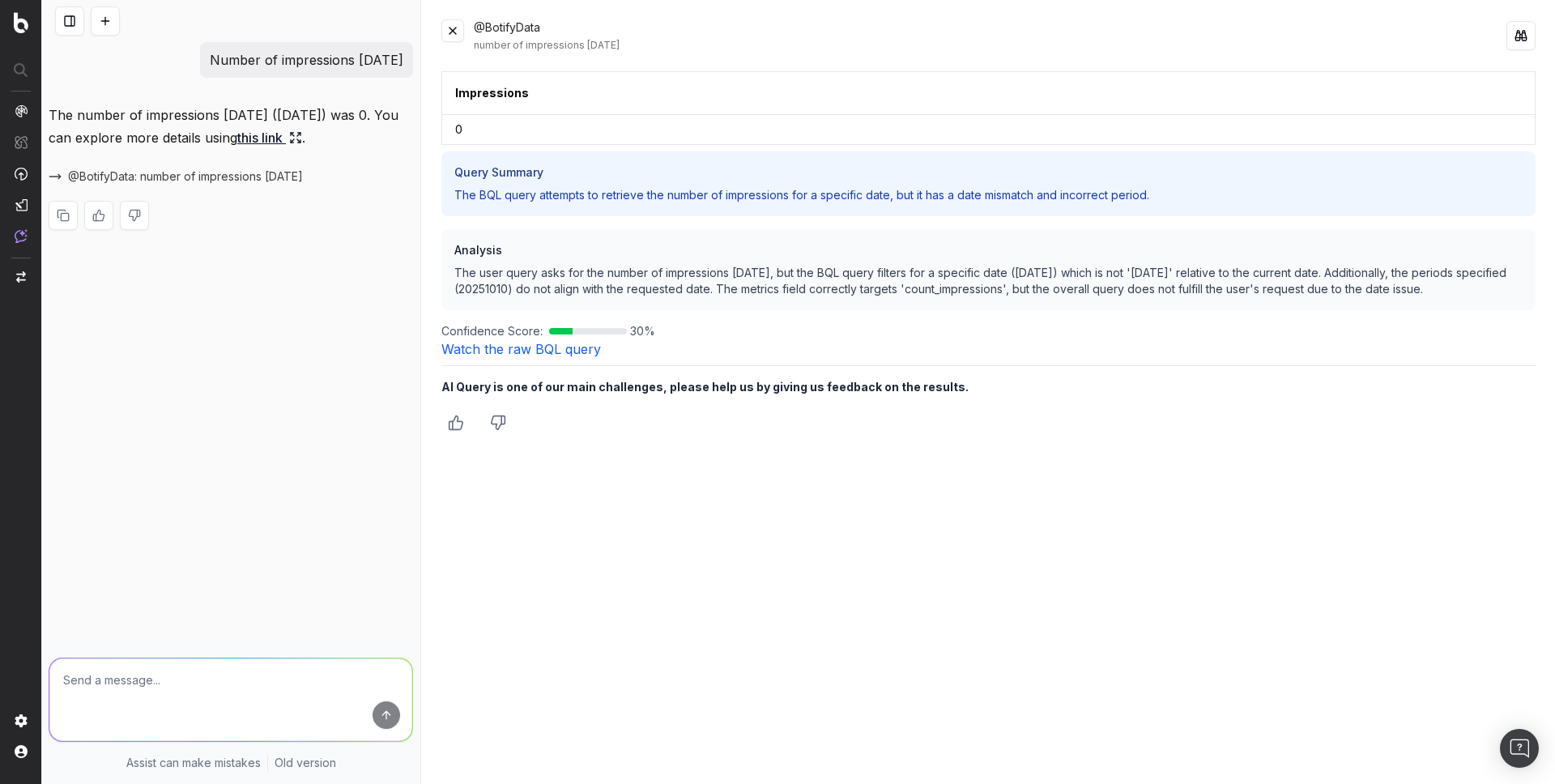
click at [109, 22] on button at bounding box center [105, 21] width 29 height 29
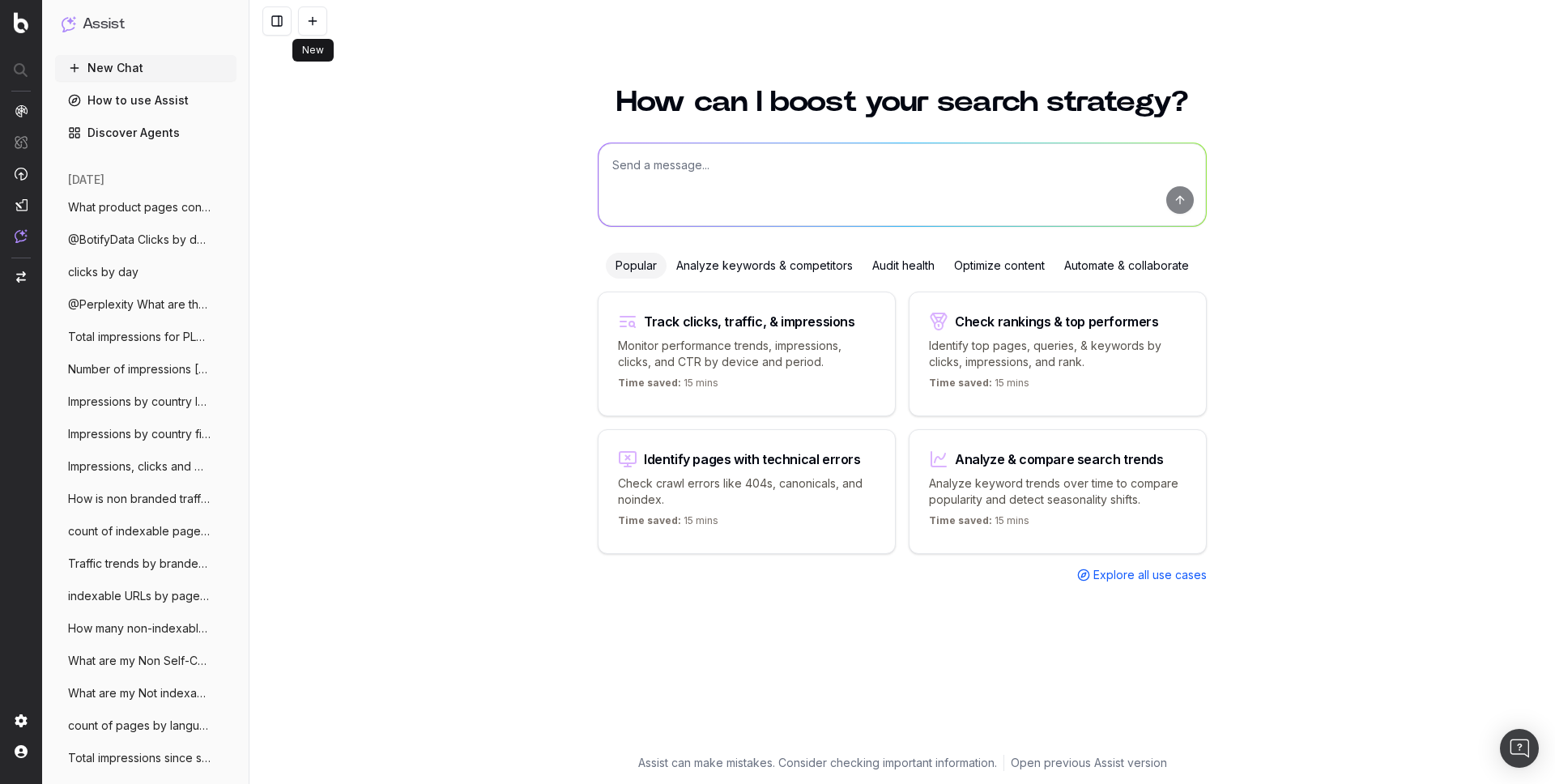
click at [692, 164] on textarea at bounding box center [902, 184] width 607 height 82
paste textarea "Sum of Clicks where keyword is branded"
type textarea "Sum of Clicks where keyword is branded"
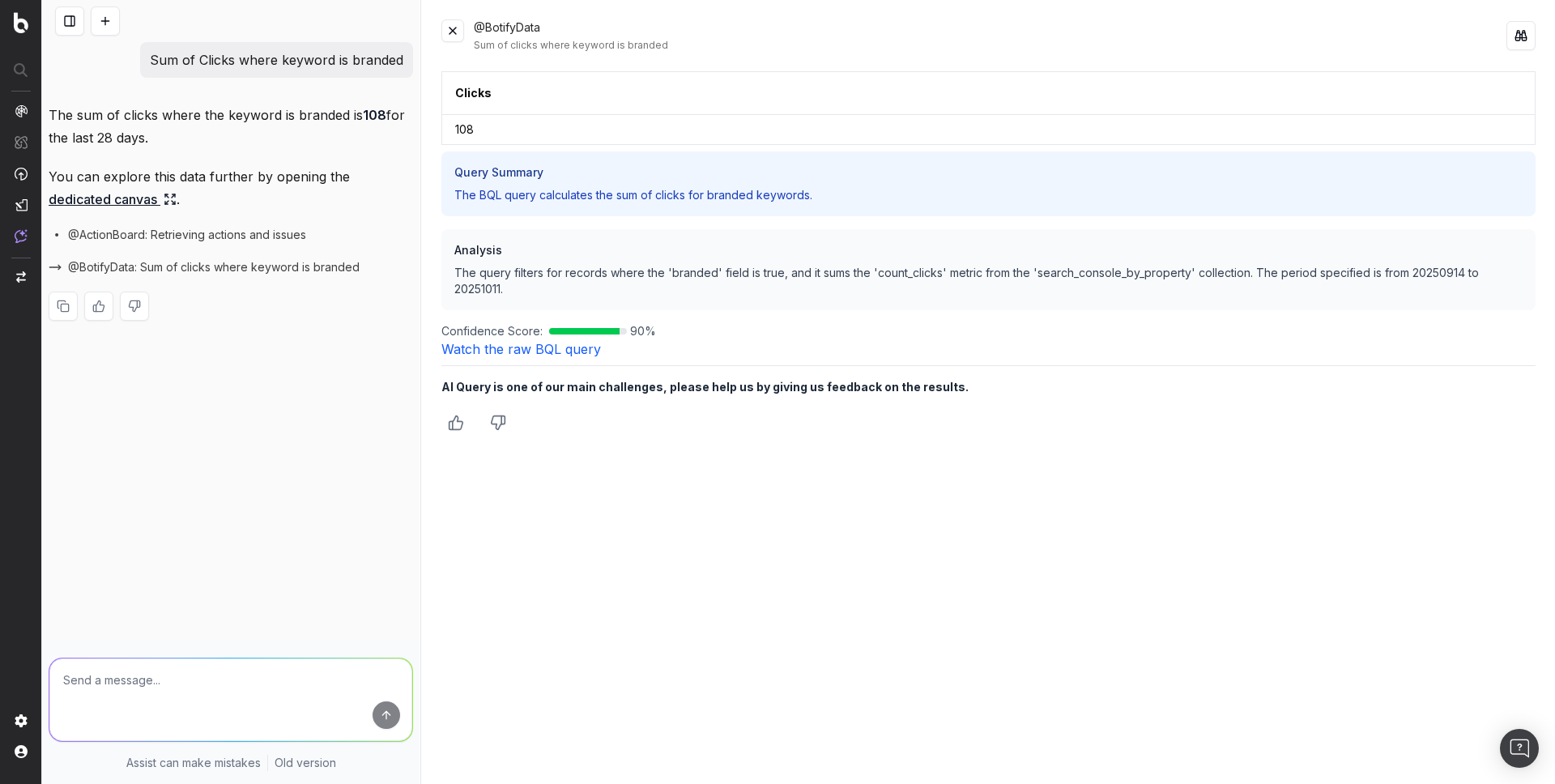
click at [454, 35] on button at bounding box center [453, 31] width 23 height 23
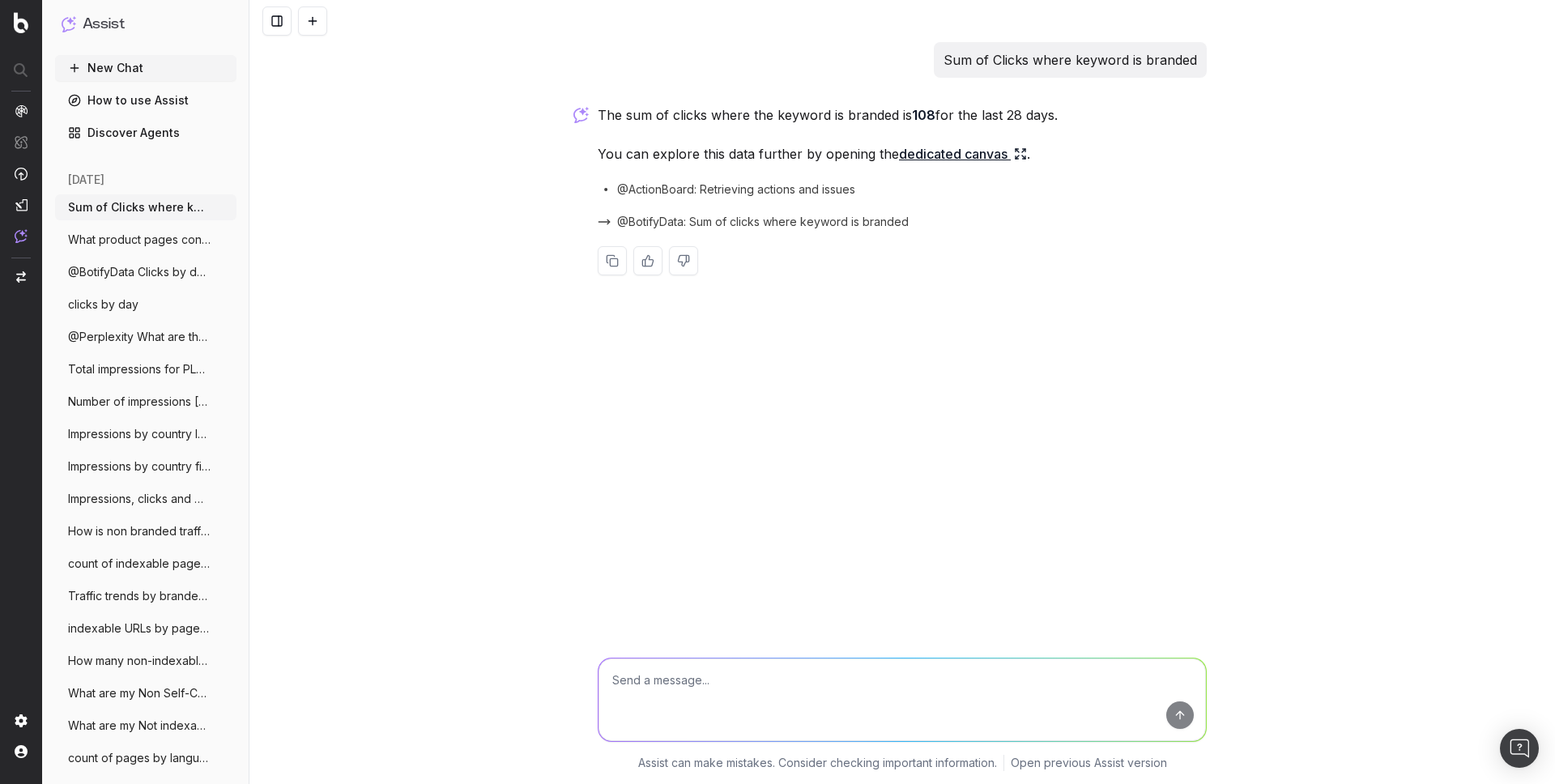
click at [936, 151] on link "dedicated canvas" at bounding box center [963, 154] width 128 height 23
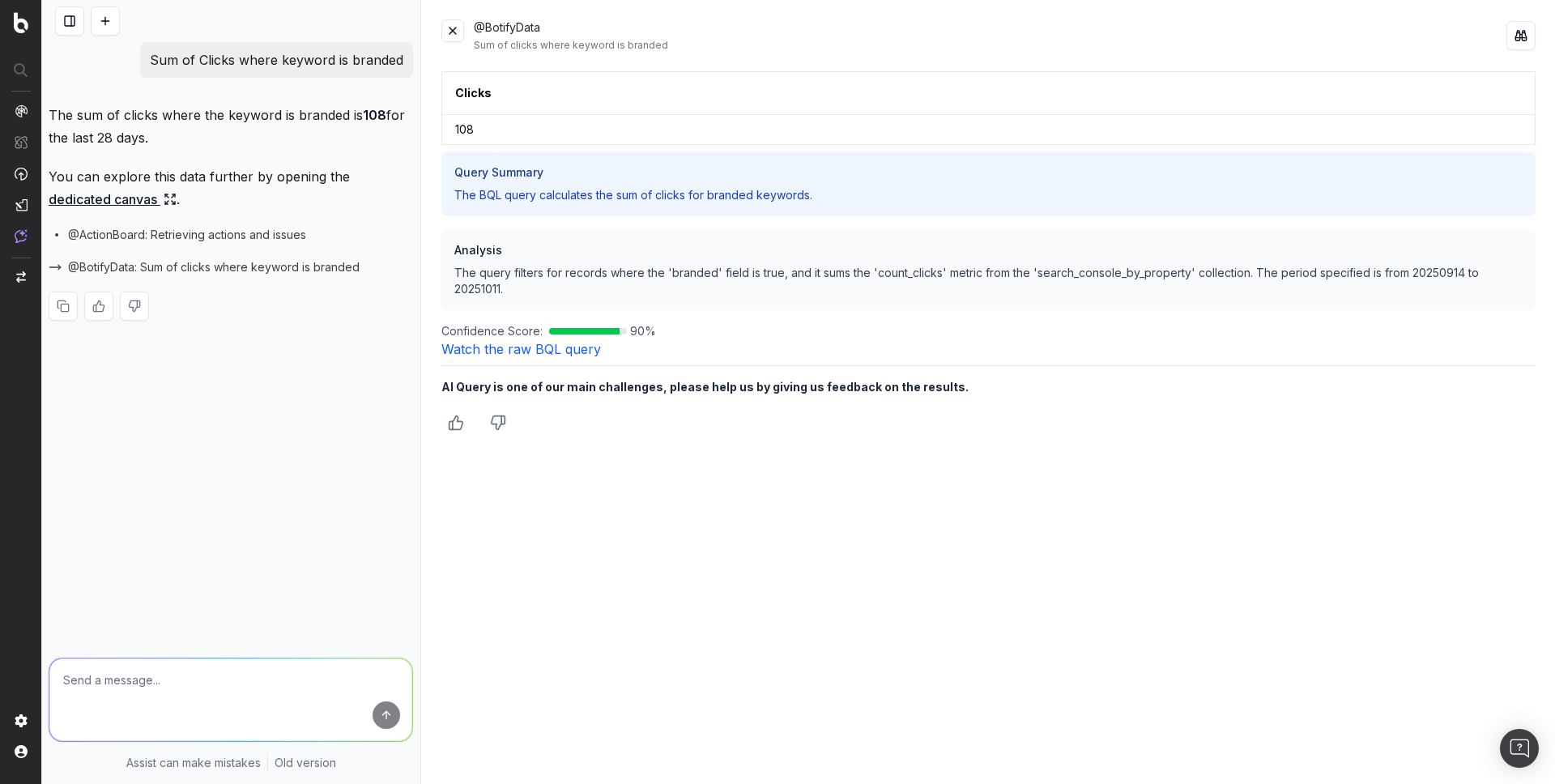
click at [525, 349] on link "Watch the raw BQL query" at bounding box center [521, 349] width 159 height 16
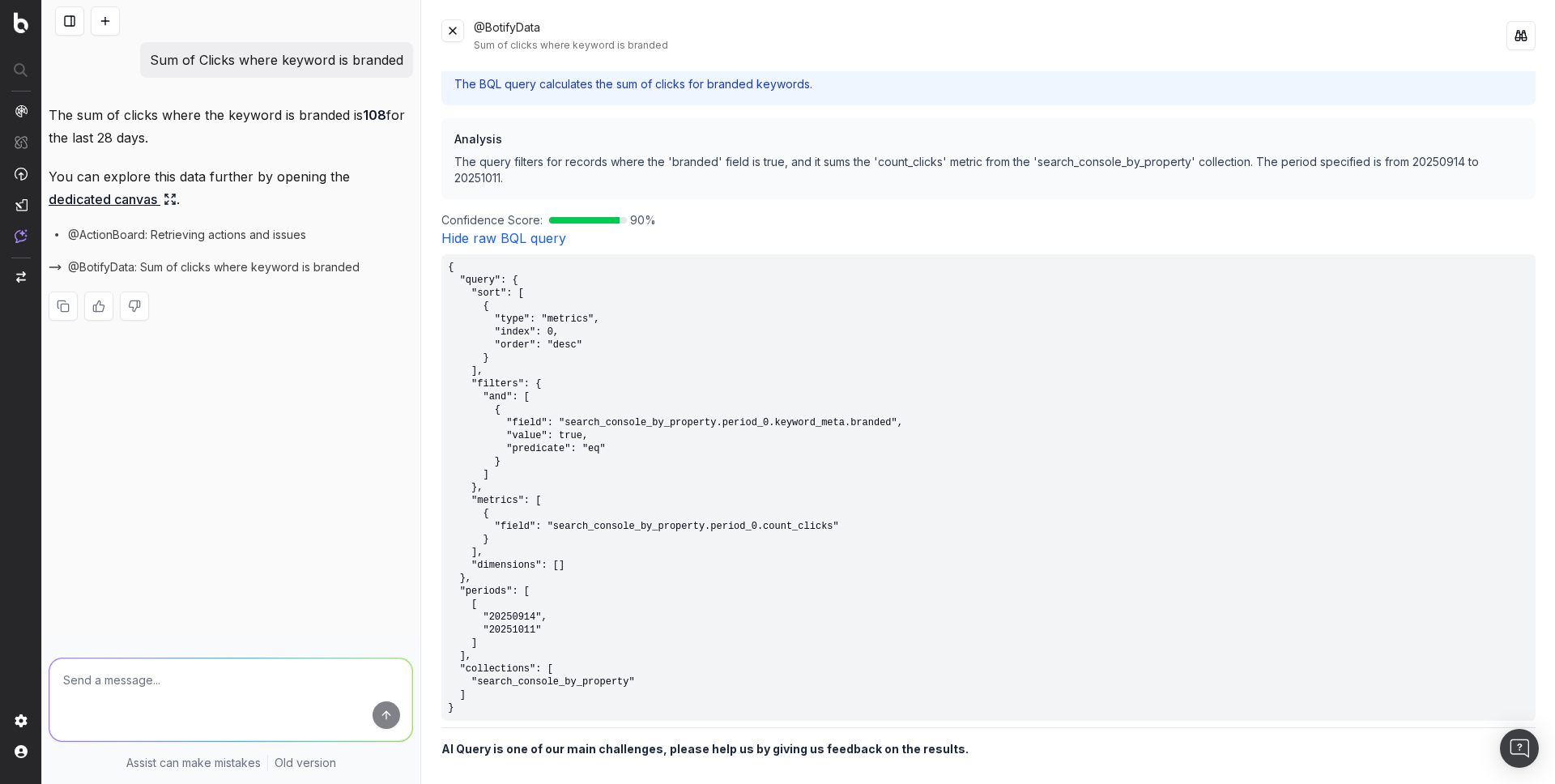
scroll to position [114, 0]
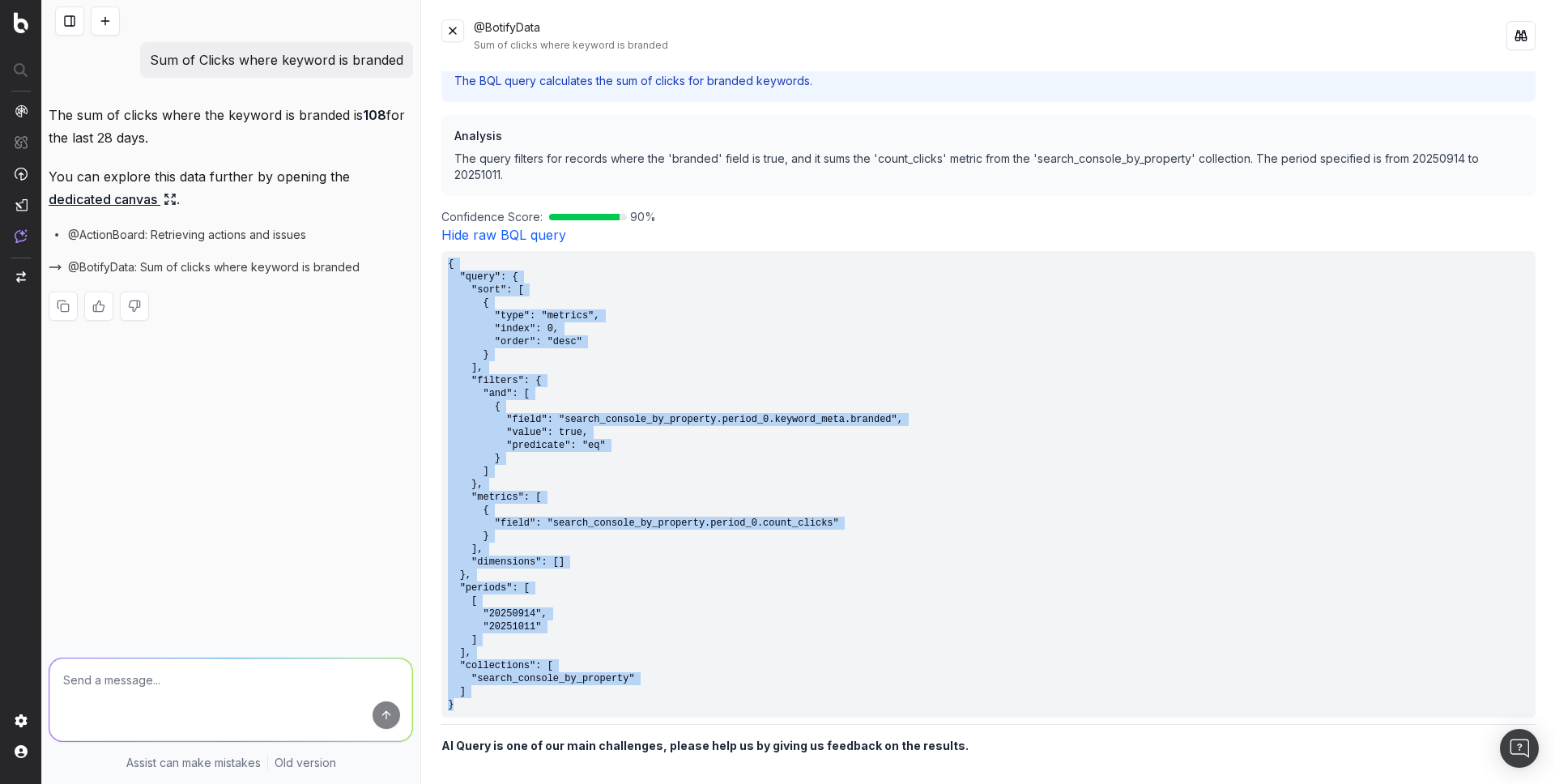
drag, startPoint x: 466, startPoint y: 710, endPoint x: 446, endPoint y: 261, distance: 449.4
click at [446, 261] on pre "{ "query": { "sort": [ { "type": "metrics", "index": 0, "order": "desc" } ], "f…" at bounding box center [988, 483] width 1094 height 466
copy pre "{ "query": { "sort": [ { "type": "metrics", "index": 0, "order": "desc" } ], "f…"
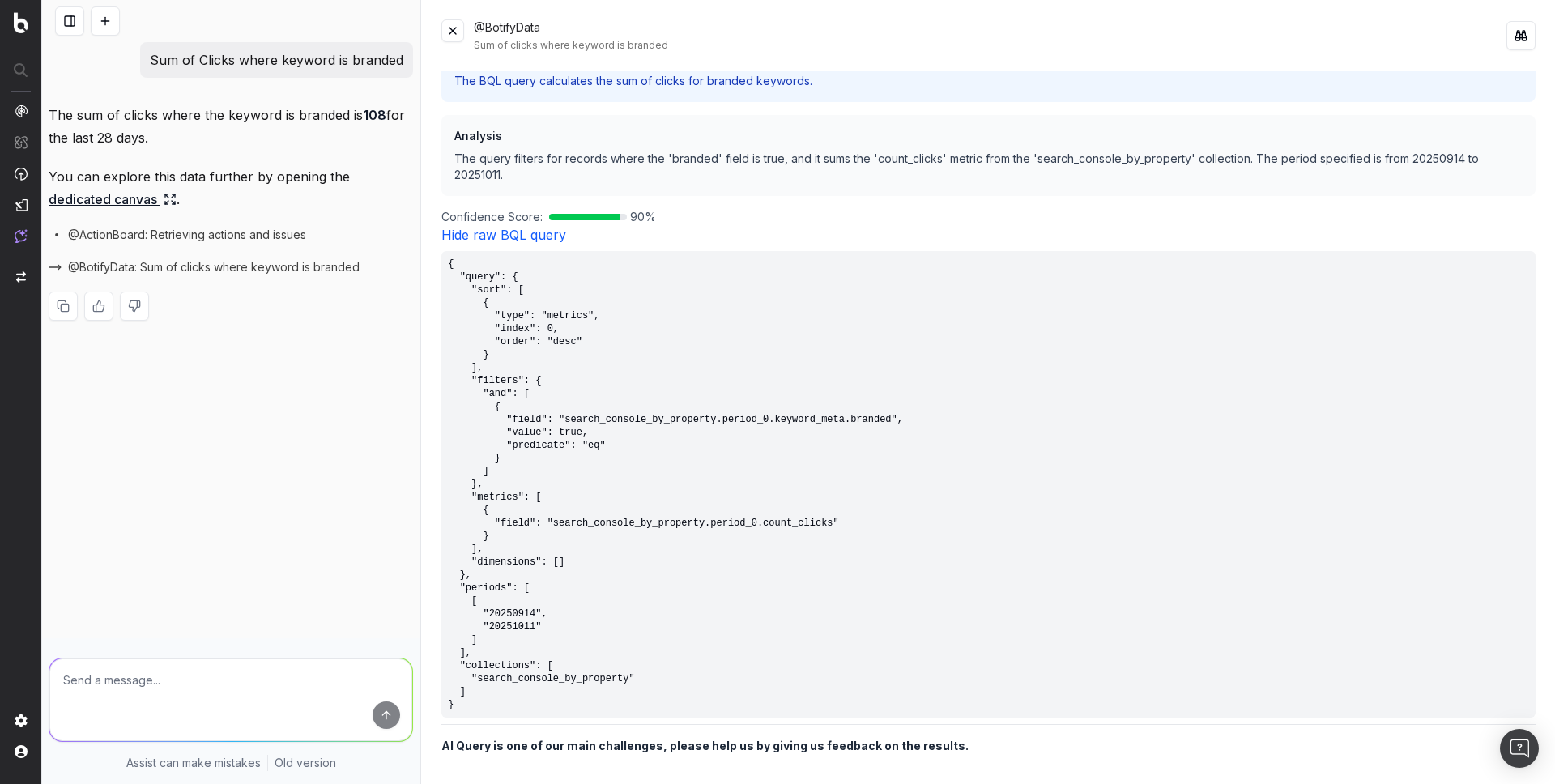
click at [906, 140] on h3 "Analysis" at bounding box center [988, 136] width 1068 height 16
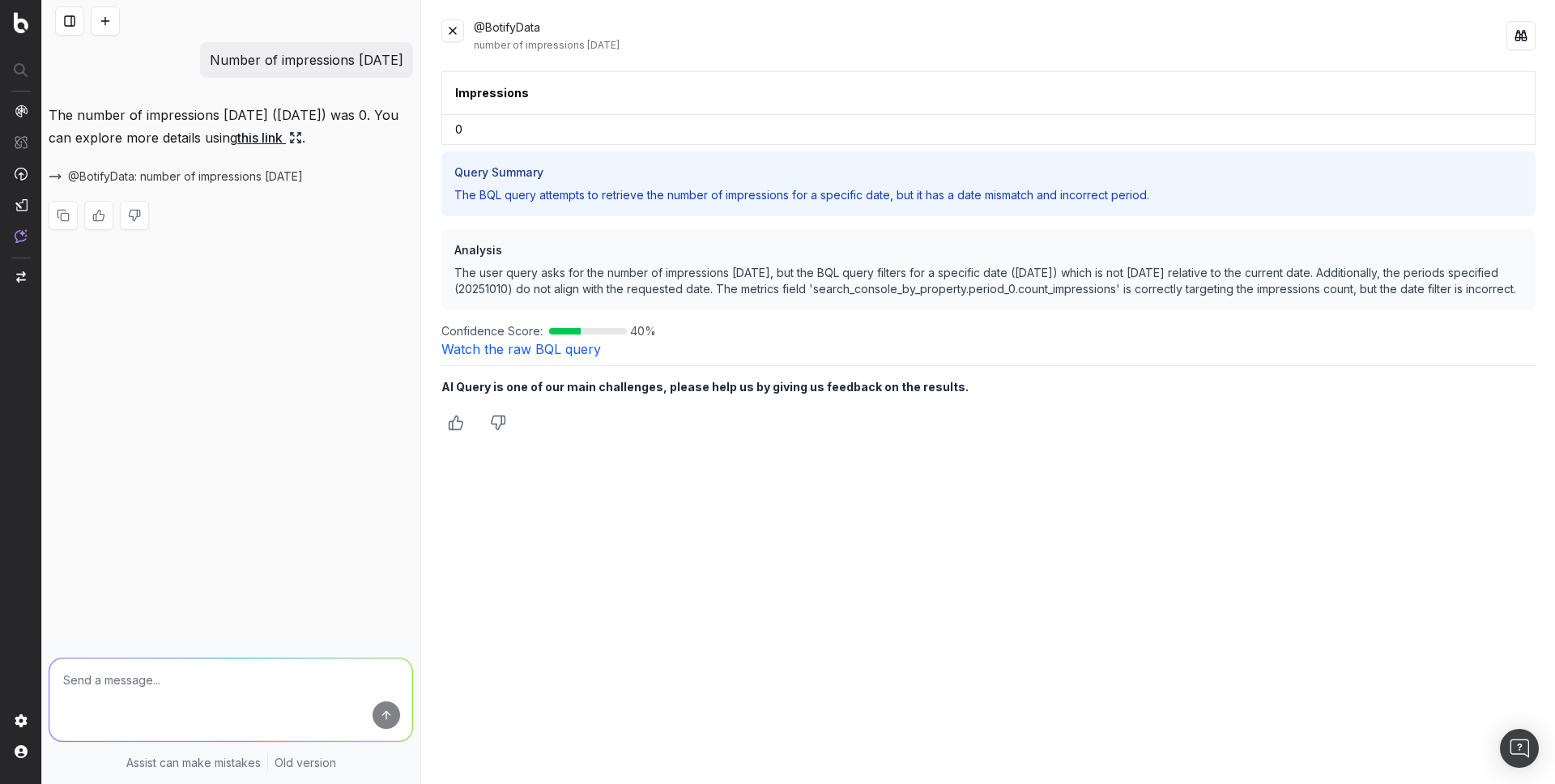
click at [104, 26] on button at bounding box center [105, 21] width 29 height 29
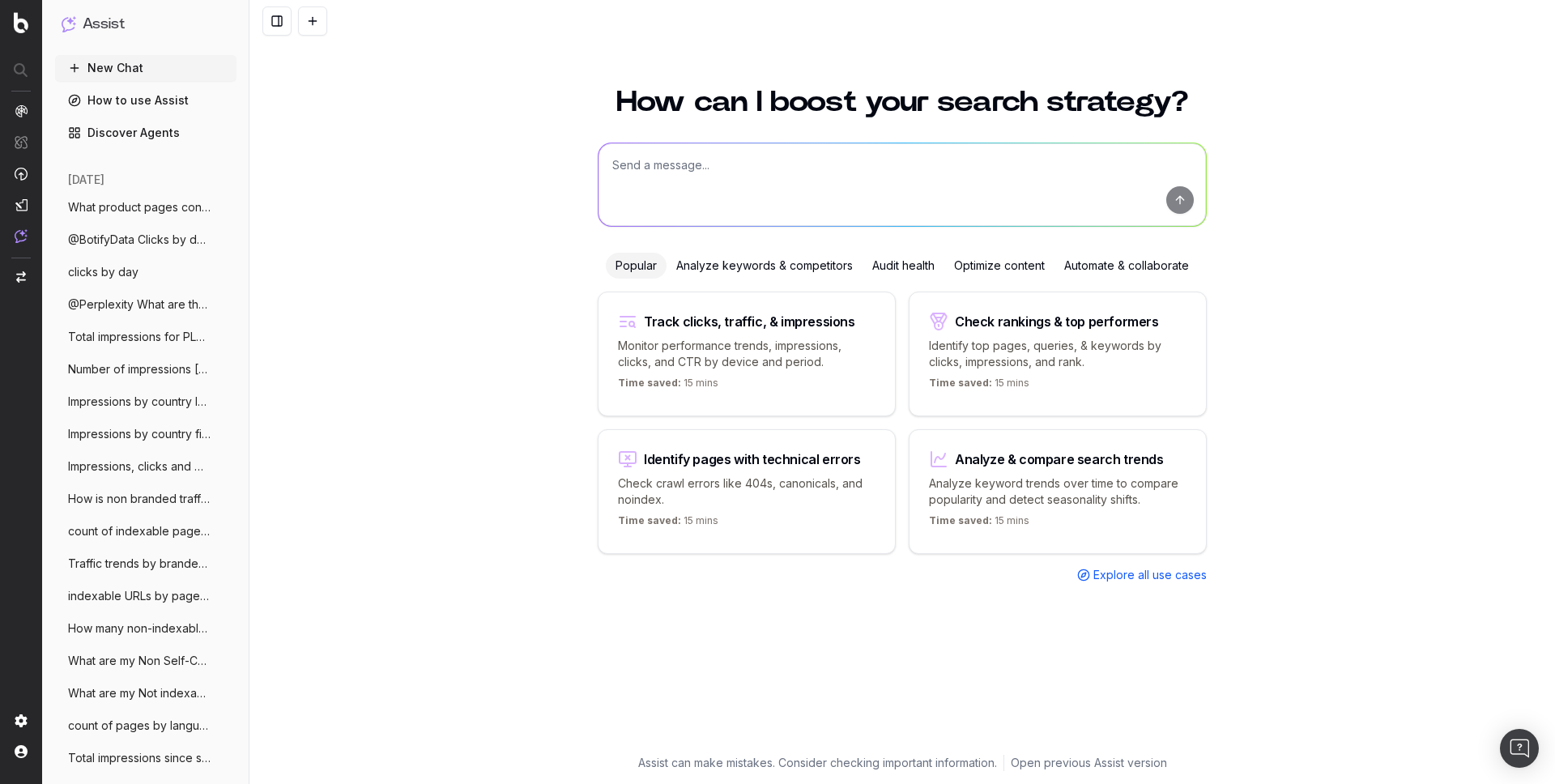
click at [653, 183] on textarea at bounding box center [902, 184] width 607 height 82
paste textarea "Top countries by clicks + impressions vs previous week"
type textarea "Top countries by clicks + impressions vs previous week"
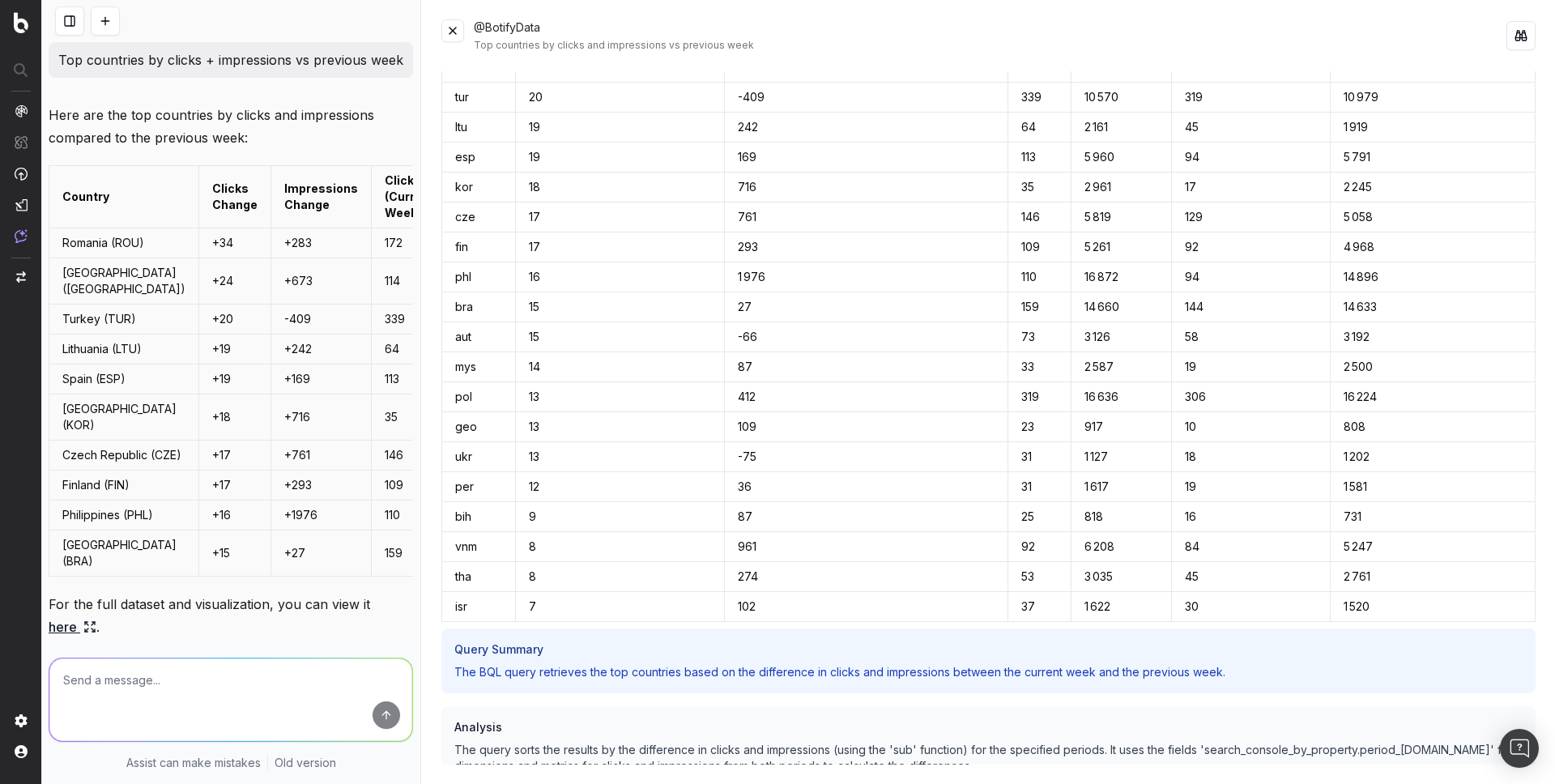
scroll to position [245, 0]
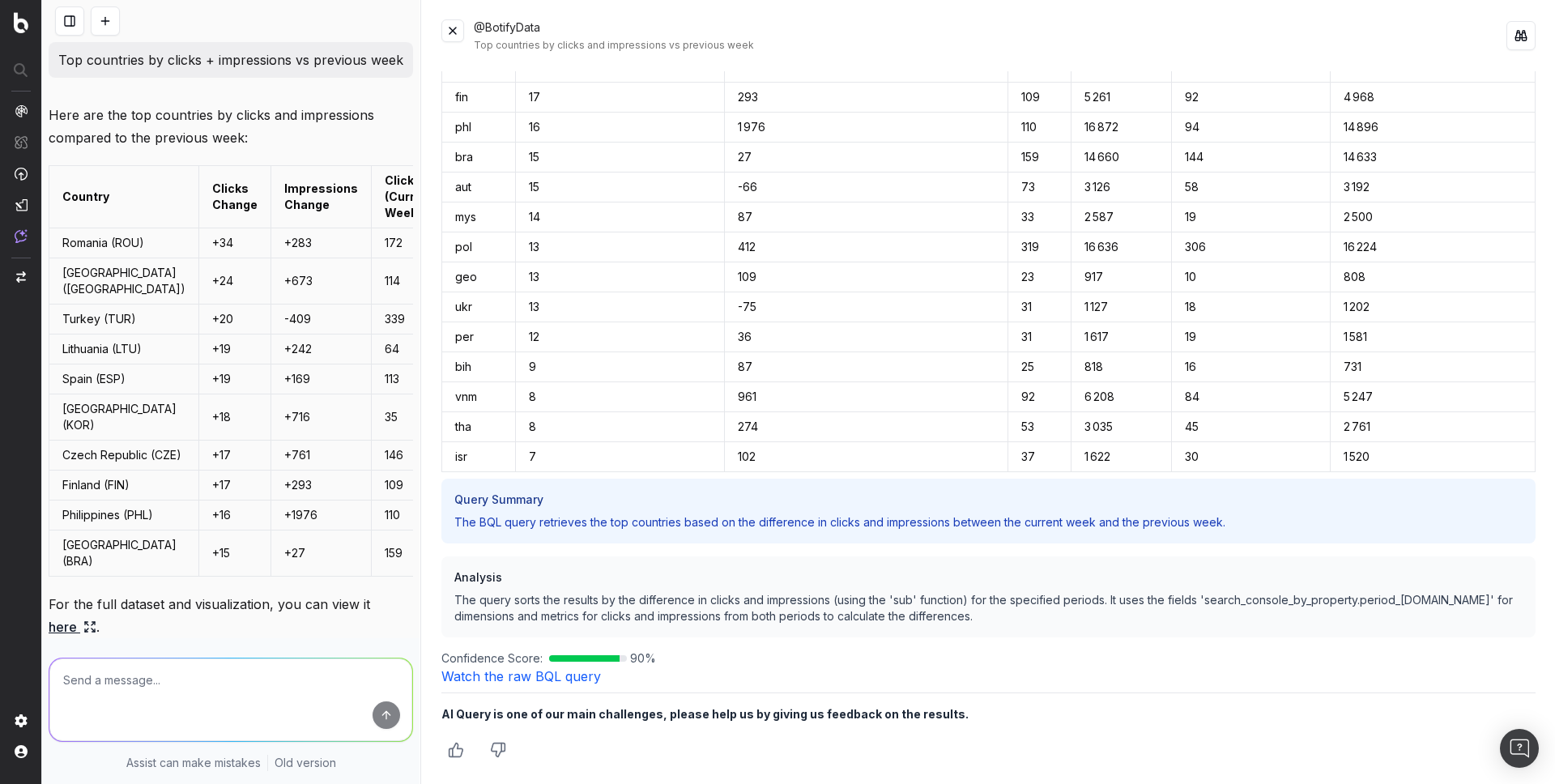
click at [541, 675] on link "Watch the raw BQL query" at bounding box center [521, 676] width 159 height 16
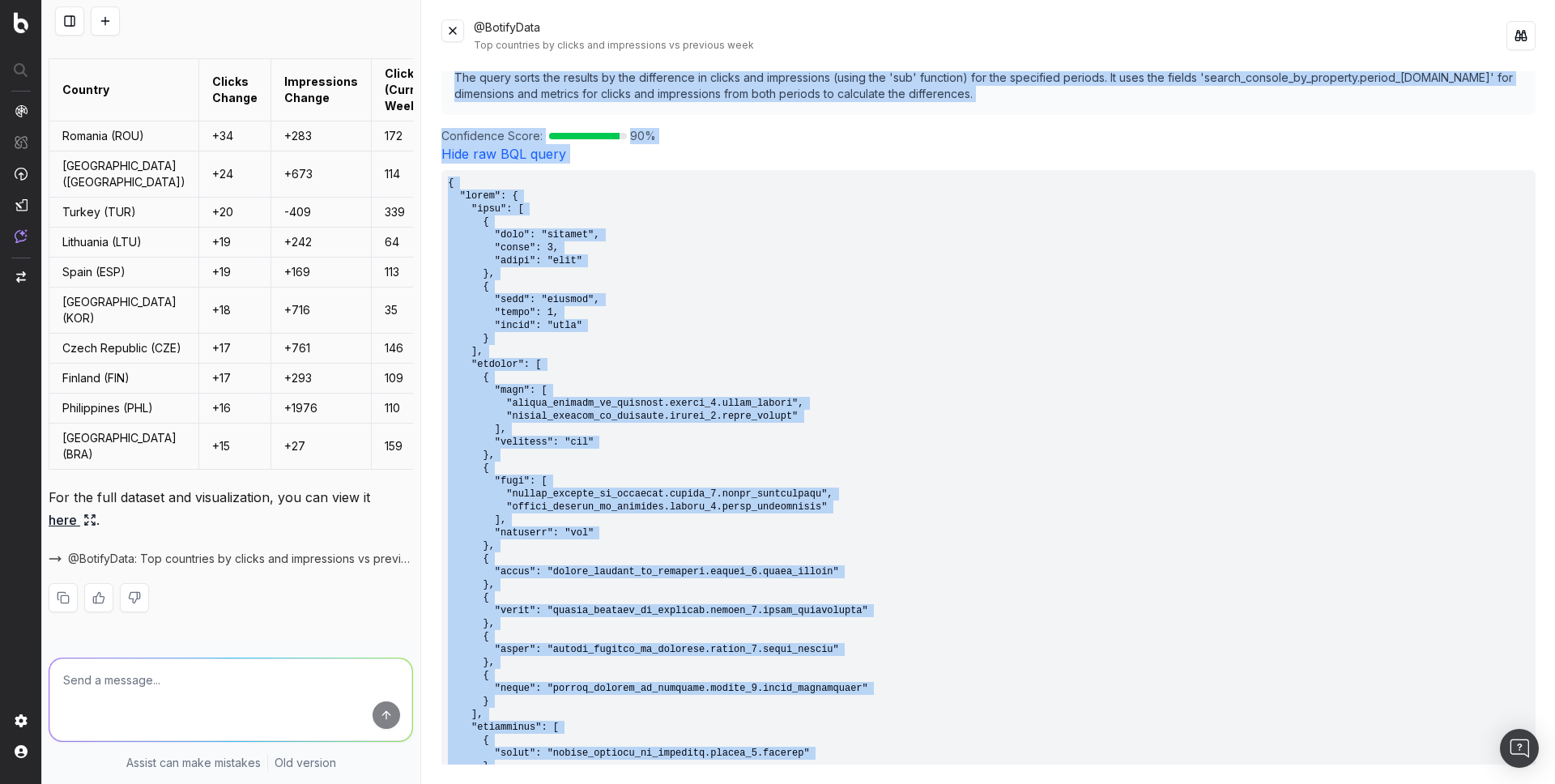
scroll to position [670, 0]
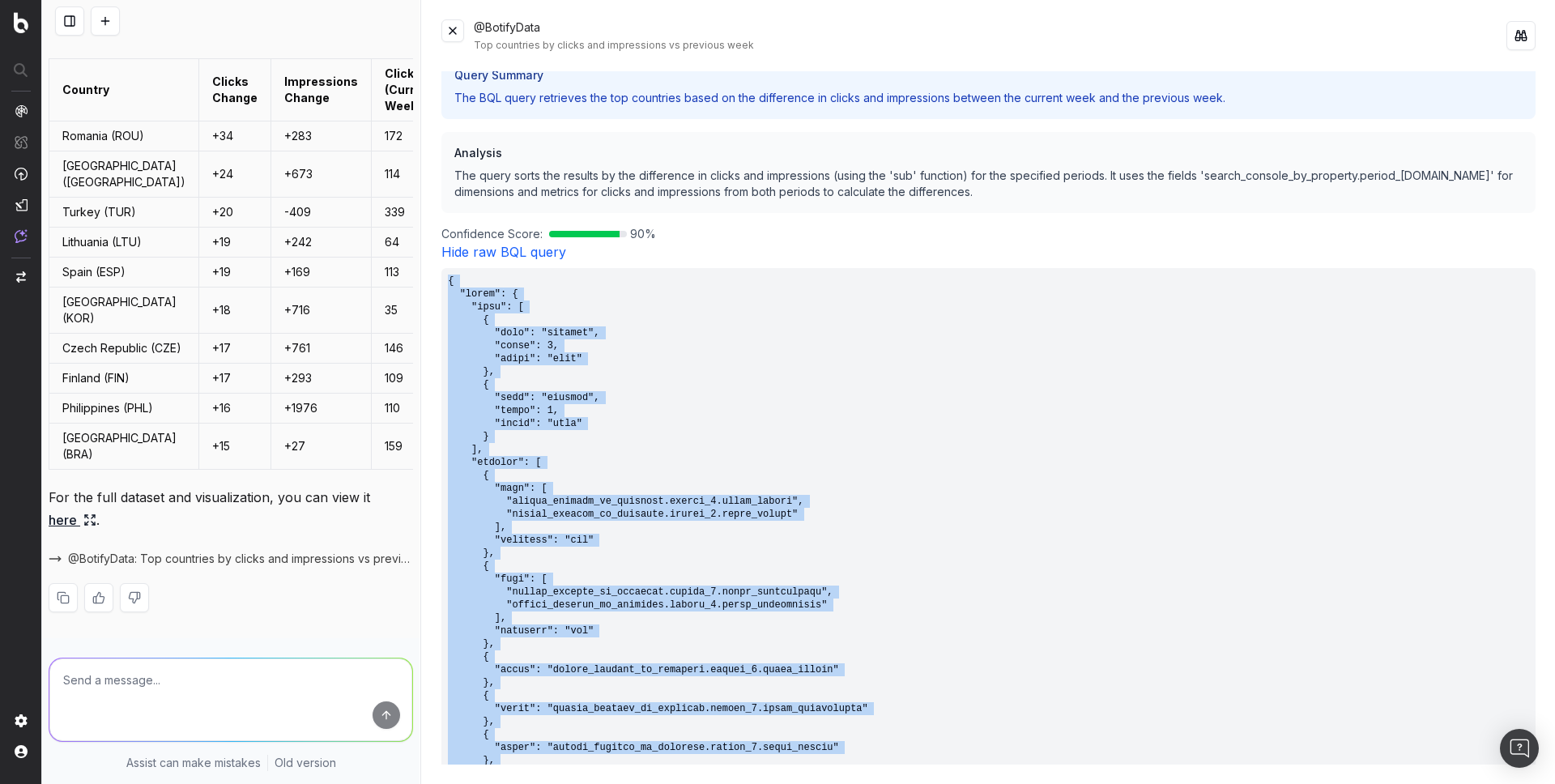
drag, startPoint x: 483, startPoint y: 673, endPoint x: 444, endPoint y: 276, distance: 398.9
click at [444, 276] on pre at bounding box center [988, 675] width 1094 height 816
copy pre "{ "query": { "sort": [ { "type": "metrics", "index": 0, "order": "desc" }, { "t…"
click at [462, 38] on button at bounding box center [453, 31] width 23 height 23
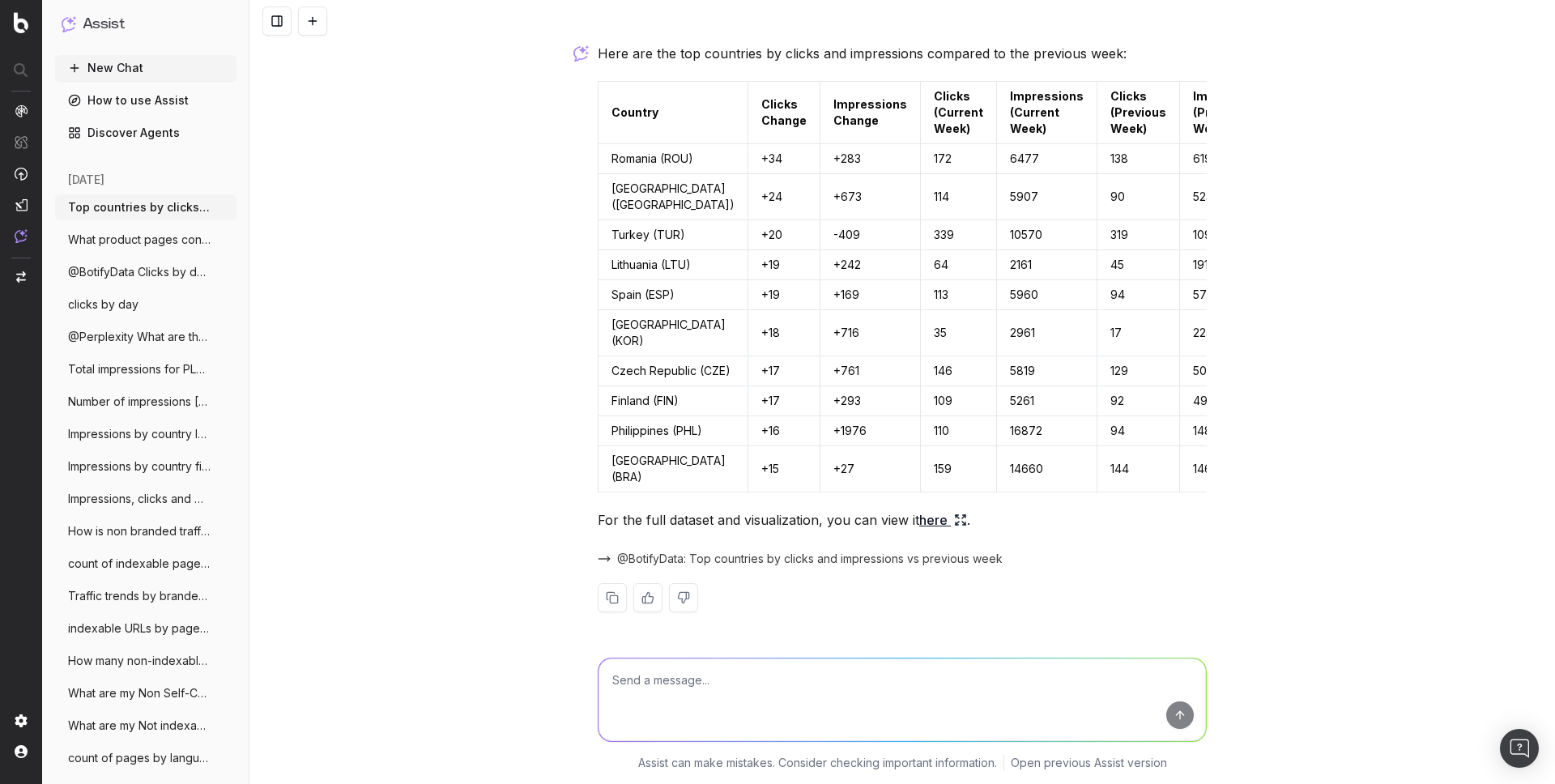
scroll to position [176, 0]
click at [933, 531] on link "here" at bounding box center [943, 520] width 47 height 23
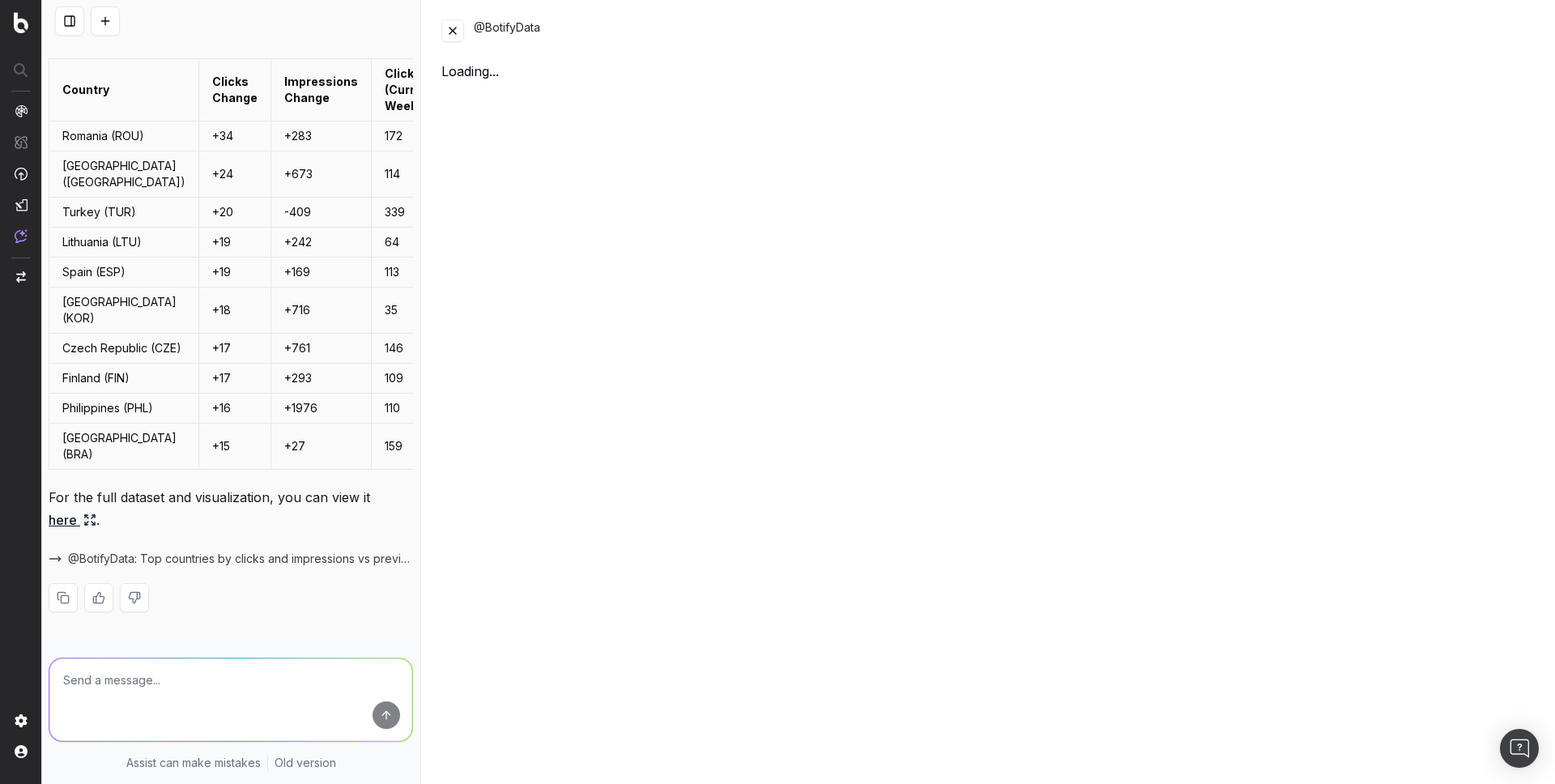
scroll to position [198, 0]
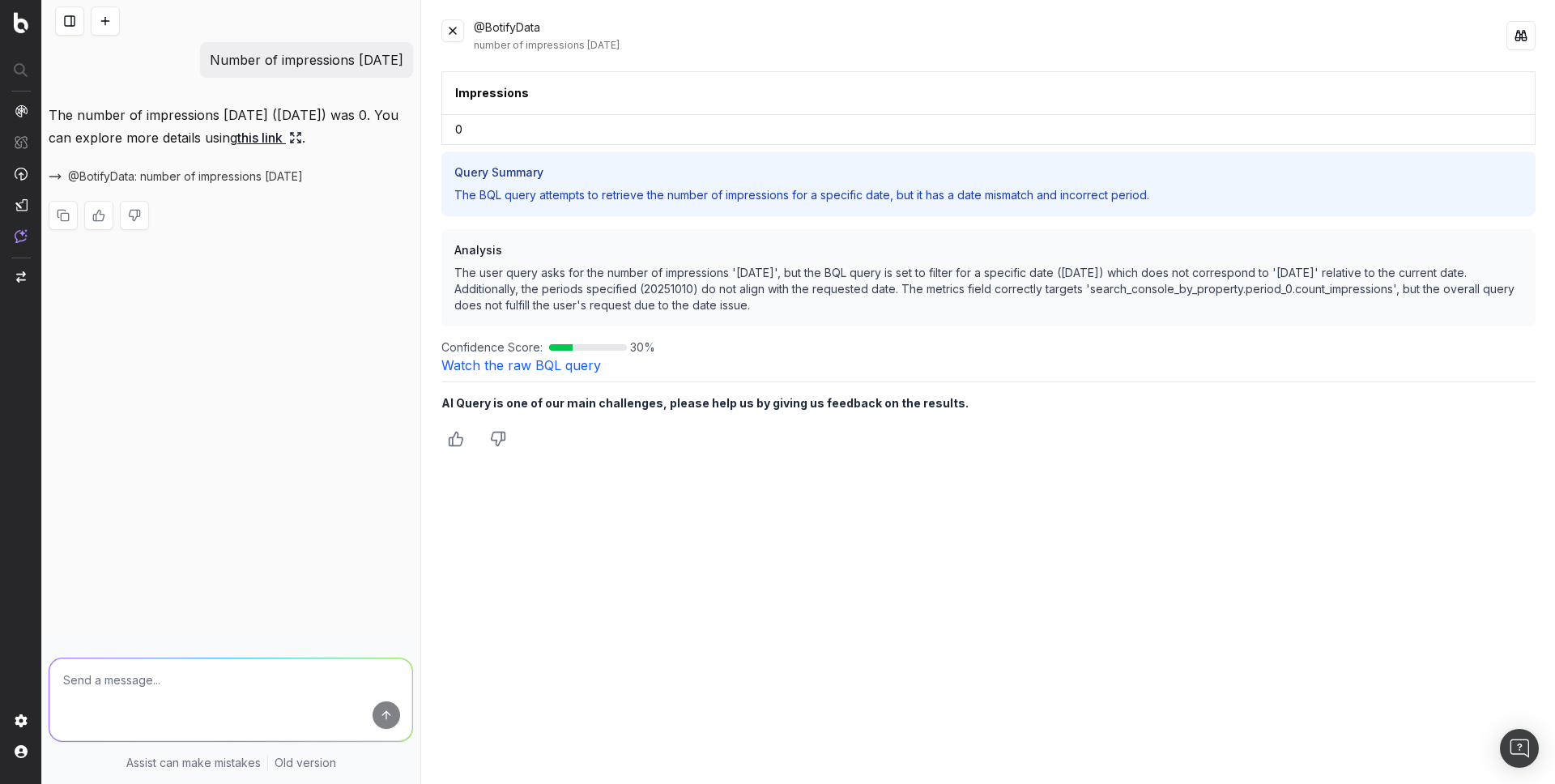
click at [109, 21] on button at bounding box center [105, 21] width 29 height 29
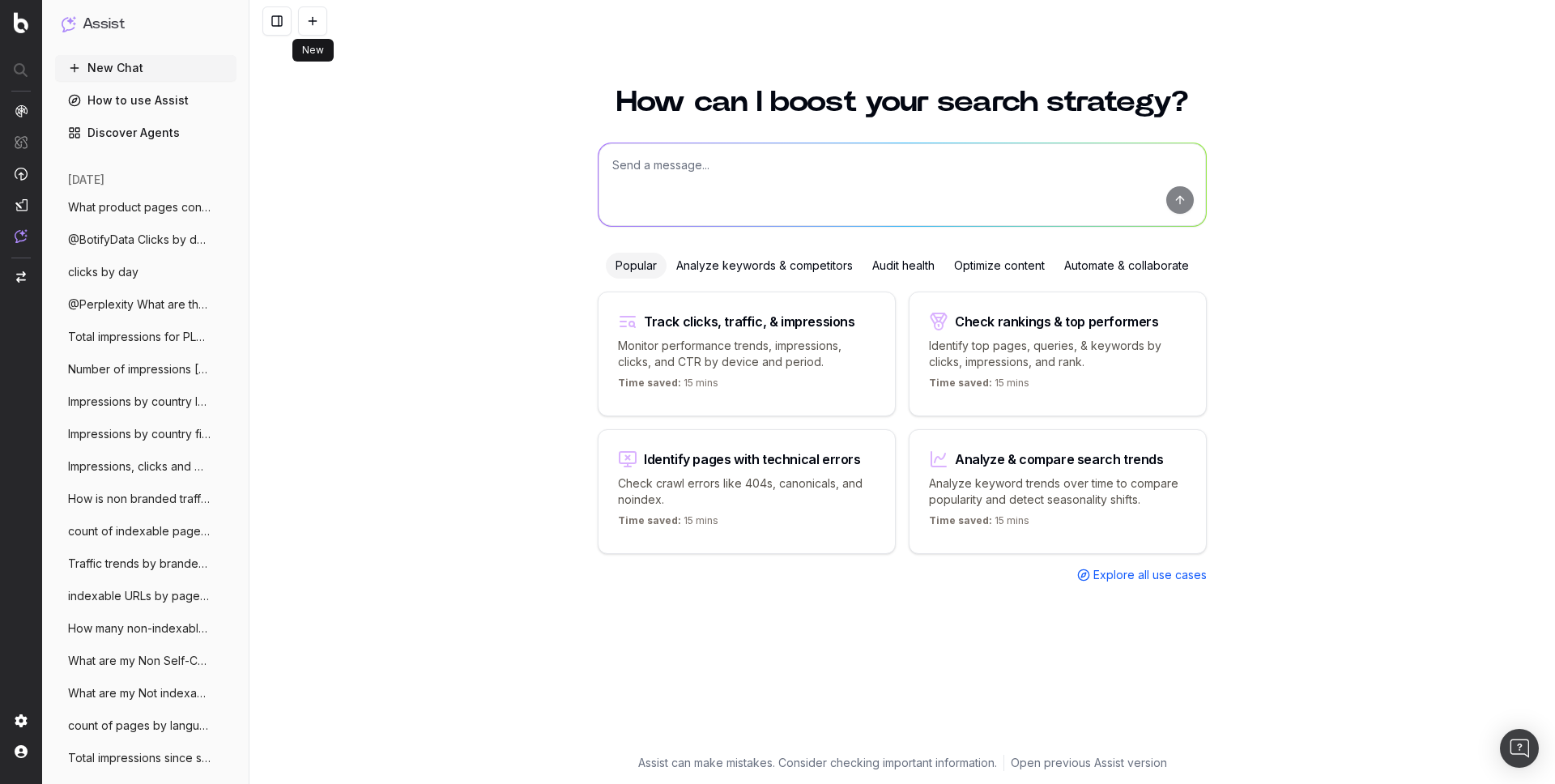
click at [689, 186] on textarea at bounding box center [902, 184] width 607 height 82
paste textarea "Current calendar month vs last calendar month total clicks"
type textarea "Current calendar month vs last calendar month total clicks"
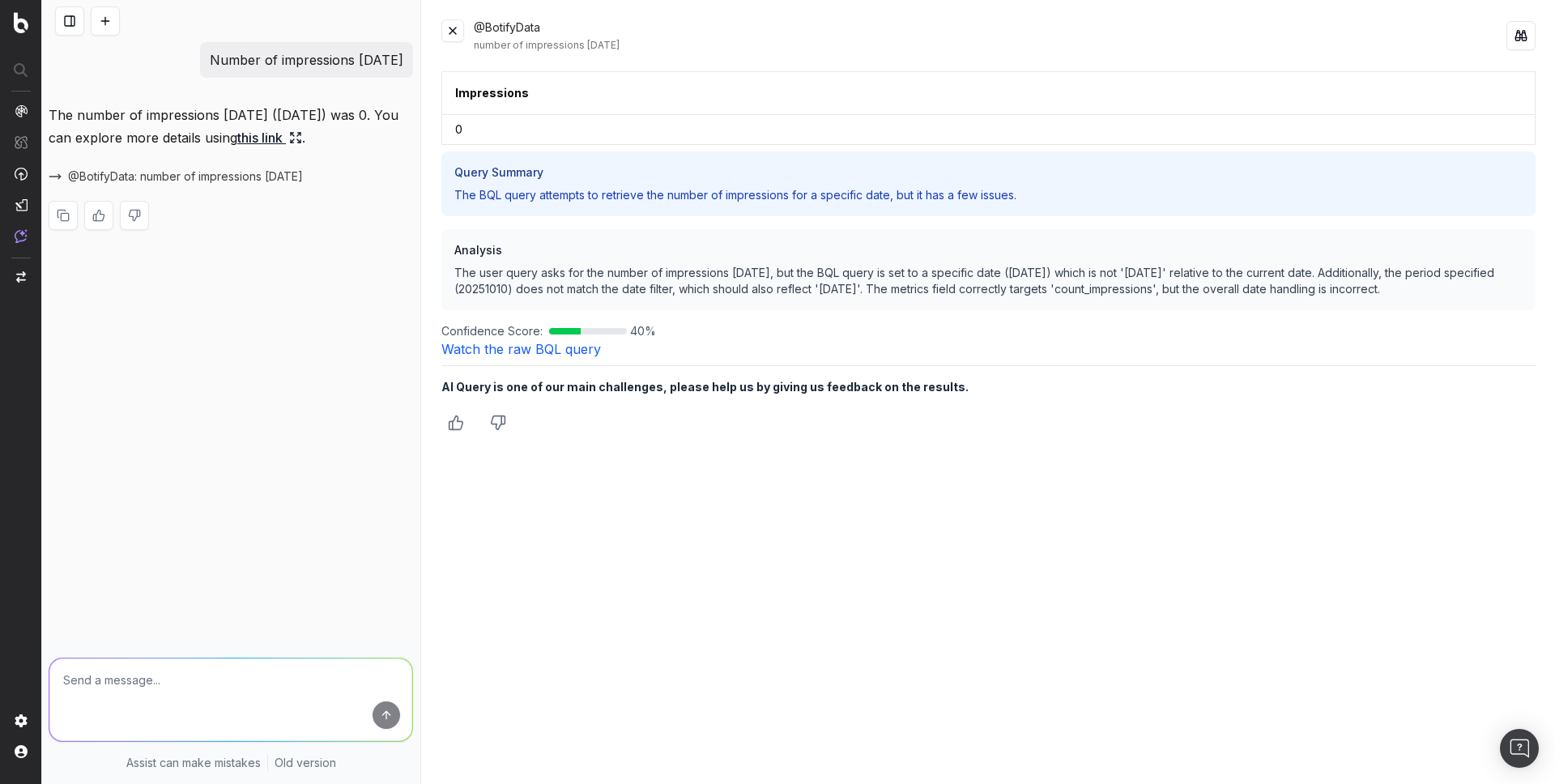
click at [110, 25] on button at bounding box center [105, 21] width 29 height 29
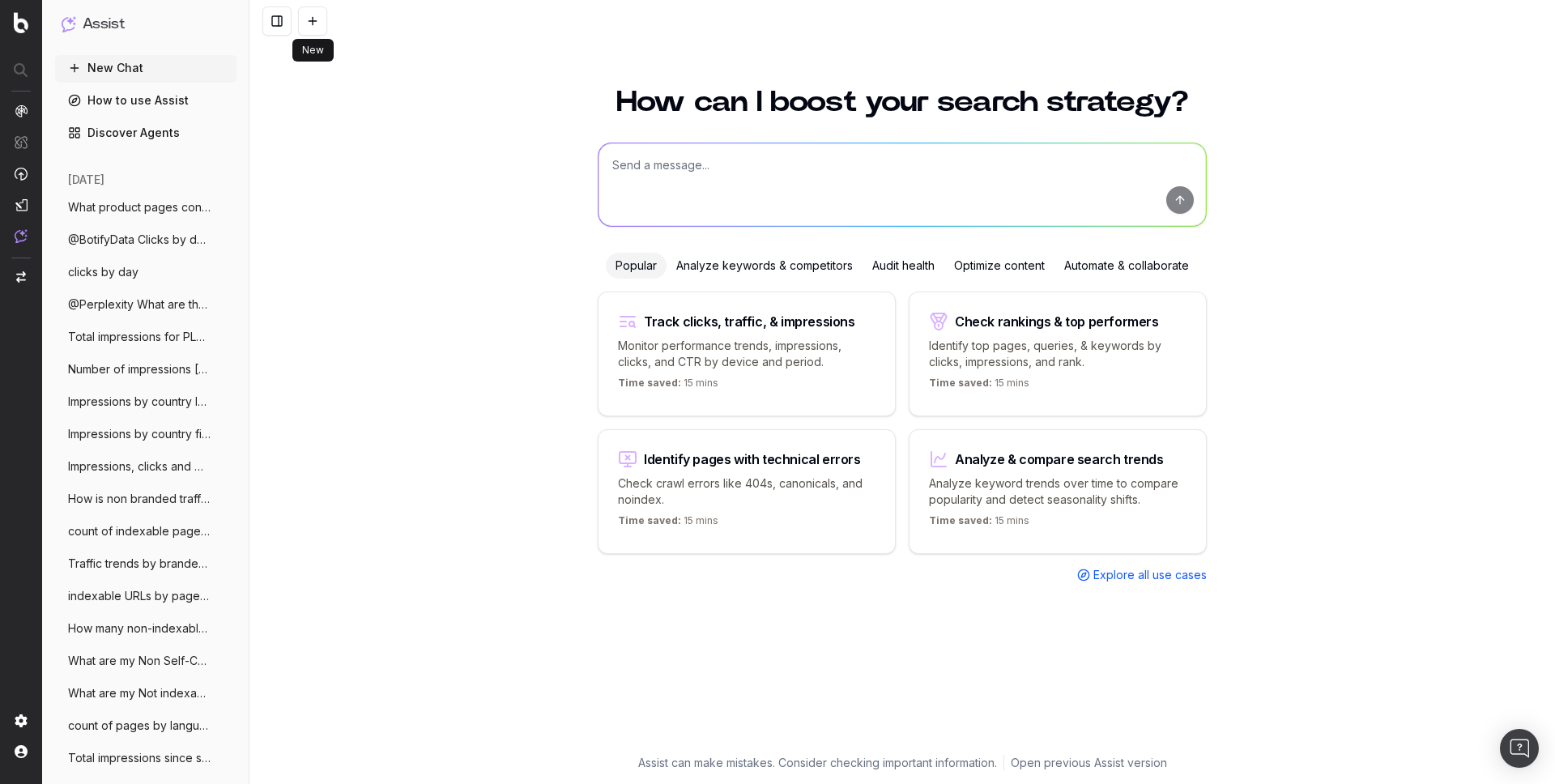
click at [703, 175] on textarea at bounding box center [902, 184] width 607 height 82
paste textarea "Current month vs last month (rolling) total clicks"
type textarea "Current month vs last month (rolling) total clicks"
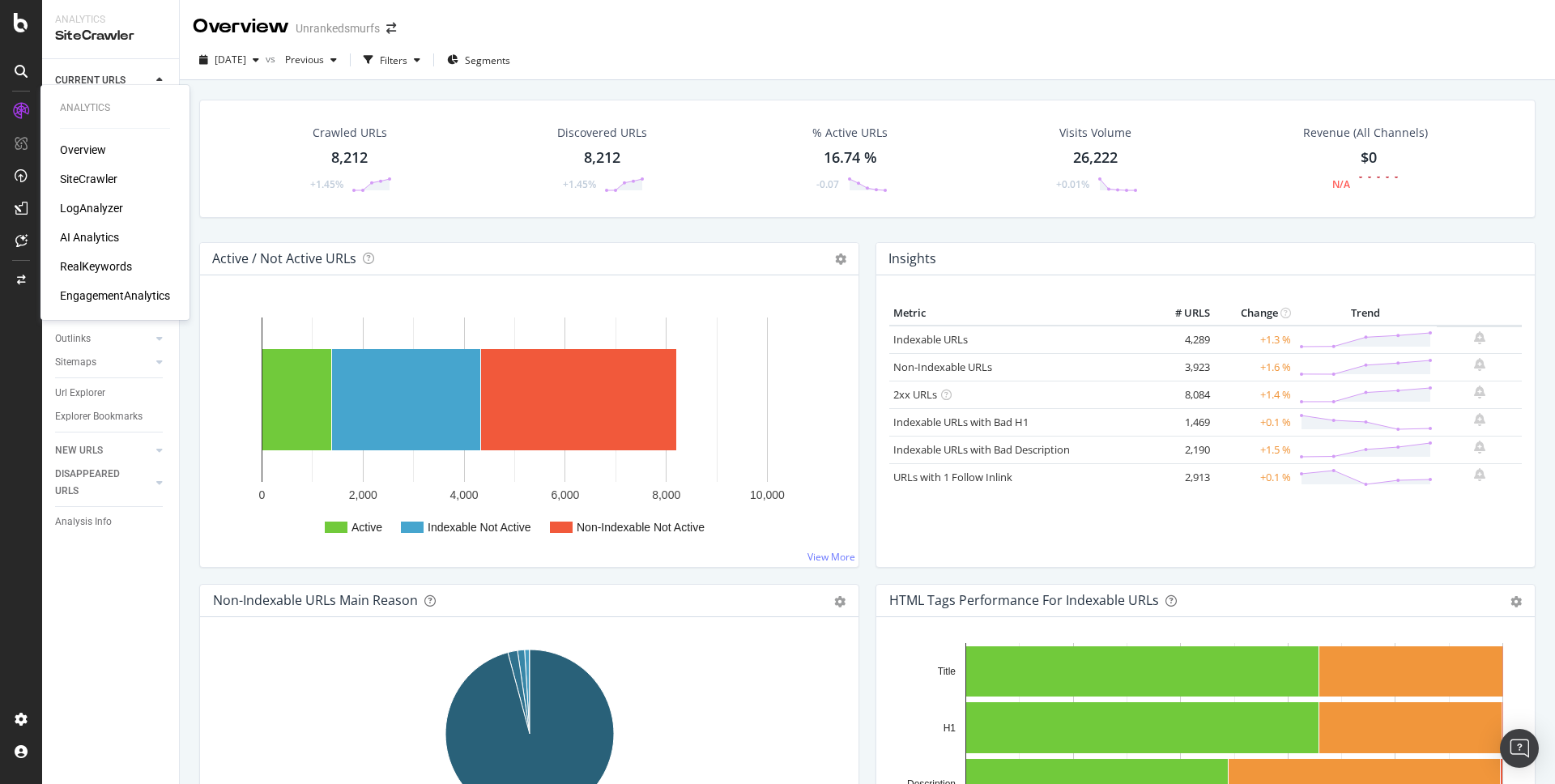
click at [86, 263] on div "RealKeywords" at bounding box center [96, 266] width 72 height 16
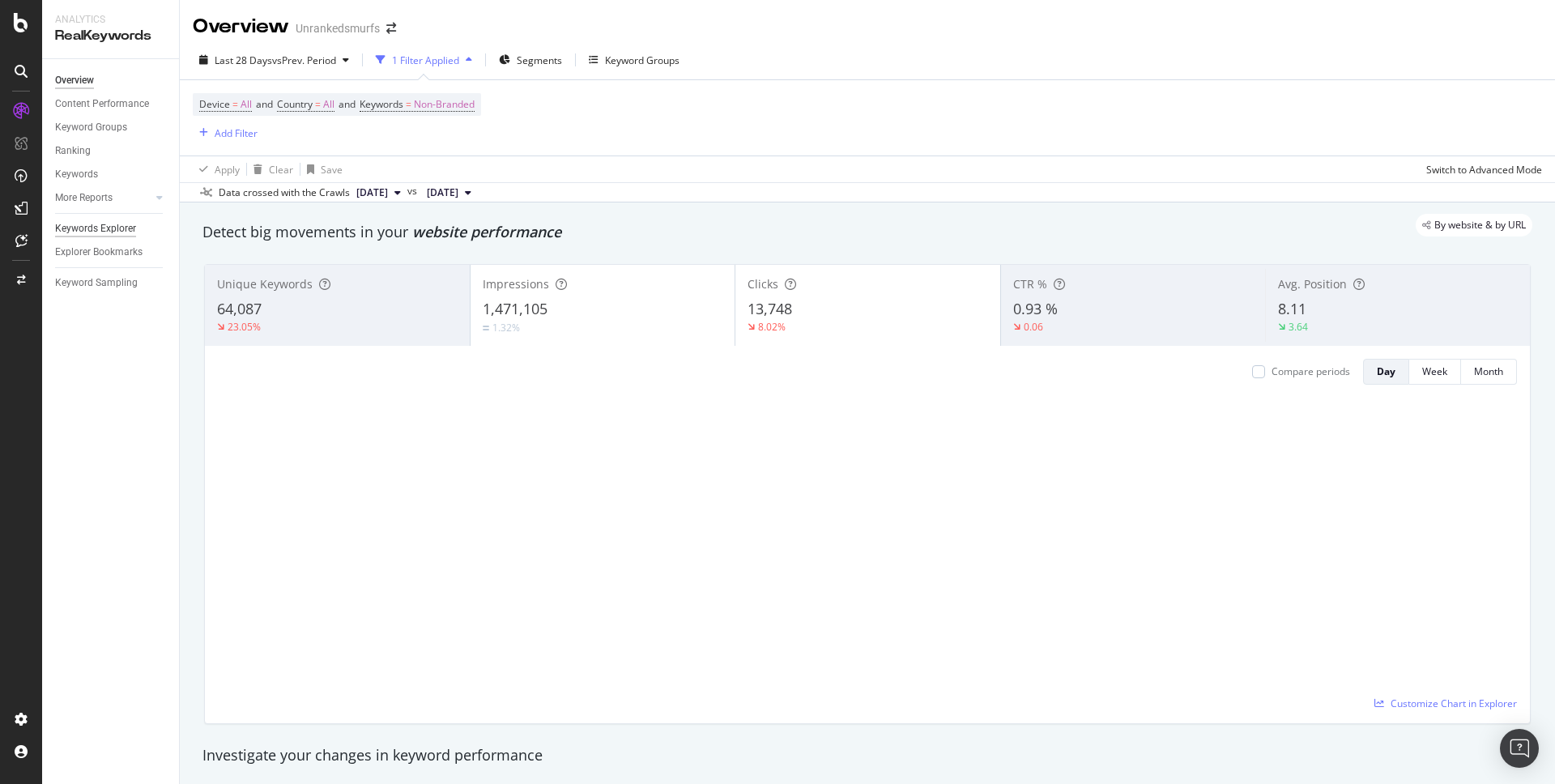
click at [109, 231] on div "Keywords Explorer" at bounding box center [95, 229] width 81 height 17
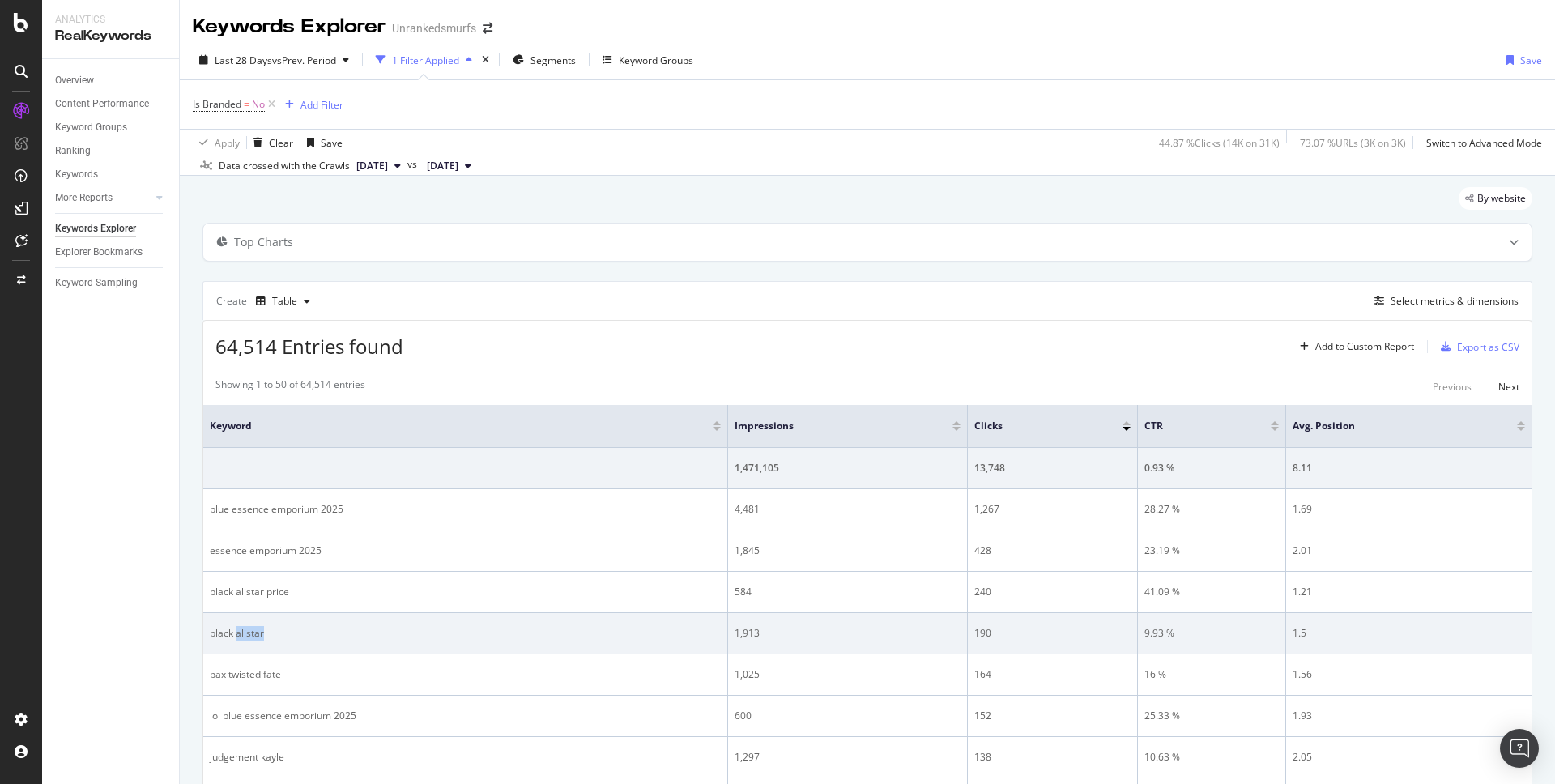
drag, startPoint x: 269, startPoint y: 632, endPoint x: 236, endPoint y: 632, distance: 33.0
click at [236, 632] on div "black alistar" at bounding box center [465, 633] width 511 height 15
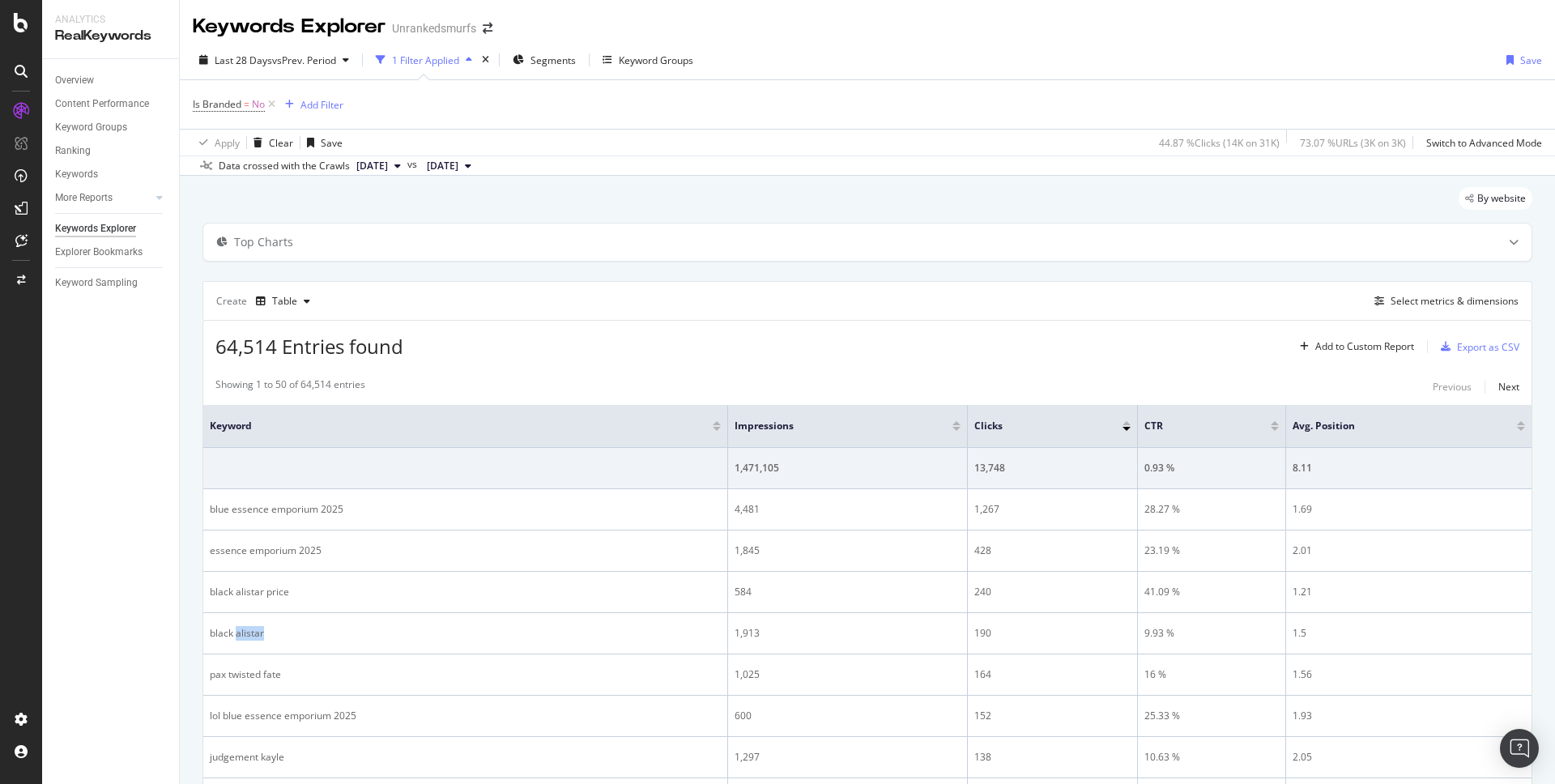
copy div "alistar"
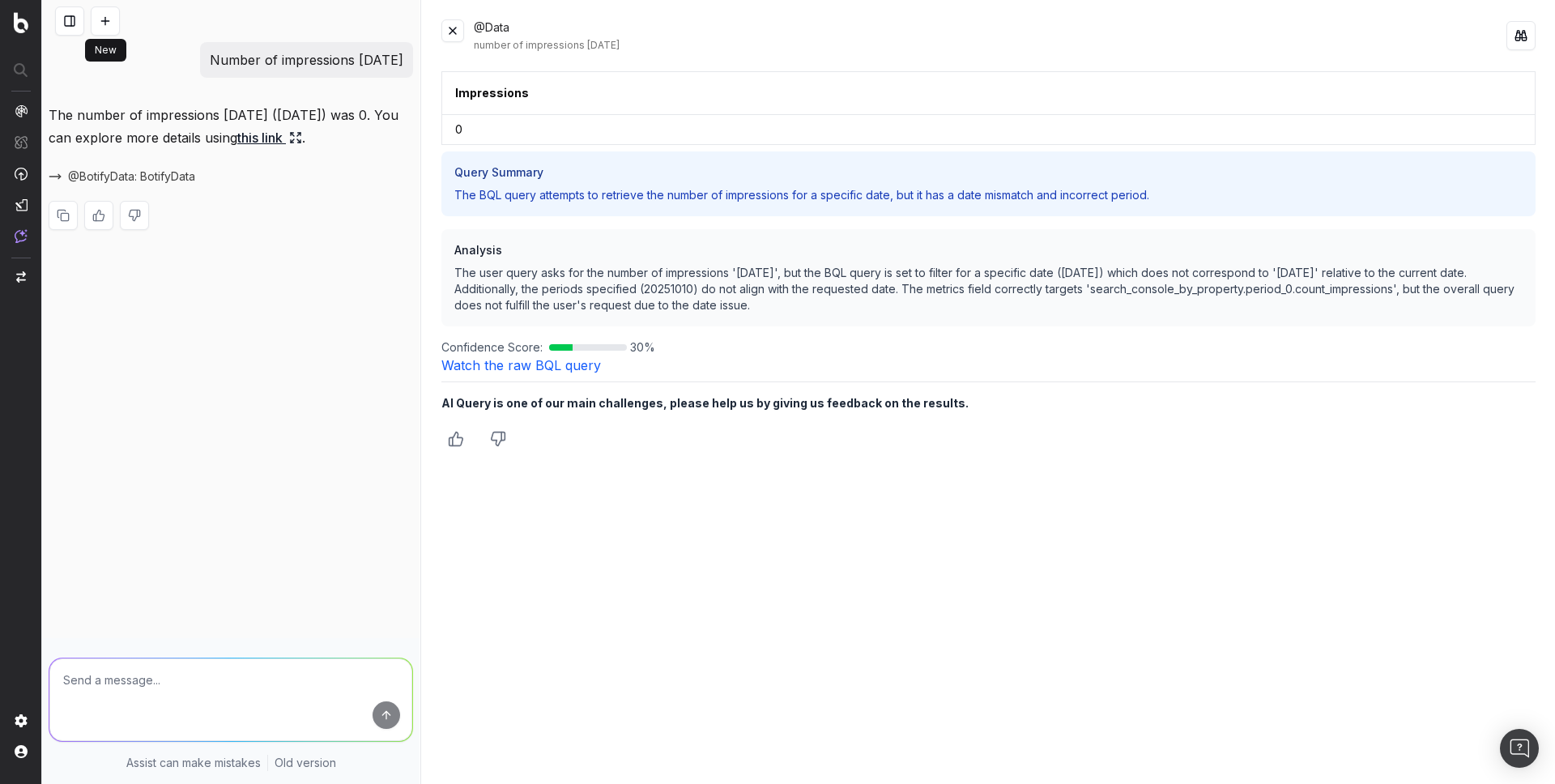
click at [113, 24] on button at bounding box center [105, 21] width 29 height 29
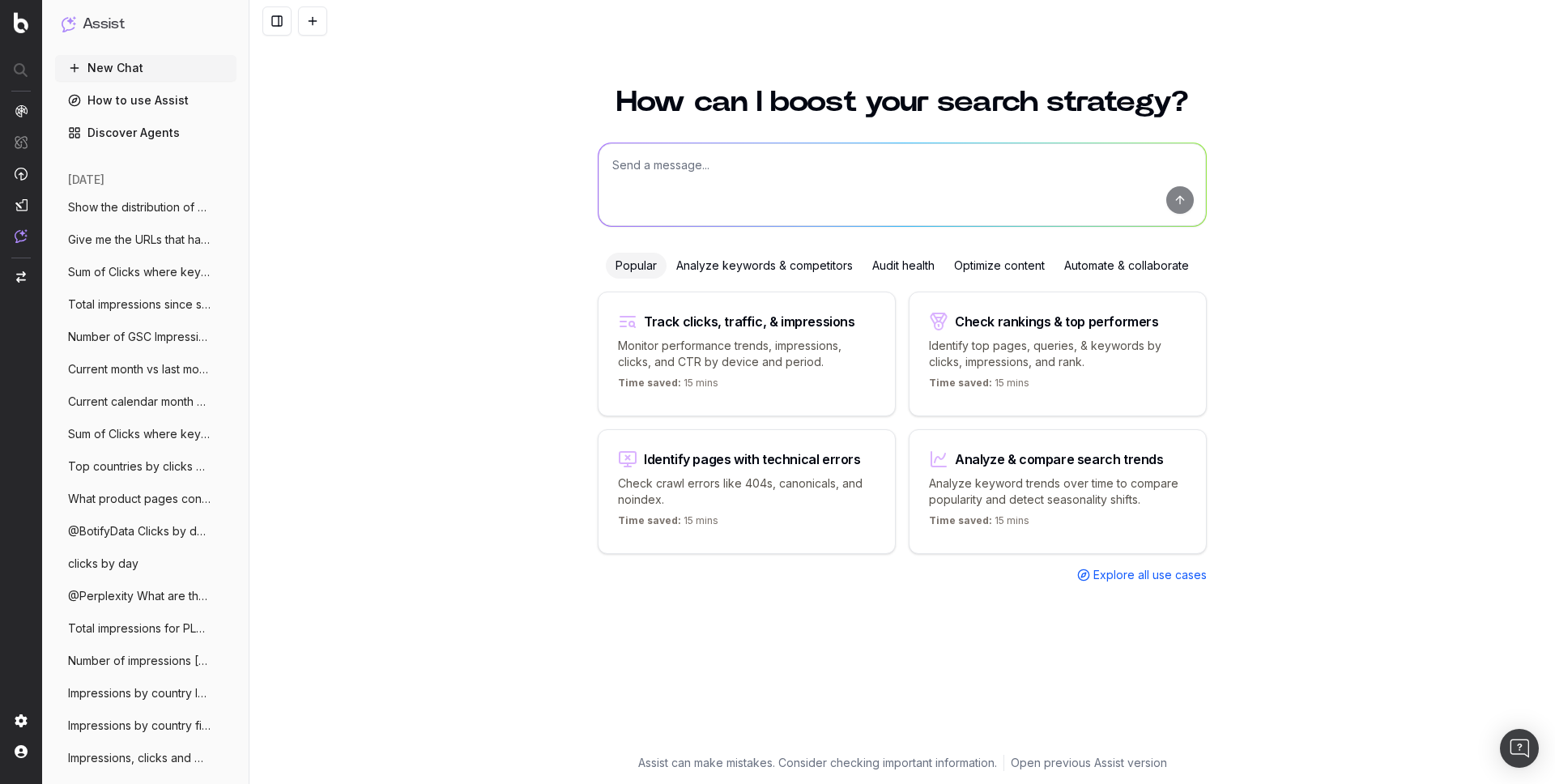
click at [759, 184] on textarea at bounding box center [902, 184] width 607 height 82
paste textarea "How many non-indexables URLs do I have on my last crawl?"
type textarea "How many non-indexables URLs do I have on my last crawl?"
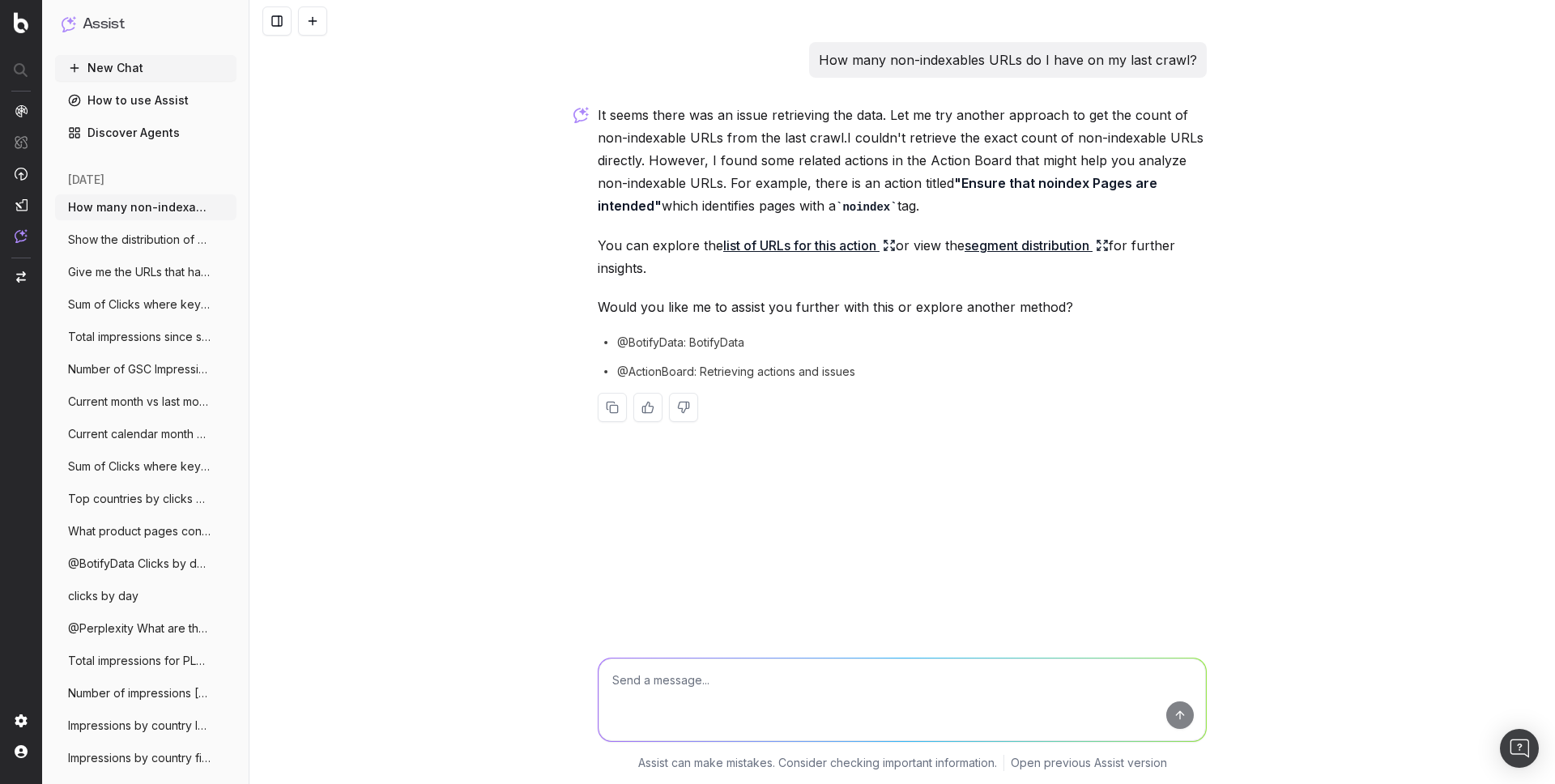
click at [659, 339] on span "@BotifyData: BotifyData" at bounding box center [681, 342] width 127 height 16
click at [736, 339] on span "@BotifyData: BotifyData" at bounding box center [681, 342] width 127 height 16
click at [728, 339] on span "@BotifyData: BotifyData" at bounding box center [681, 342] width 127 height 16
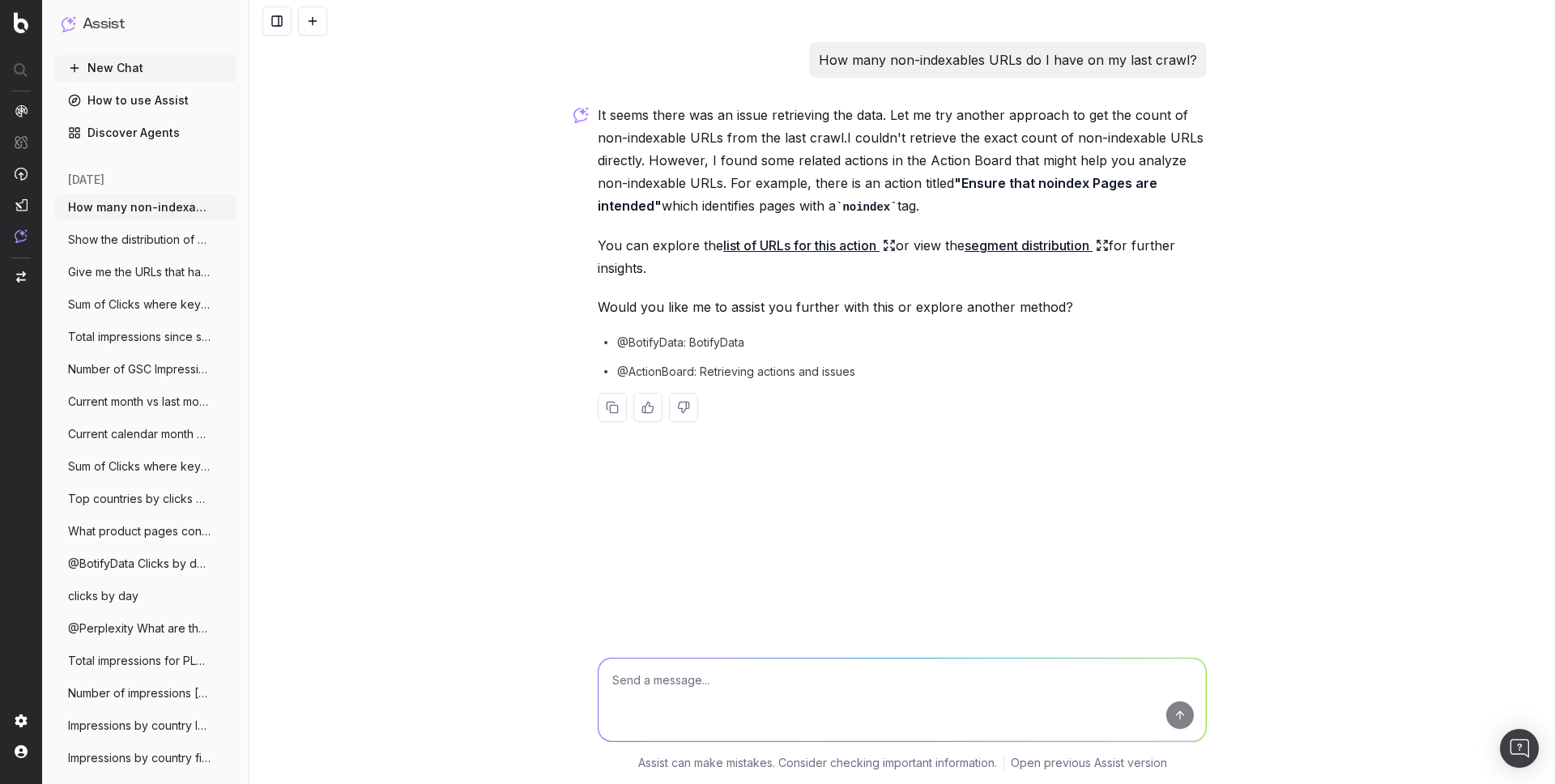
click at [827, 244] on link "list of URLs for this action" at bounding box center [809, 245] width 172 height 23
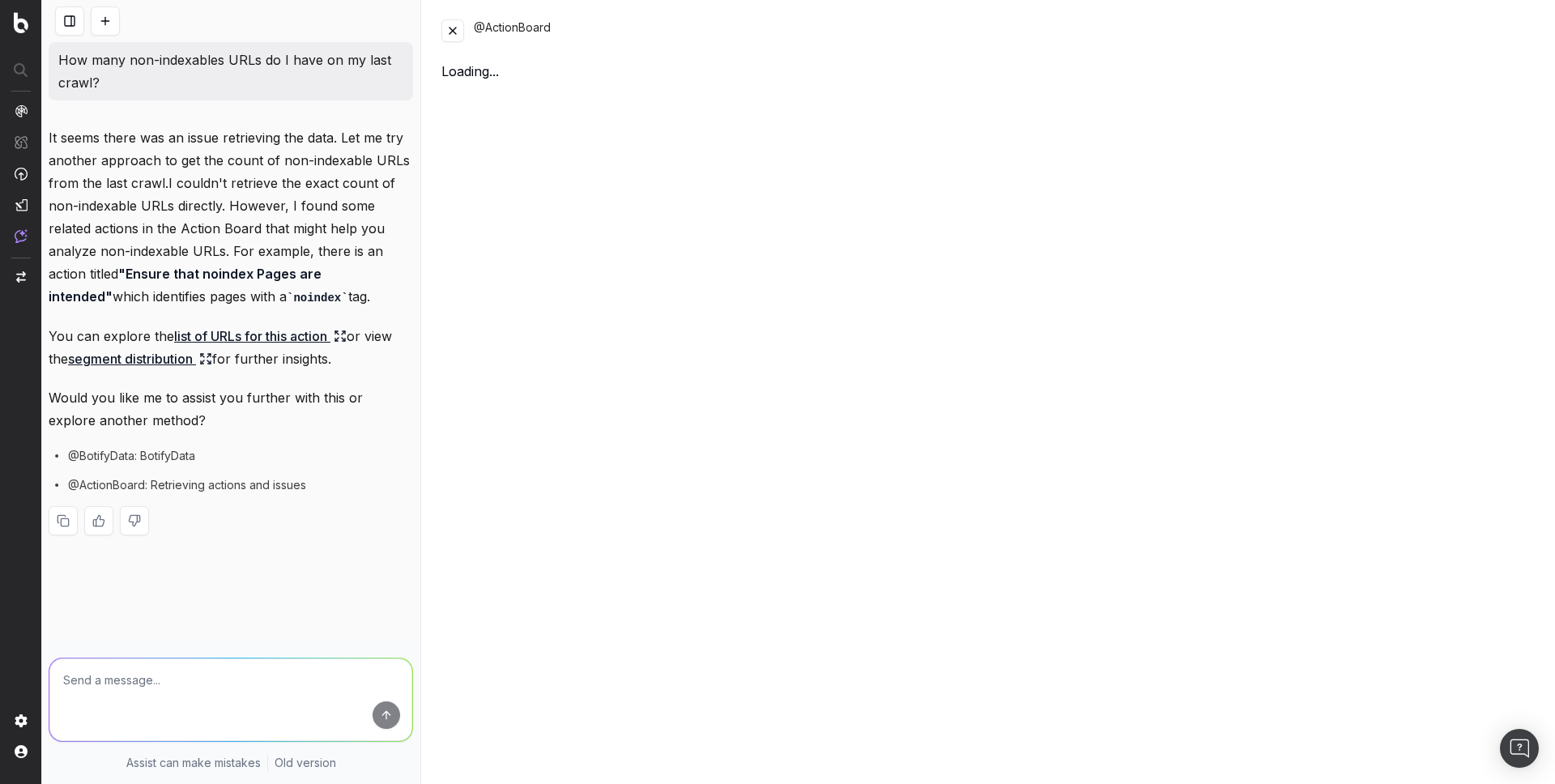
click at [180, 357] on link "segment distribution" at bounding box center [140, 359] width 144 height 23
click at [193, 361] on link "segment distribution" at bounding box center [140, 359] width 144 height 23
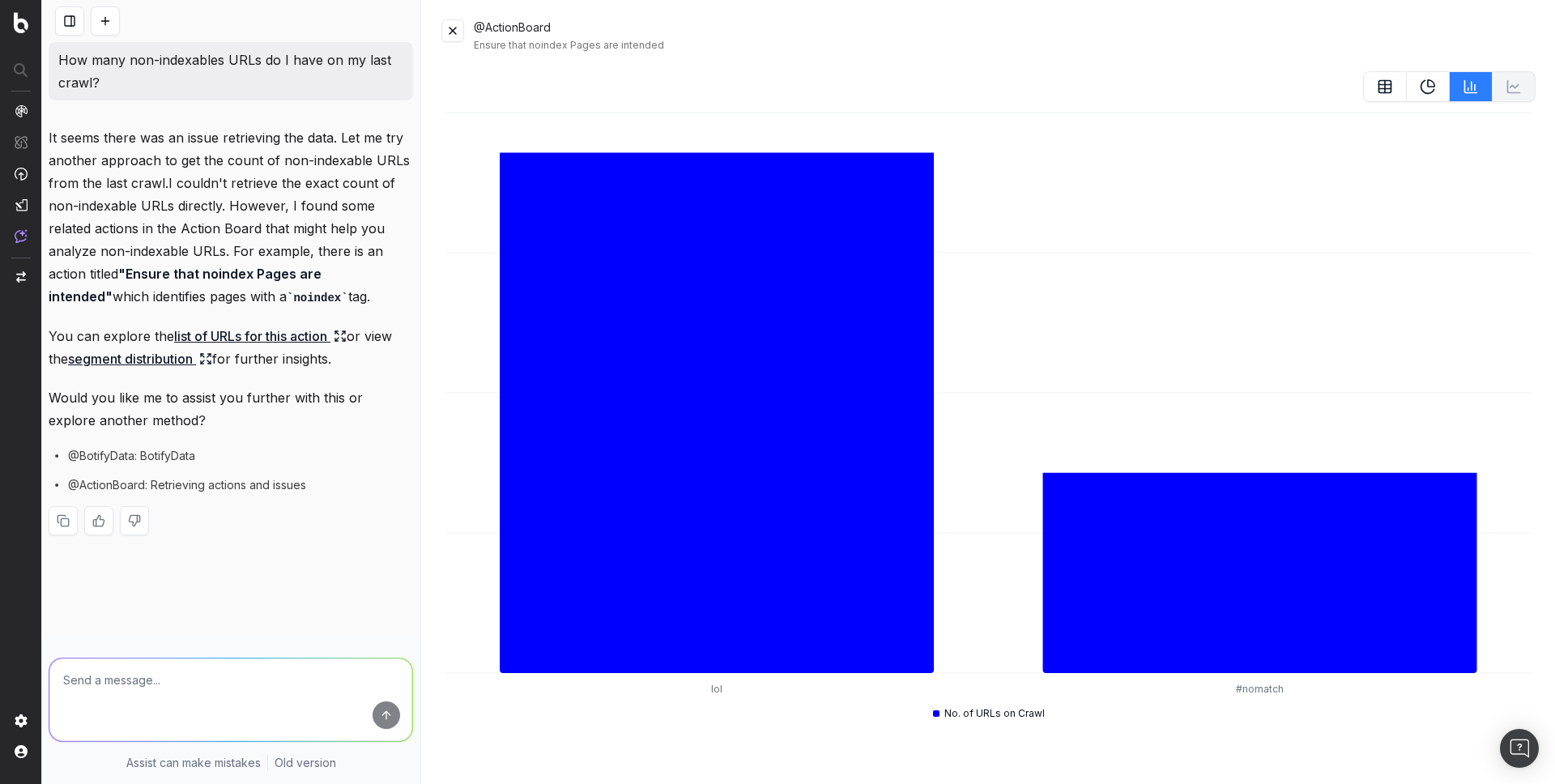
click at [151, 454] on span "@BotifyData: BotifyData" at bounding box center [132, 456] width 127 height 16
click at [175, 358] on link "segment distribution" at bounding box center [140, 359] width 144 height 23
click at [233, 332] on link "list of URLs for this action" at bounding box center [260, 336] width 172 height 23
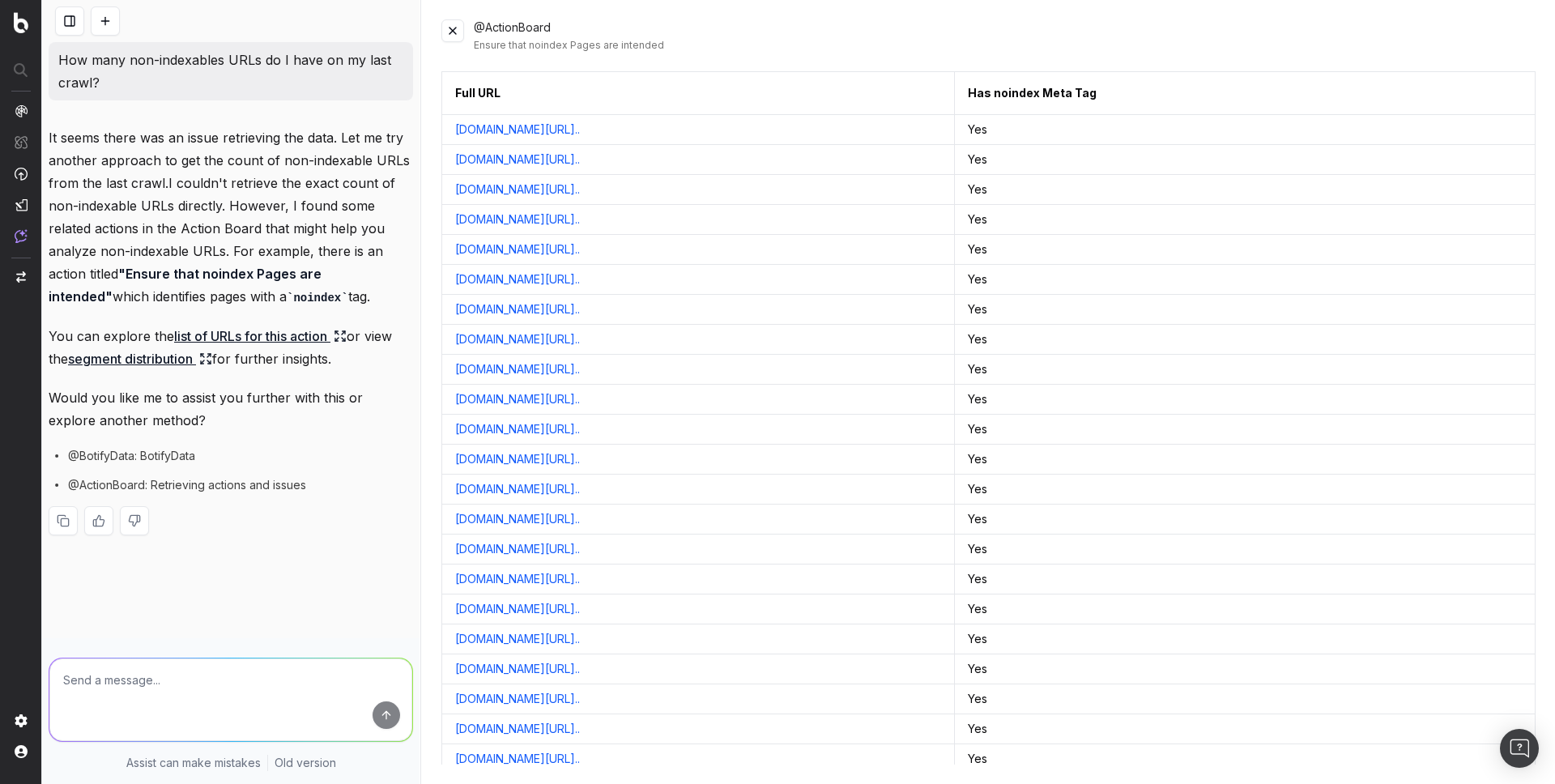
click at [257, 336] on link "list of URLs for this action" at bounding box center [260, 336] width 172 height 23
click at [318, 49] on p "How many non-indexables URLs do I have on my last crawl?" at bounding box center [230, 71] width 345 height 46
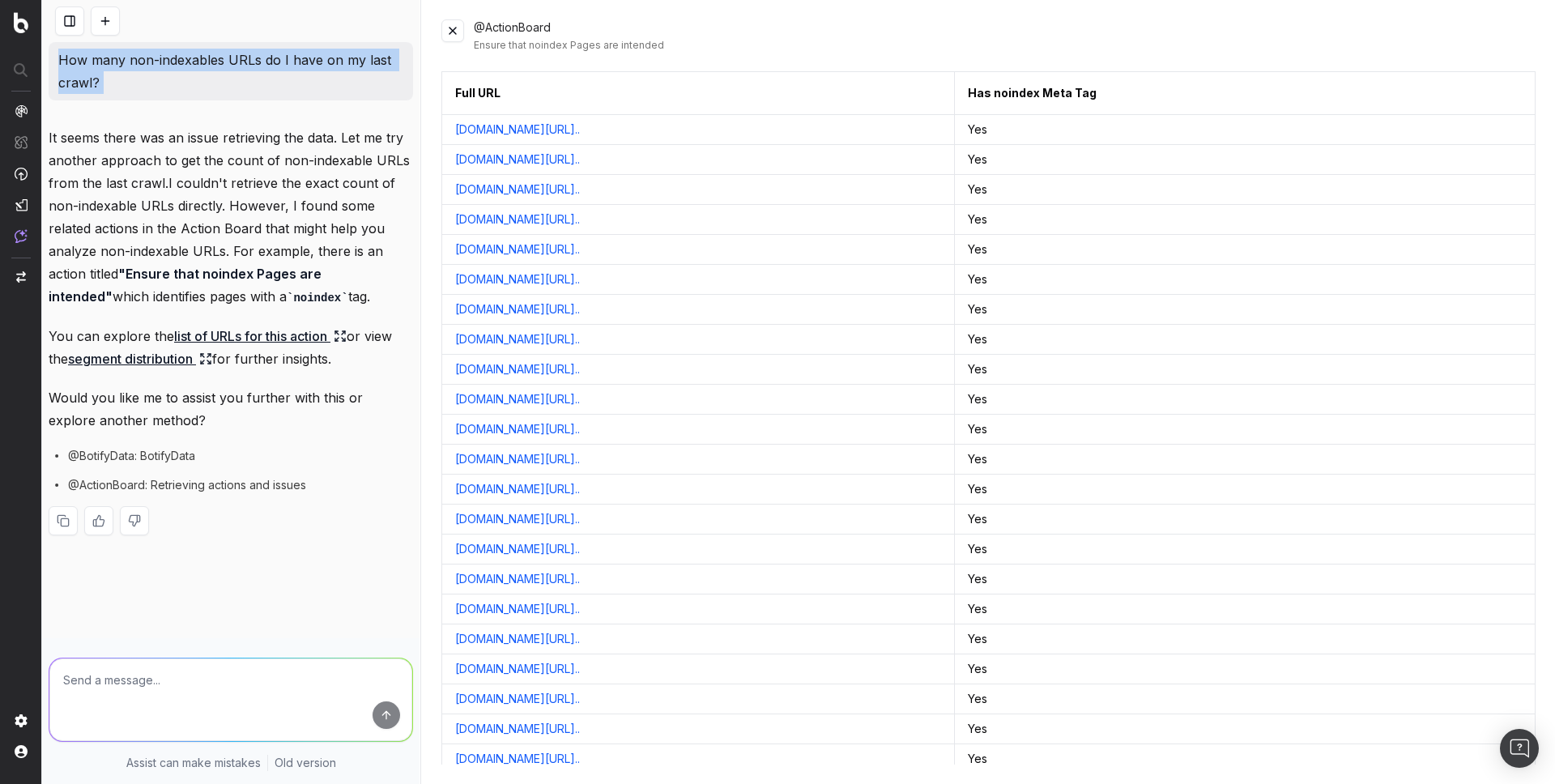
copy p "How many non-indexables URLs do I have on my last crawl?"
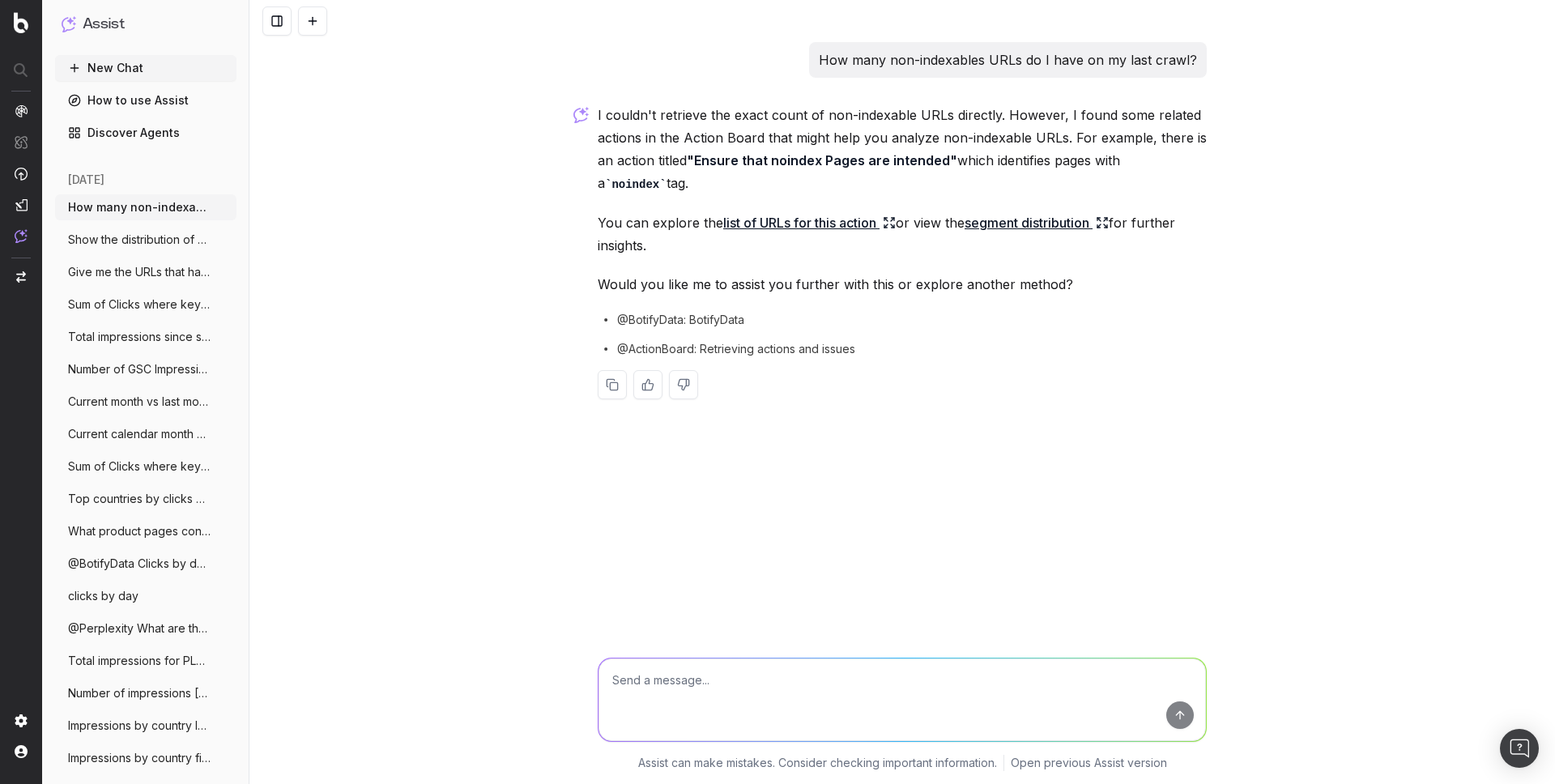
click at [1025, 220] on link "segment distribution" at bounding box center [1037, 223] width 144 height 23
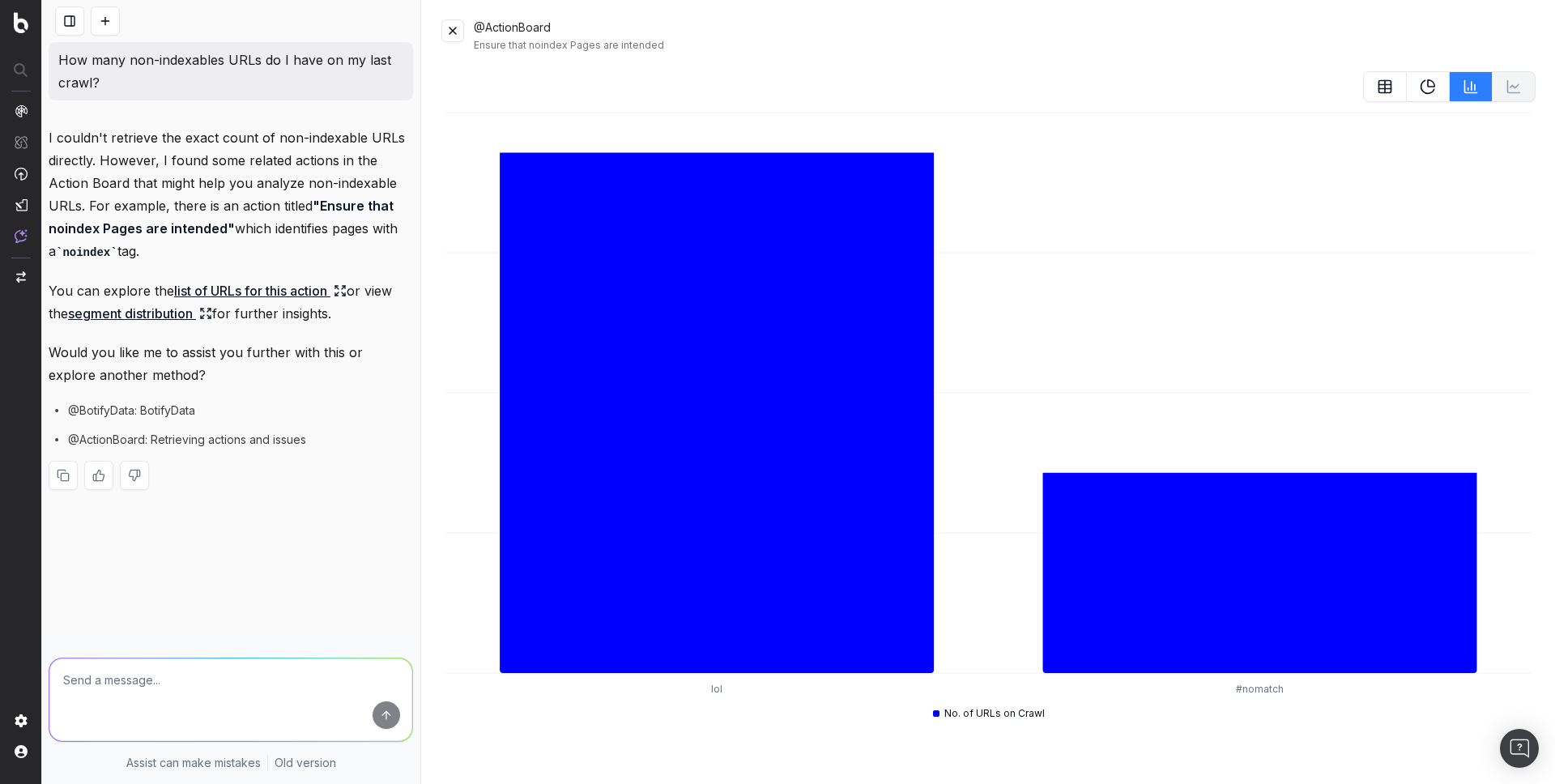
click at [1376, 99] on button at bounding box center [1385, 87] width 44 height 31
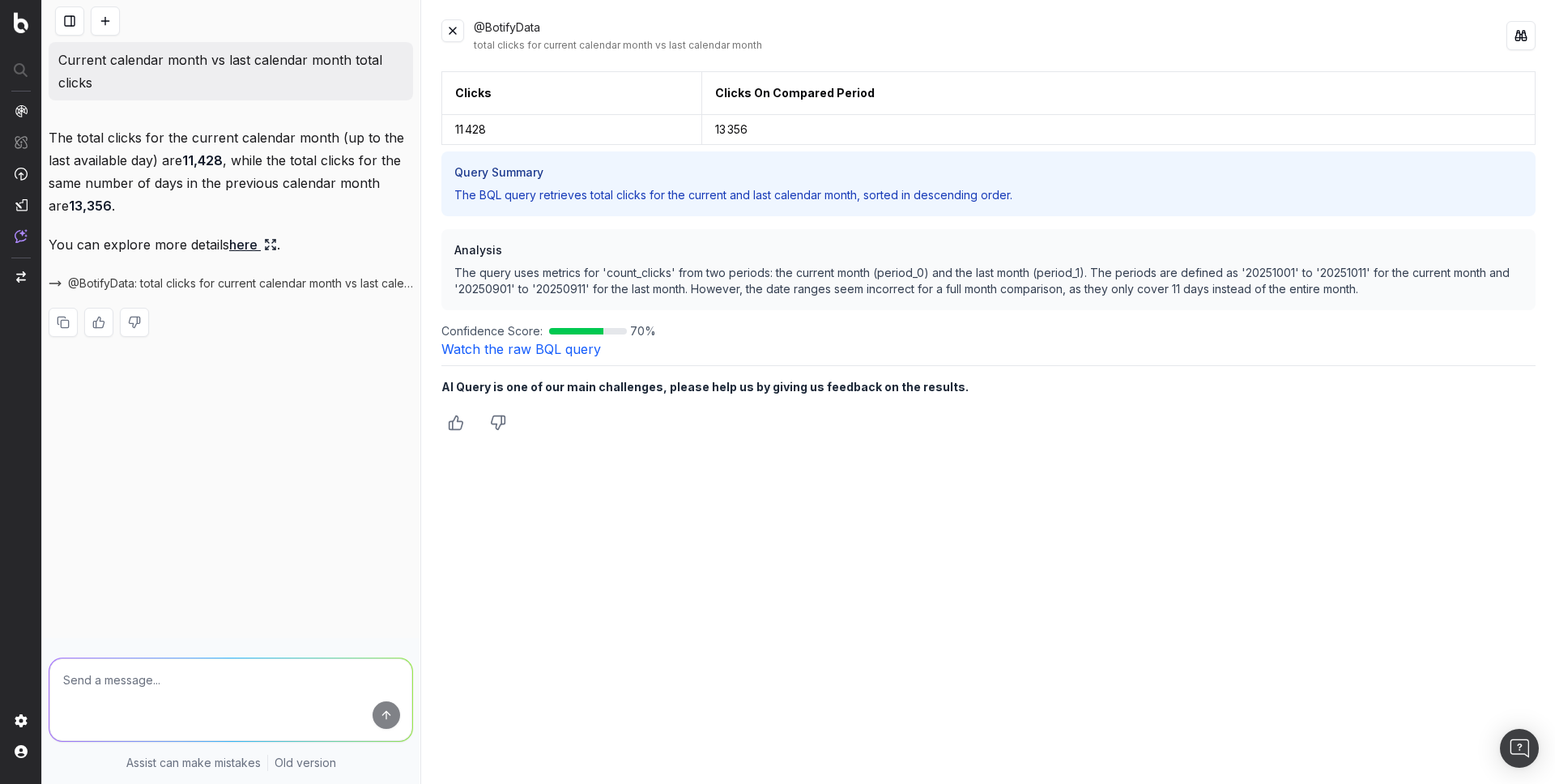
click at [996, 536] on div "Clicks Clicks On Compared Period 11 428 13 356 Query Summary The BQL query retr…" at bounding box center [988, 417] width 1094 height 693
click at [512, 351] on link "Watch the raw BQL query" at bounding box center [521, 349] width 159 height 16
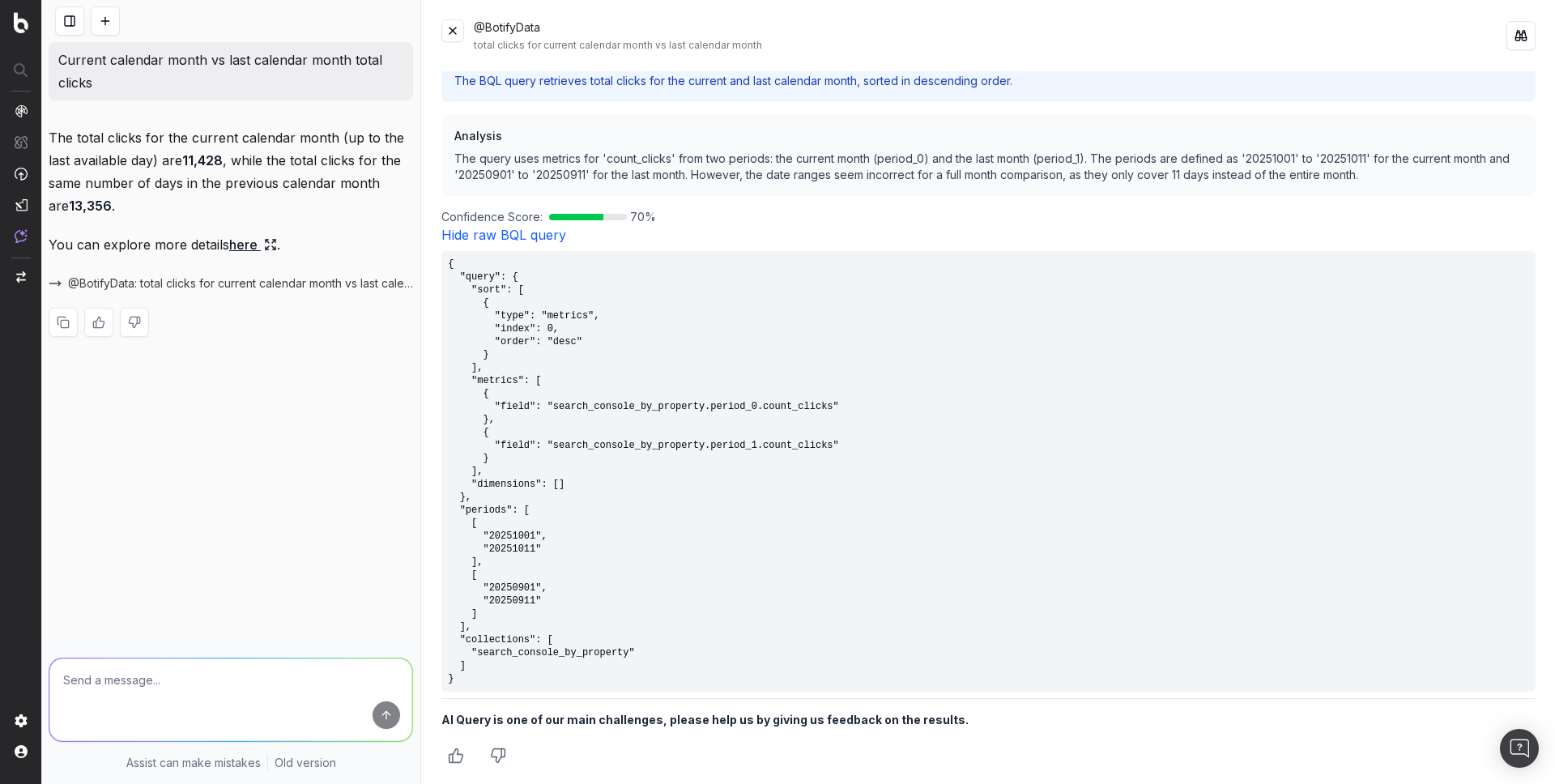
scroll to position [120, 0]
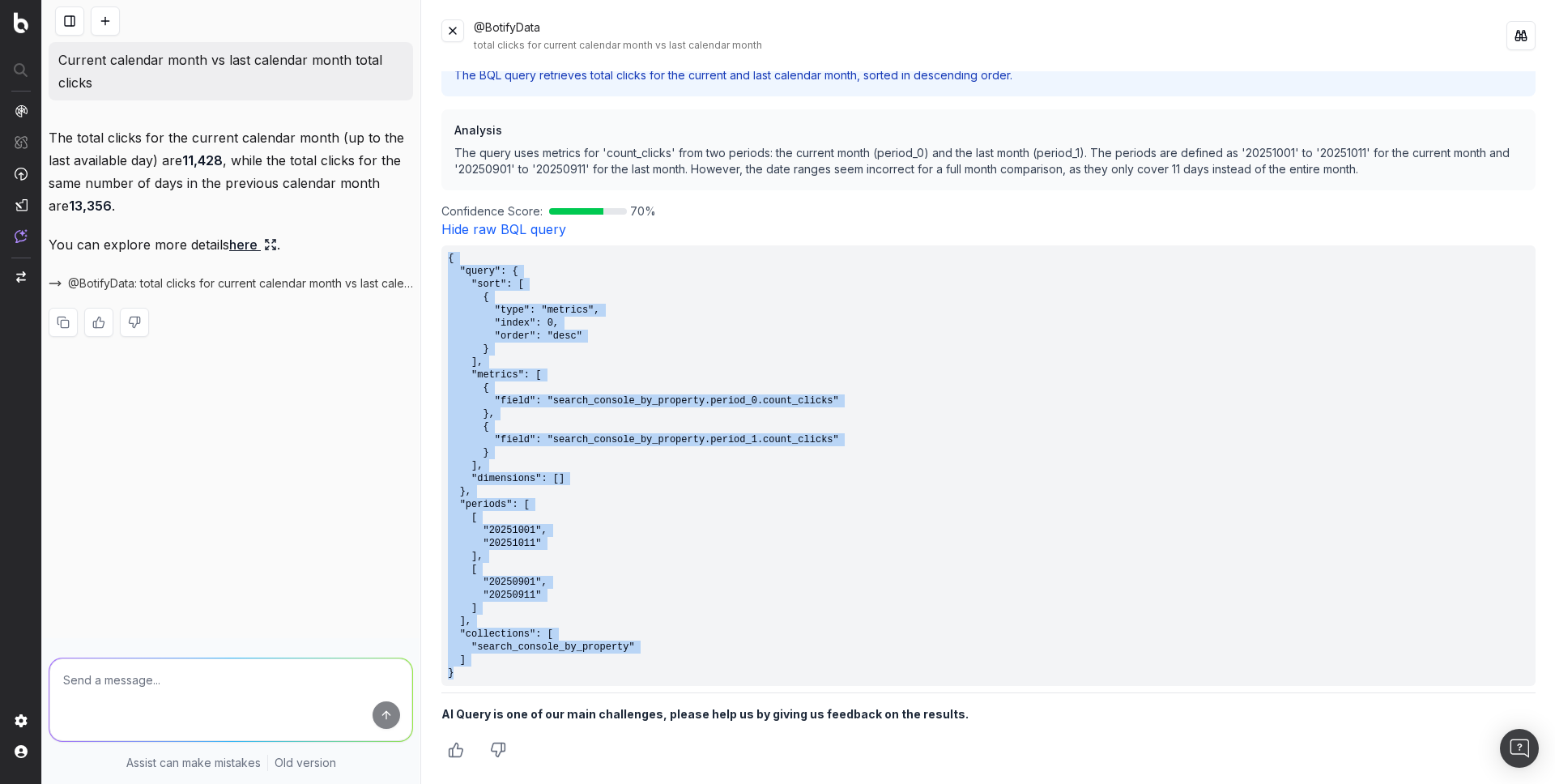
drag, startPoint x: 465, startPoint y: 674, endPoint x: 445, endPoint y: 261, distance: 413.5
click at [445, 261] on pre "{ "query": { "sort": [ { "type": "metrics", "index": 0, "order": "desc" } ], "m…" at bounding box center [988, 465] width 1094 height 440
copy pre "{ "query": { "sort": [ { "type": "metrics", "index": 0, "order": "desc" } ], "m…"
click at [115, 19] on button at bounding box center [105, 21] width 29 height 29
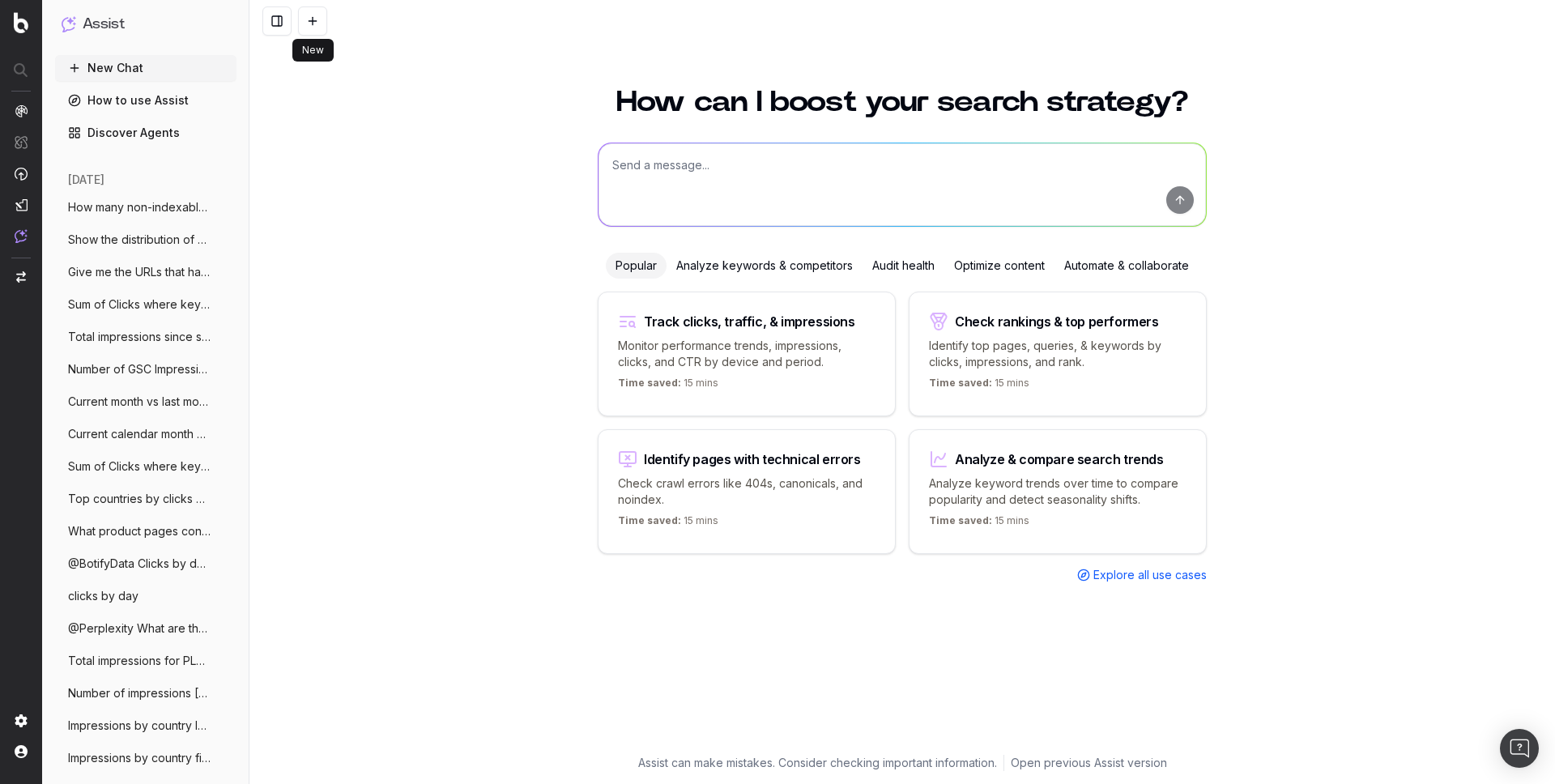
click at [673, 173] on textarea at bounding box center [902, 184] width 607 height 82
paste textarea "Give me the top 5 keyword trends based on the last 7 days versus previous 7"
type textarea "Give me the top 5 keyword trends based on the last 7 days versus previous 7"
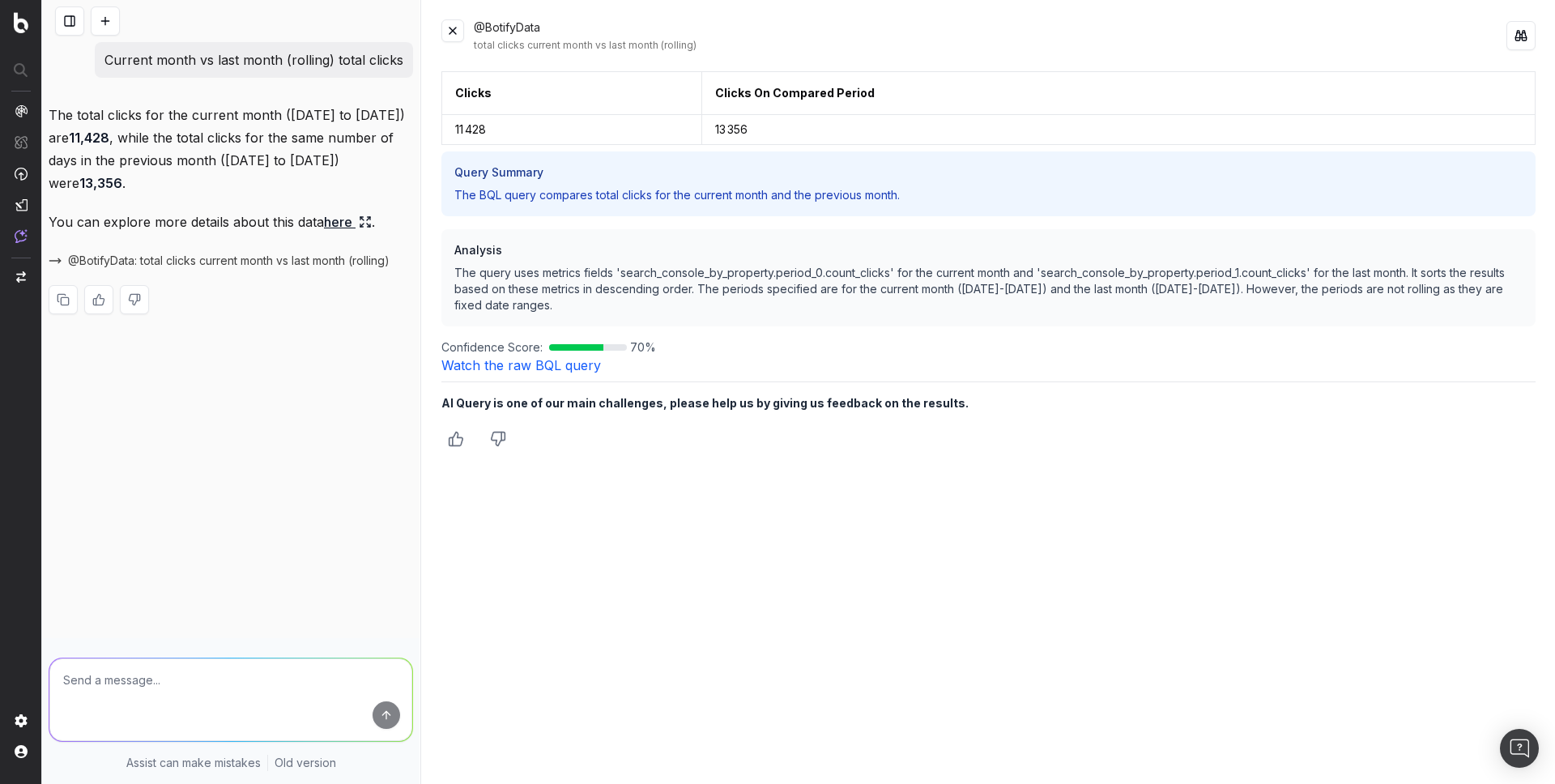
click at [261, 384] on div "Current month vs last month (rolling) total clicks The total clicks for the cur…" at bounding box center [231, 392] width 378 height 784
click at [263, 376] on div "Current month vs last month (rolling) total clicks The total clicks for the cur…" at bounding box center [231, 392] width 378 height 784
click at [482, 370] on link "Watch the raw BQL query" at bounding box center [521, 365] width 159 height 16
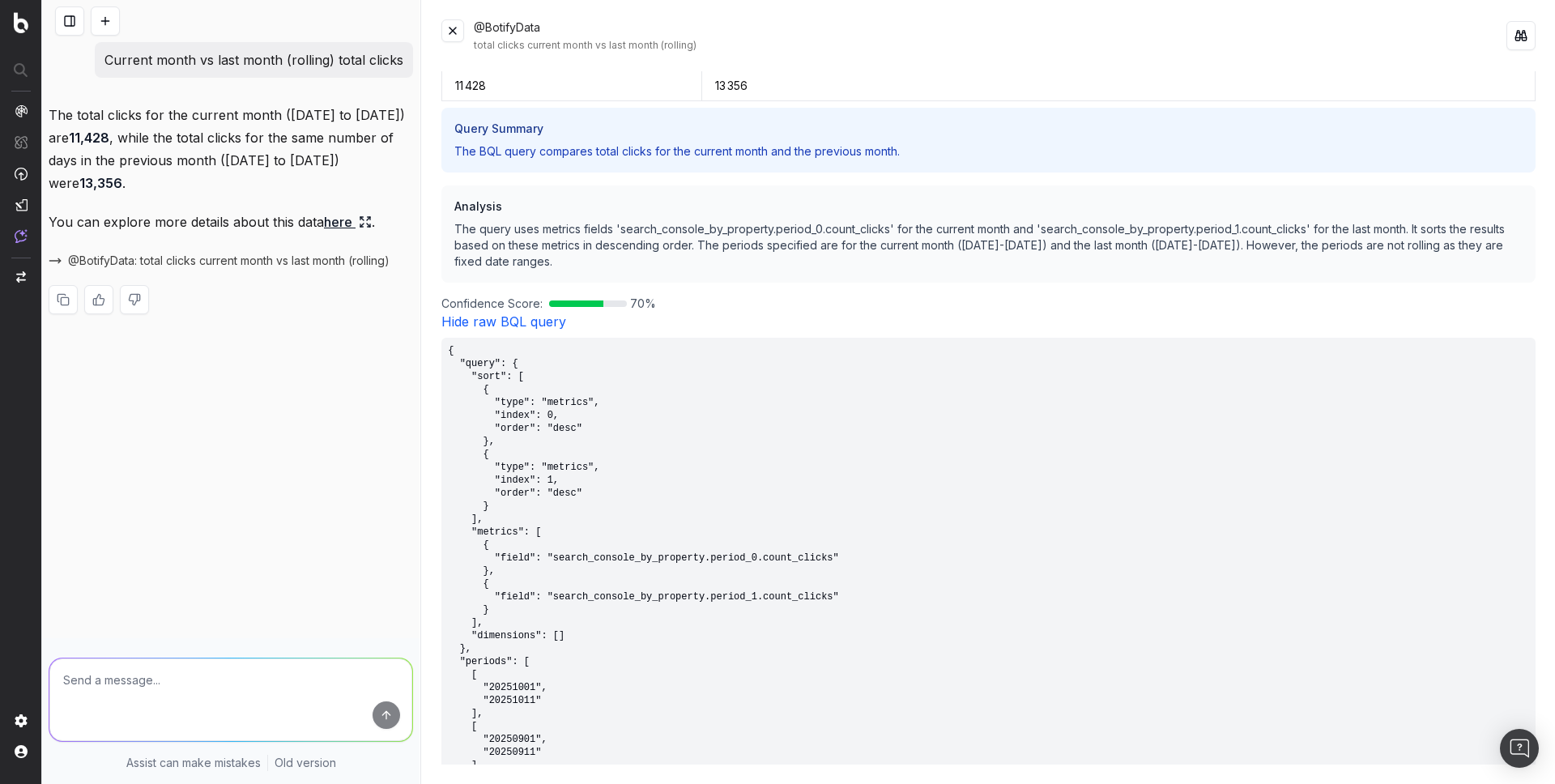
scroll to position [201, 0]
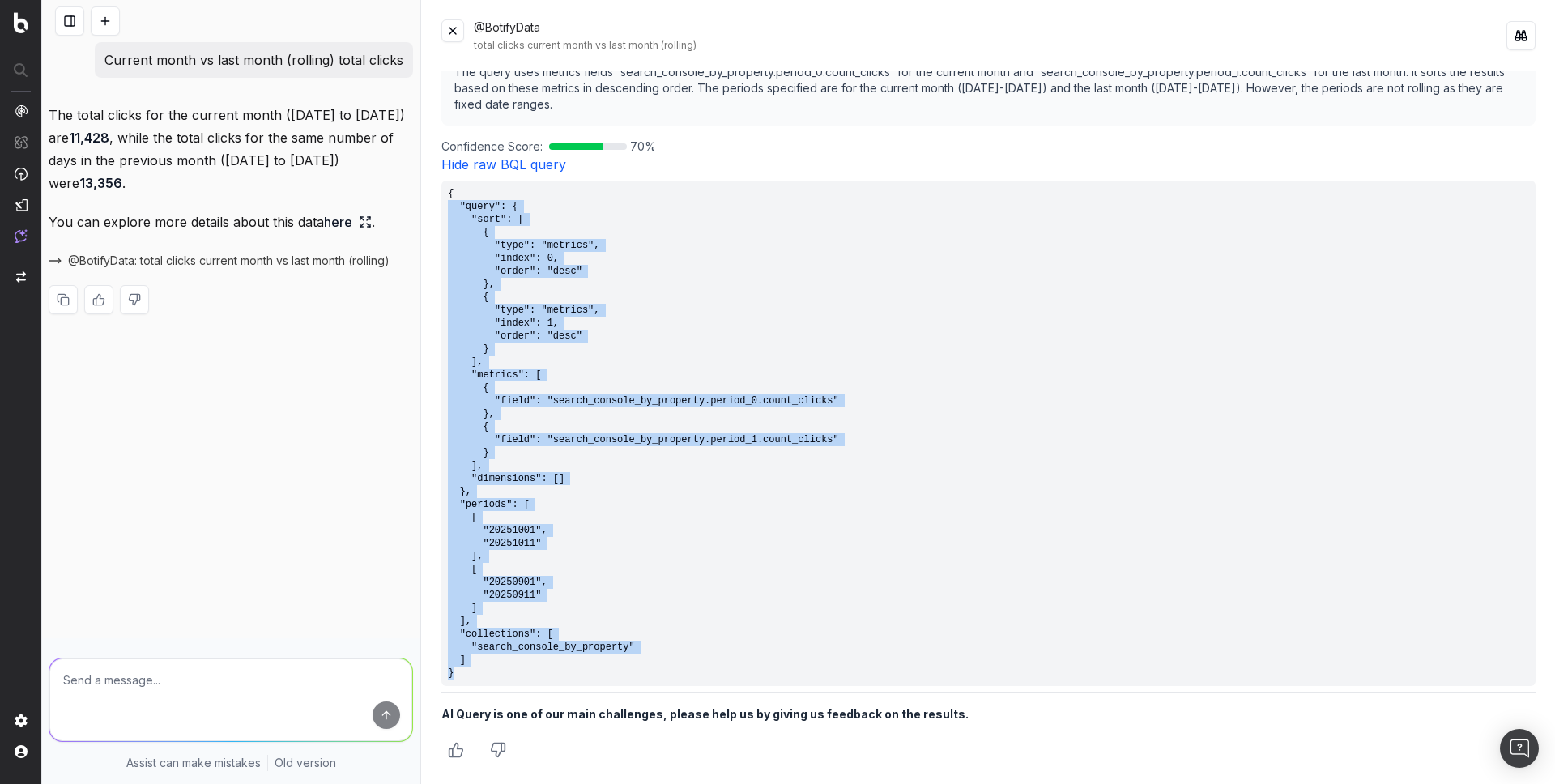
drag, startPoint x: 485, startPoint y: 672, endPoint x: 440, endPoint y: 204, distance: 470.2
click at [440, 204] on div "@BotifyData total clicks current month vs last month (rolling) Clicks Clicks On…" at bounding box center [988, 392] width 1133 height 784
copy pre ""query": { "sort": [ { "type": "metrics", "index": 0, "order": "desc" }, { "typ…"
click at [325, 56] on p "Current month vs last month (rolling) total clicks" at bounding box center [254, 60] width 299 height 23
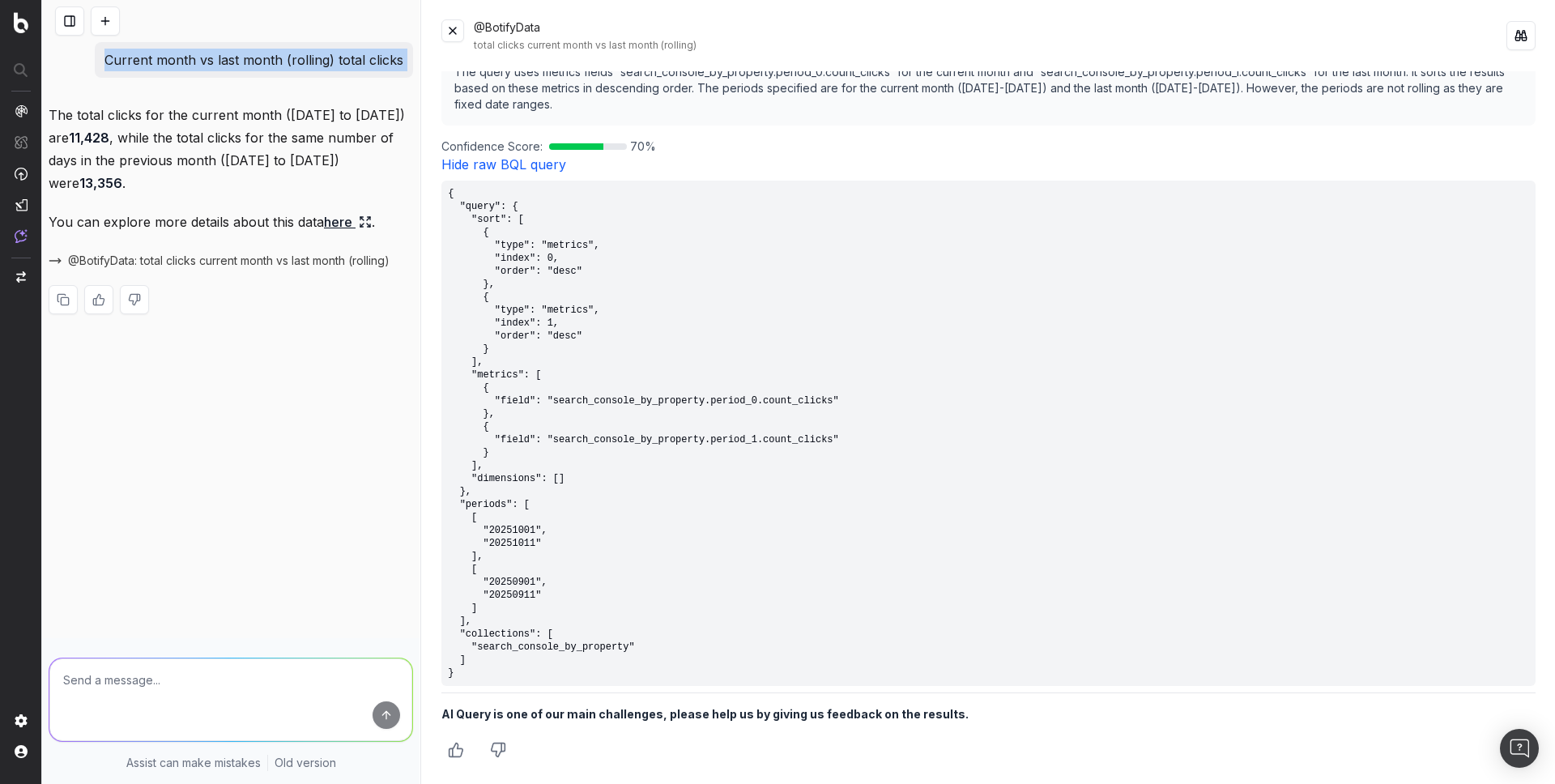
click at [325, 56] on p "Current month vs last month (rolling) total clicks" at bounding box center [254, 60] width 299 height 23
copy p "Current month vs last month (rolling) total clicks"
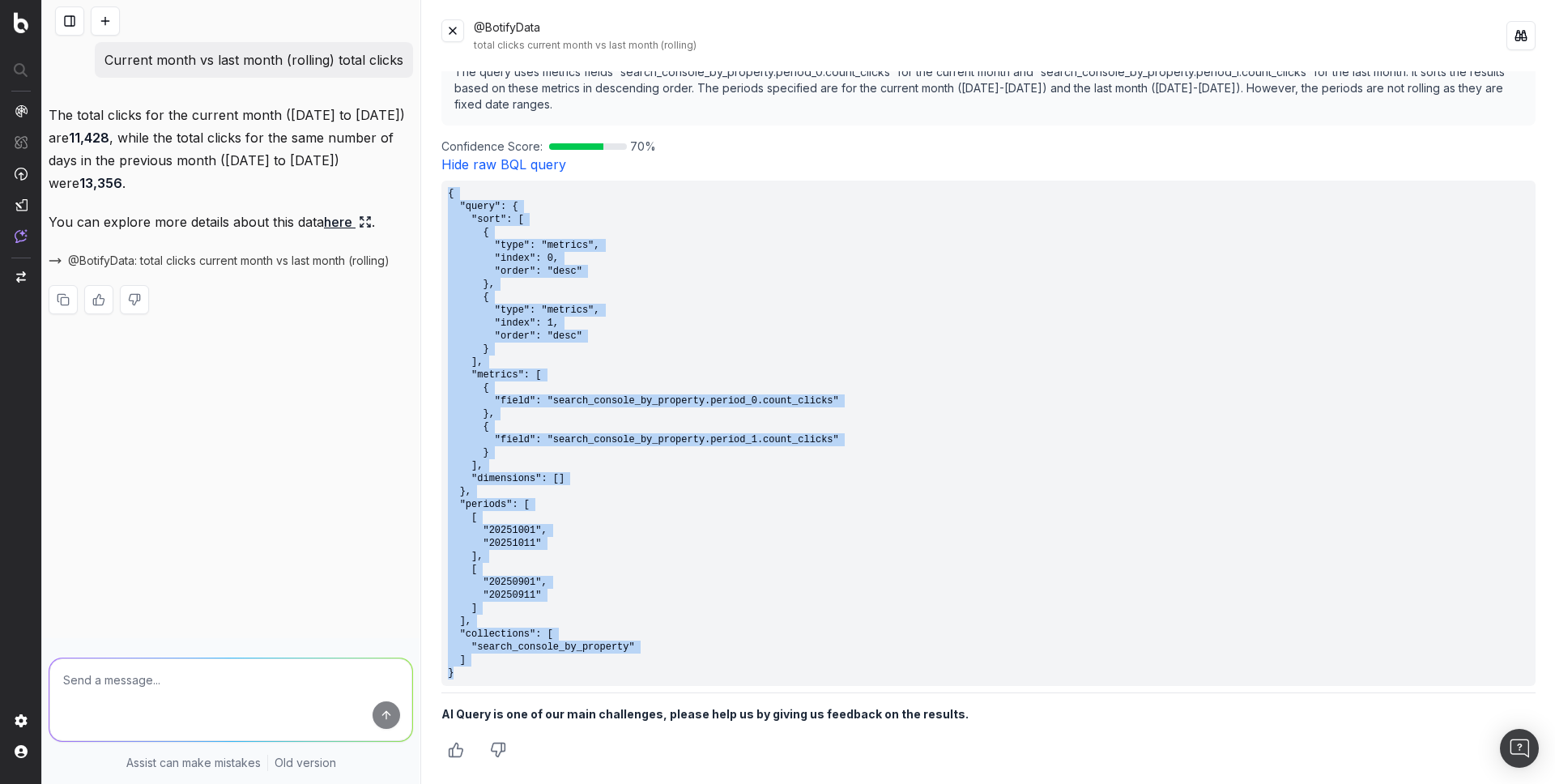
drag, startPoint x: 473, startPoint y: 678, endPoint x: 447, endPoint y: 192, distance: 486.7
click at [447, 192] on pre "{ "query": { "sort": [ { "type": "metrics", "index": 0, "order": "desc" }, { "t…" at bounding box center [988, 433] width 1094 height 506
copy pre "{ "query": { "sort": [ { "type": "metrics", "index": 0, "order": "desc" }, { "t…"
click at [103, 22] on button at bounding box center [105, 21] width 29 height 29
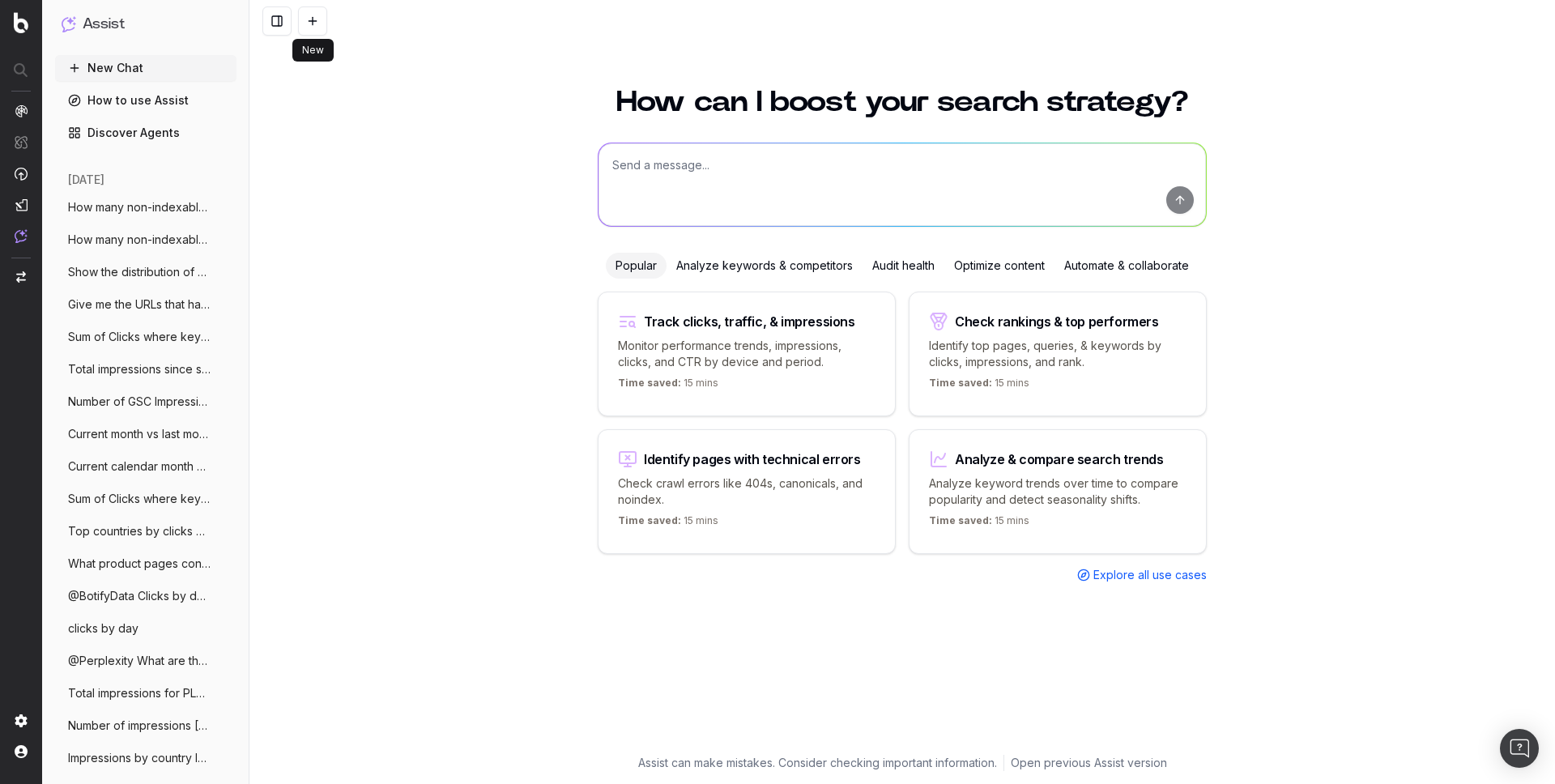
click at [660, 167] on textarea at bounding box center [902, 184] width 607 height 82
paste textarea "Give me the URLs that have the most drop of impressions since YoY"
type textarea "Give me the URLs that have the most drop of impressions since YoY"
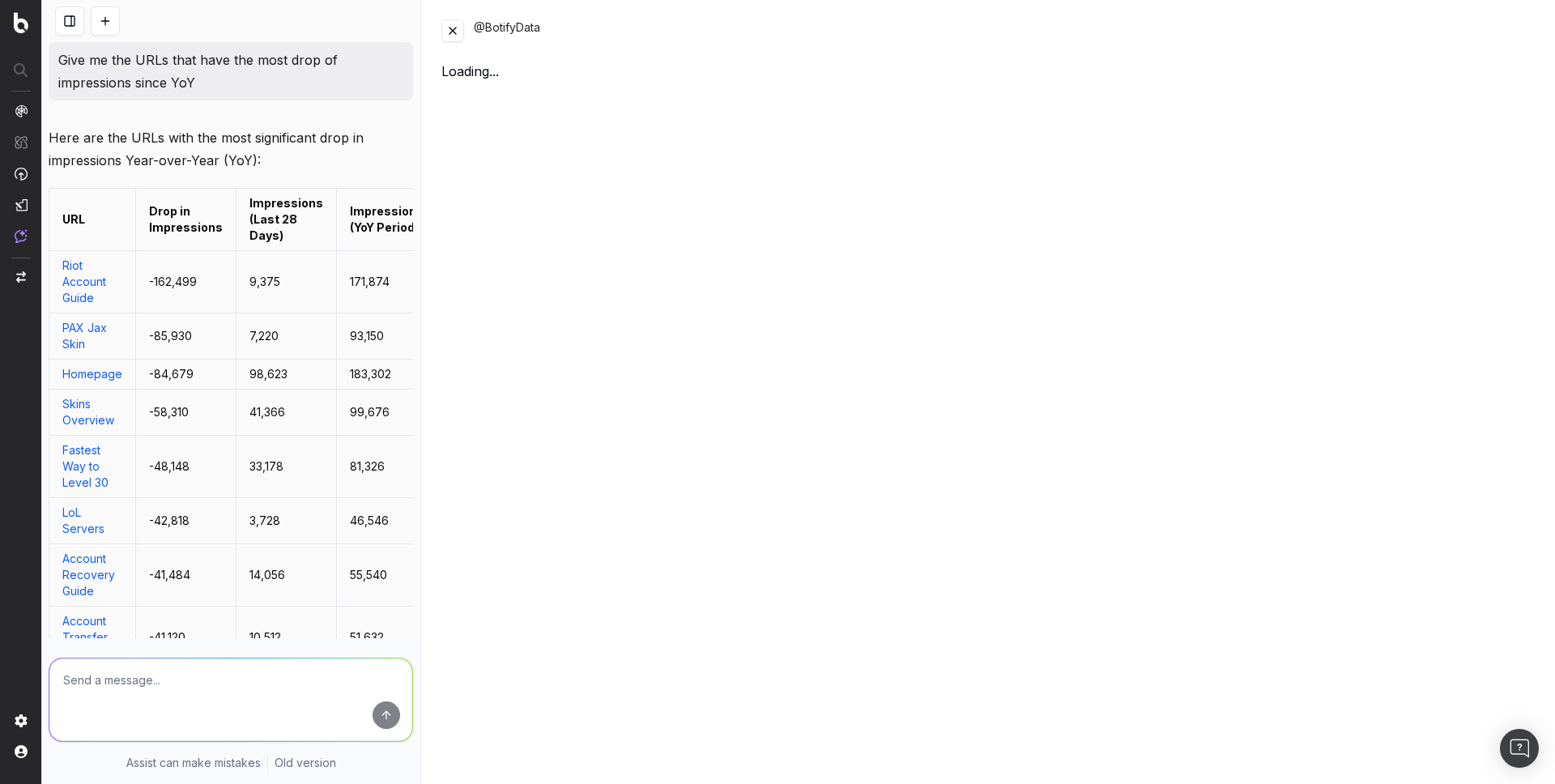
scroll to position [324, 0]
